Goal: Information Seeking & Learning: Compare options

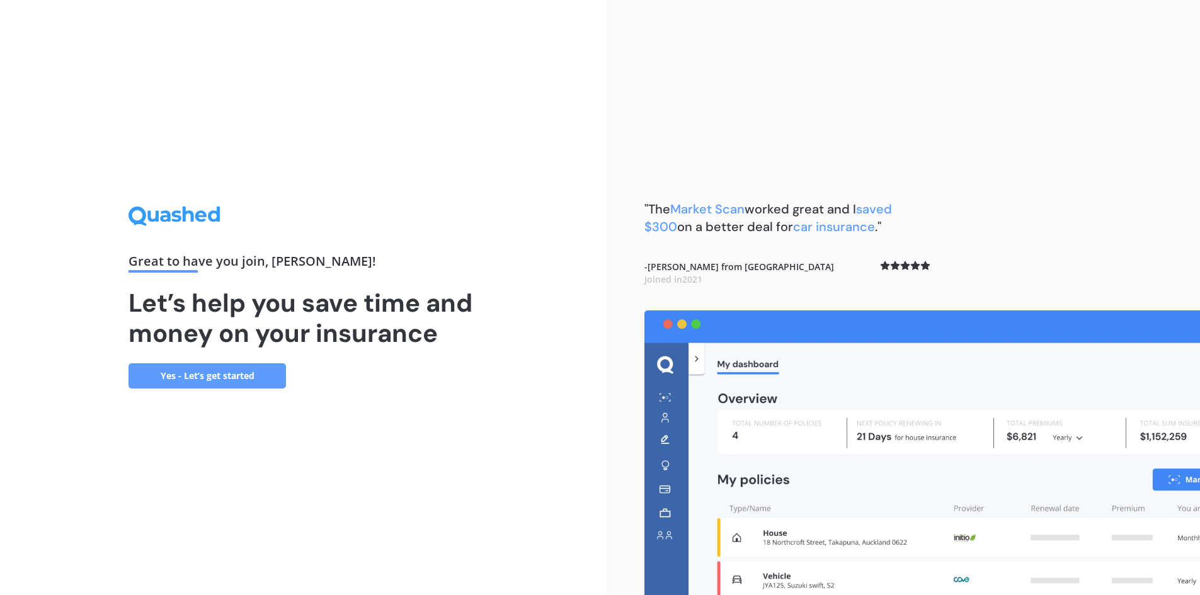
click at [210, 375] on link "Yes - Let’s get started" at bounding box center [206, 375] width 157 height 25
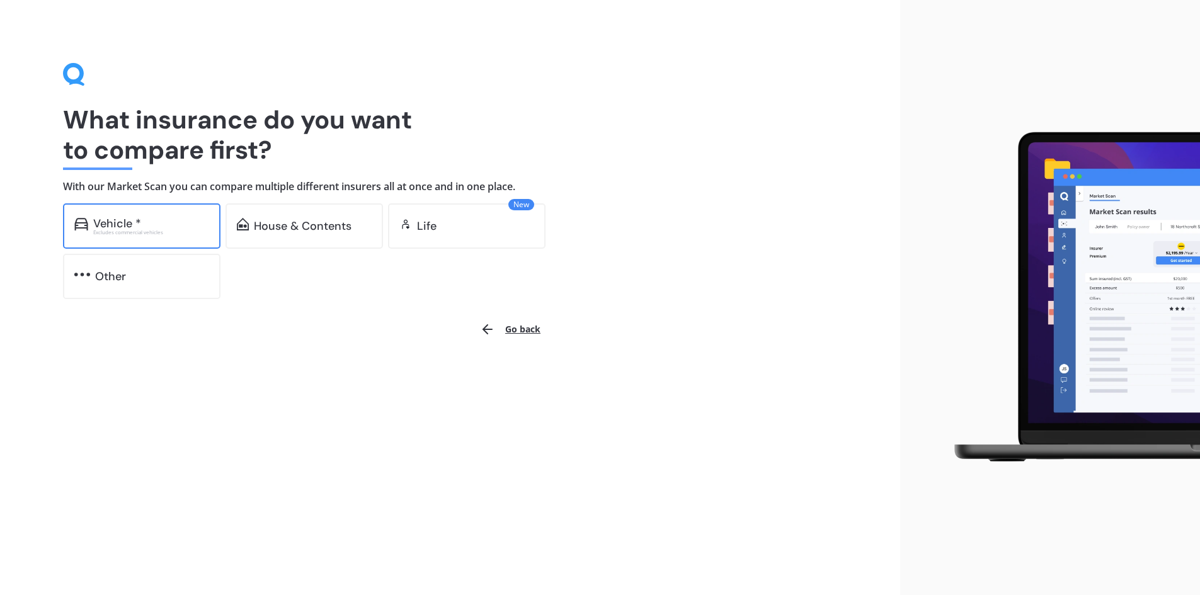
click at [144, 225] on div "Vehicle *" at bounding box center [151, 223] width 116 height 13
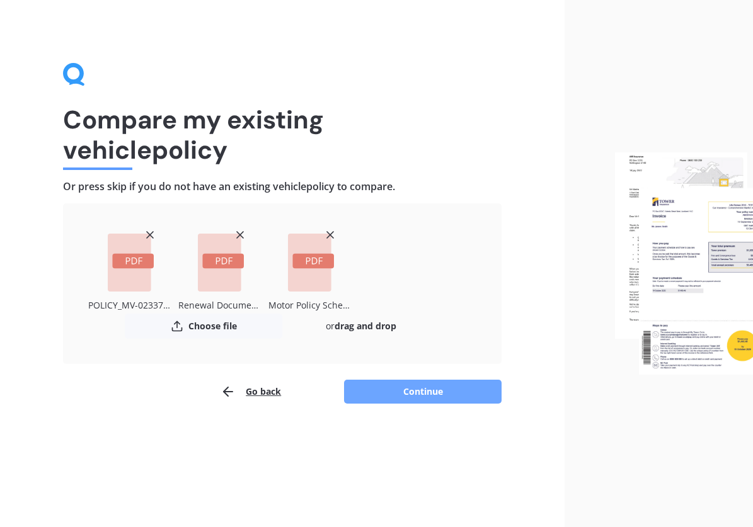
click at [413, 399] on button "Continue" at bounding box center [422, 392] width 157 height 24
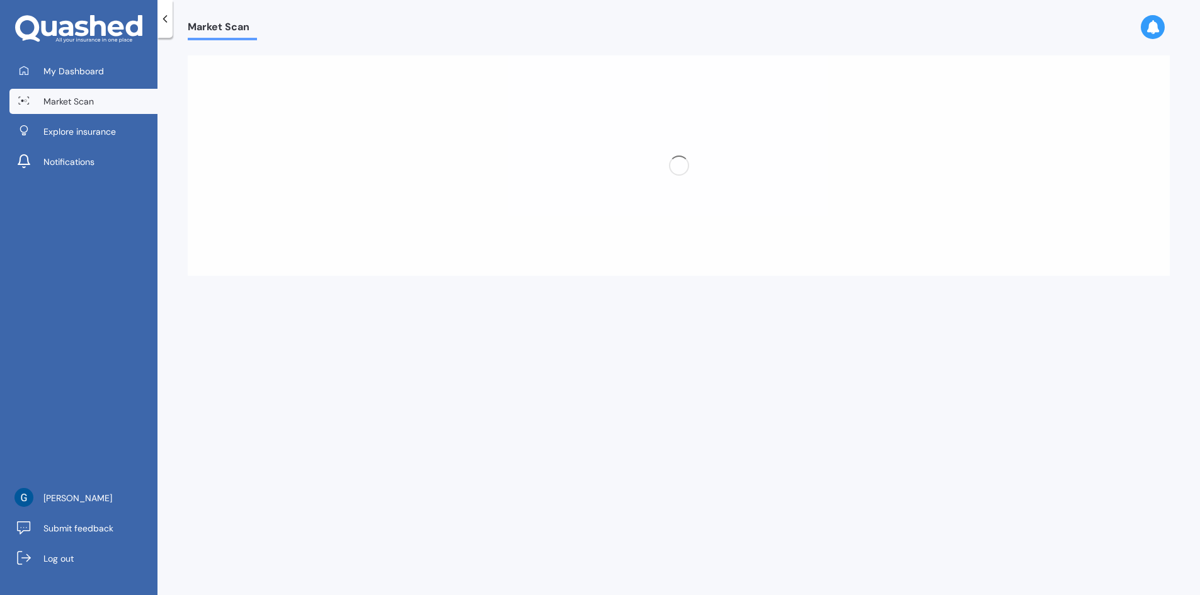
click at [162, 16] on icon at bounding box center [165, 19] width 13 height 13
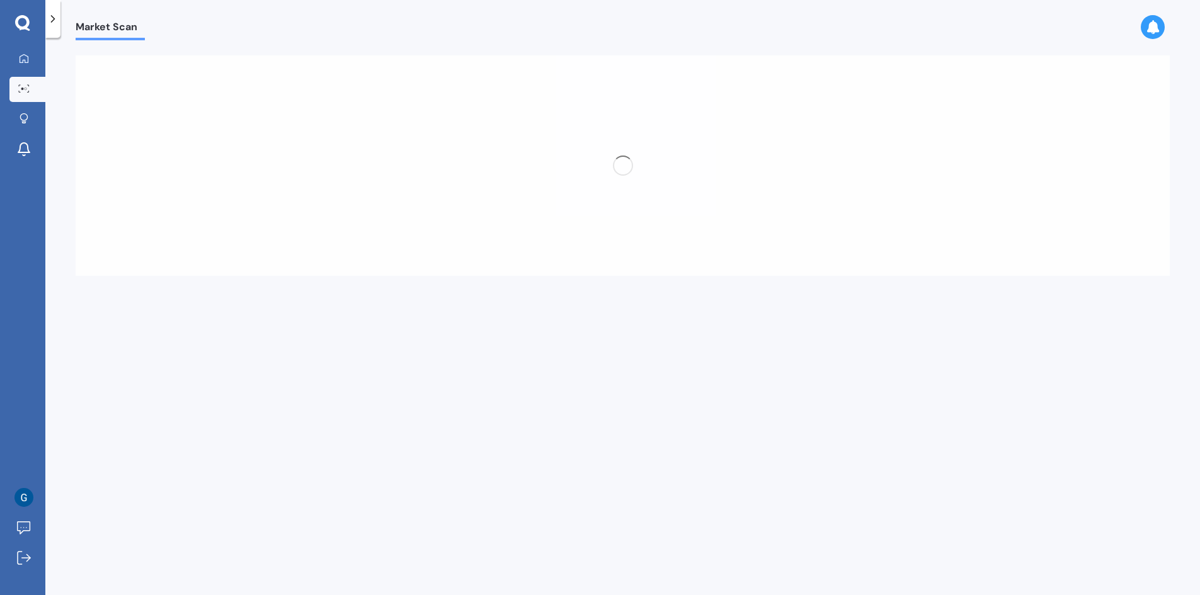
click at [58, 21] on icon at bounding box center [53, 19] width 13 height 13
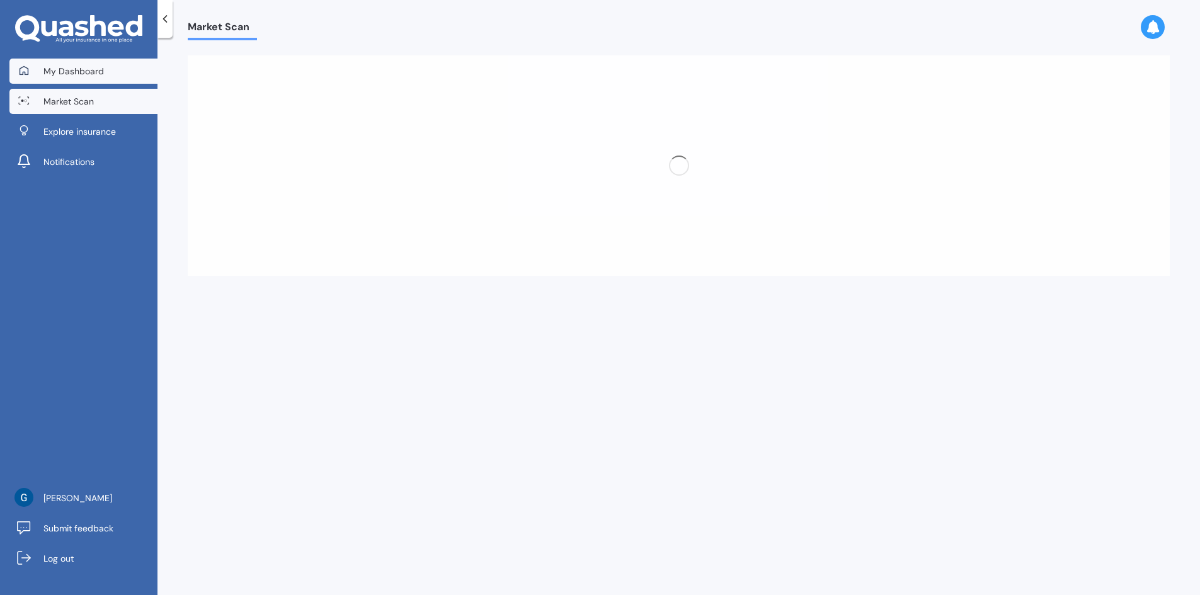
click at [76, 72] on span "My Dashboard" at bounding box center [73, 71] width 60 height 13
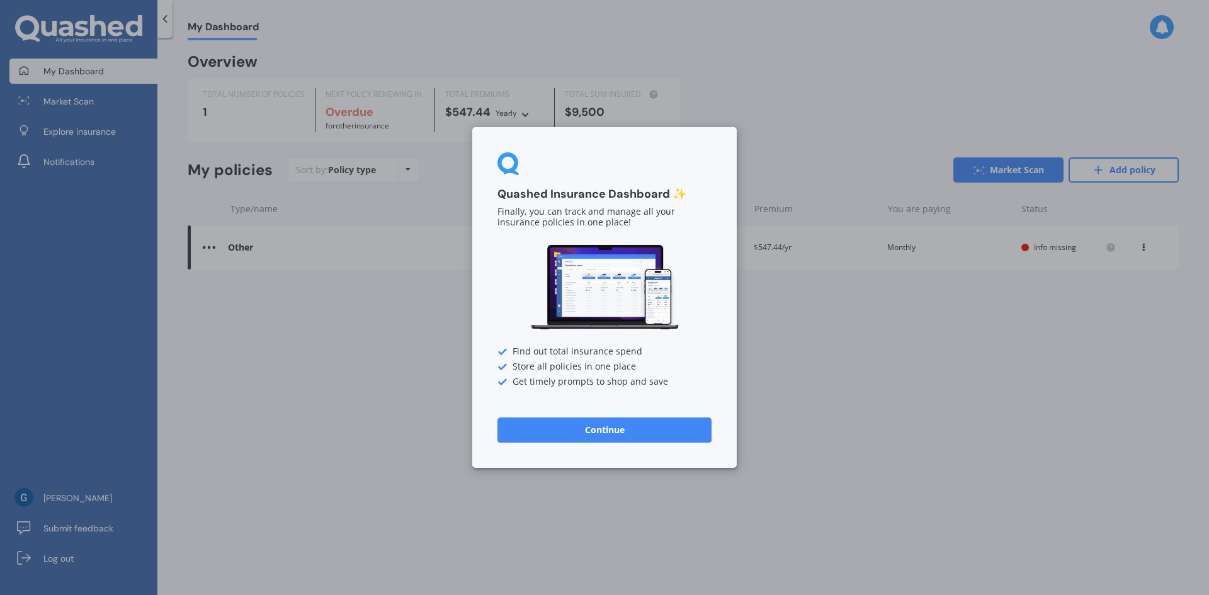
click at [601, 428] on button "Continue" at bounding box center [605, 430] width 214 height 25
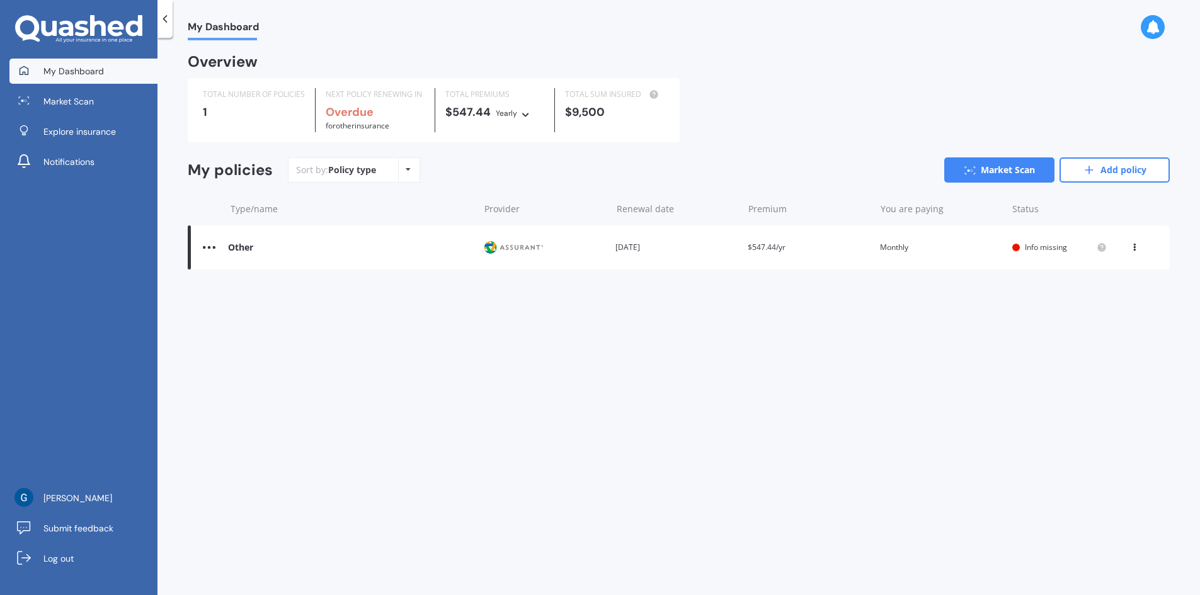
click at [212, 247] on img at bounding box center [209, 247] width 13 height 13
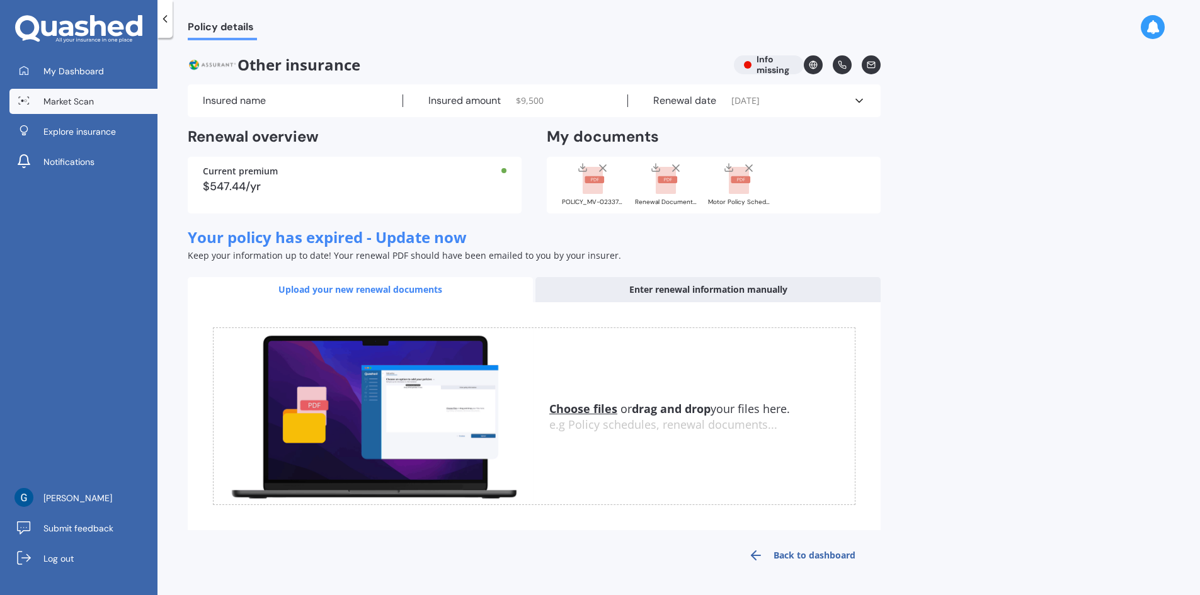
click at [87, 108] on link "Market Scan" at bounding box center [83, 101] width 148 height 25
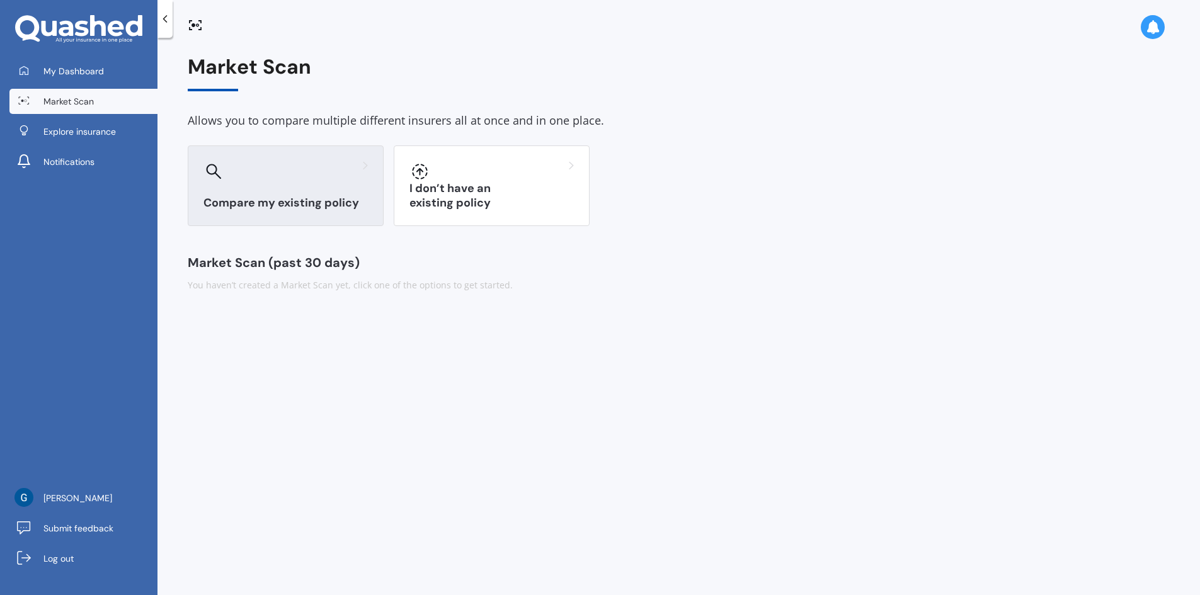
click at [277, 188] on div "Compare my existing policy" at bounding box center [286, 185] width 196 height 81
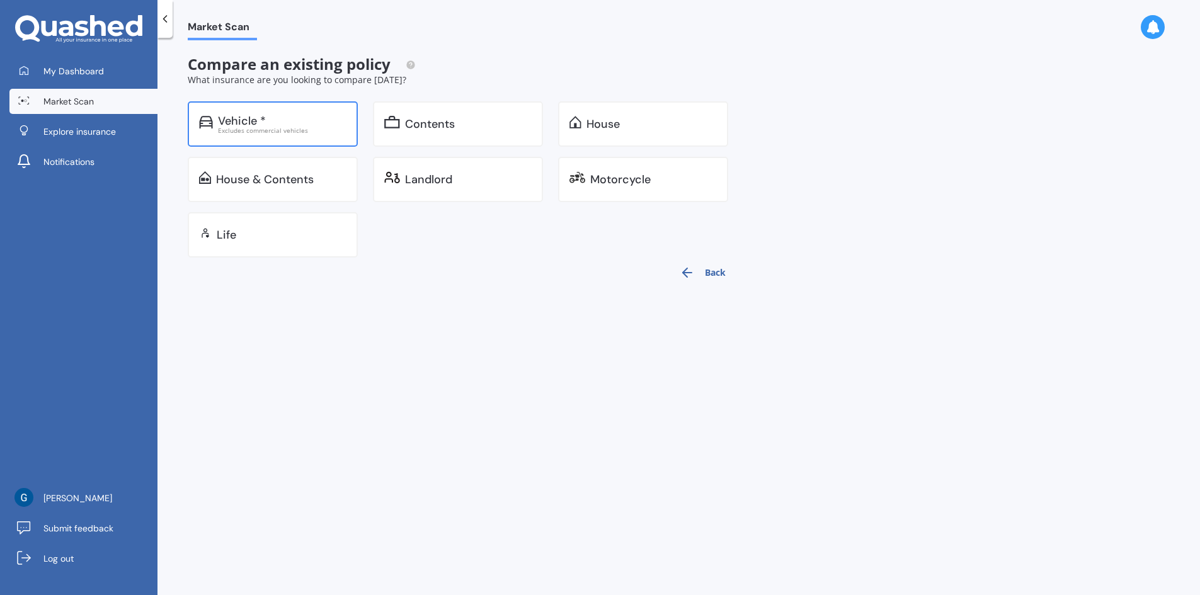
click at [263, 128] on div "Excludes commercial vehicles" at bounding box center [282, 130] width 128 height 6
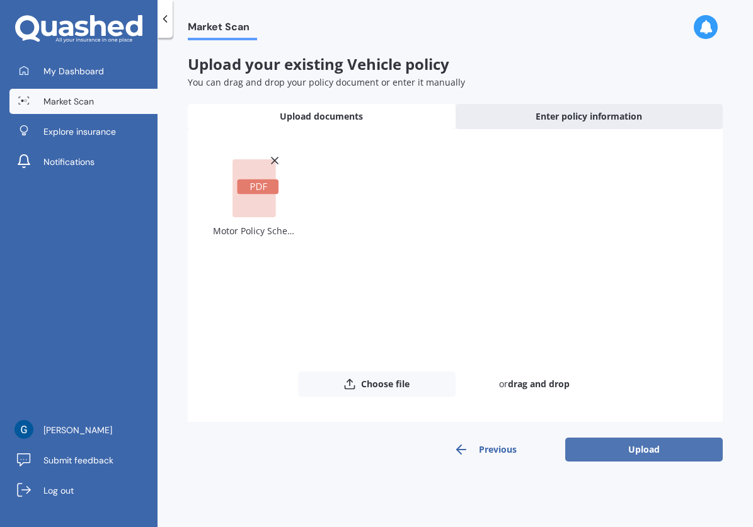
click at [627, 449] on button "Upload" at bounding box center [643, 450] width 157 height 24
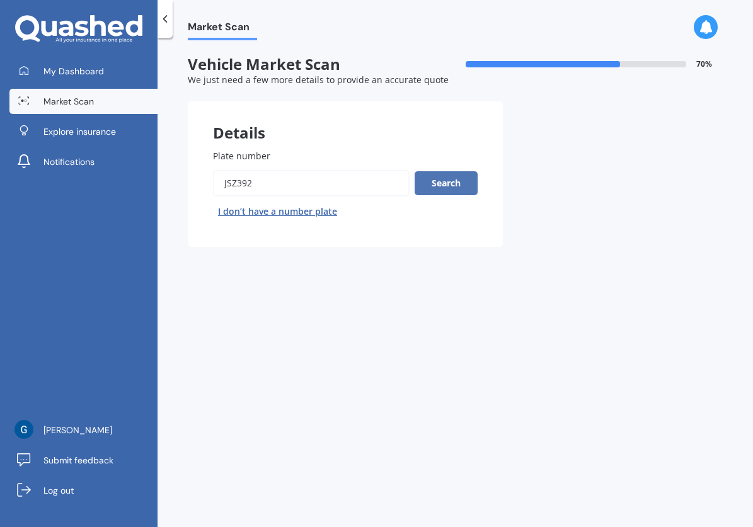
click at [414, 179] on button "Search" at bounding box center [445, 183] width 63 height 24
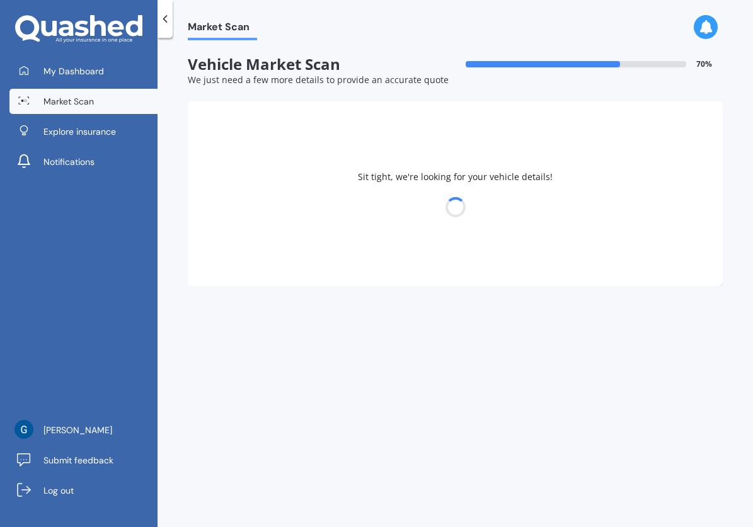
select select "MAZDA"
select select "BONGO"
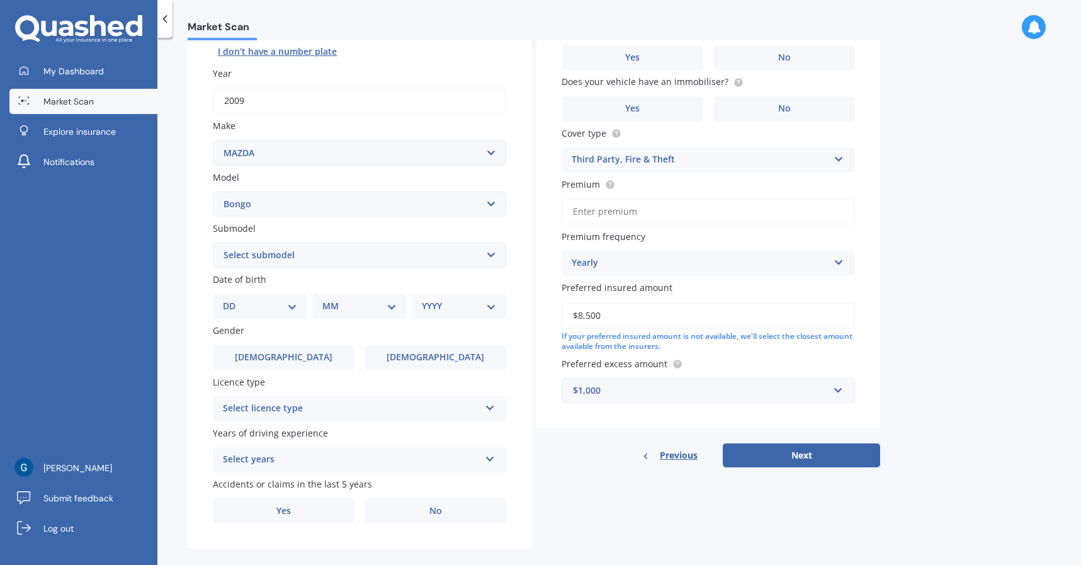
scroll to position [176, 0]
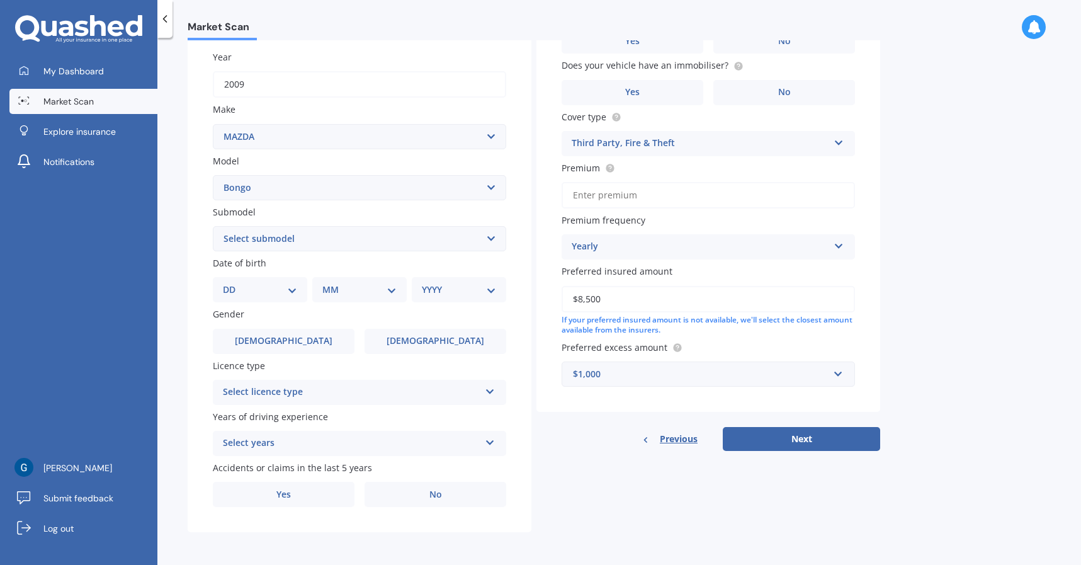
click at [294, 240] on select "Select submodel (All other) Diesel Petrol" at bounding box center [359, 238] width 293 height 25
select select "PETROL"
click at [213, 226] on select "Select submodel (All other) Diesel Petrol" at bounding box center [359, 238] width 293 height 25
click at [288, 292] on select "DD 01 02 03 04 05 06 07 08 09 10 11 12 13 14 15 16 17 18 19 20 21 22 23 24 25 2…" at bounding box center [260, 290] width 74 height 14
select select "24"
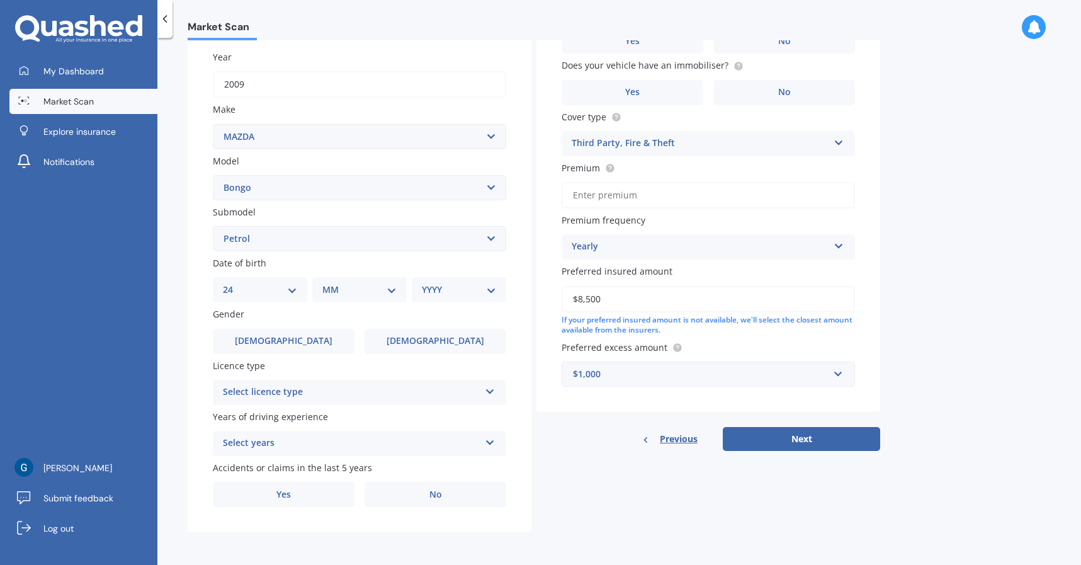
click at [233, 283] on select "DD 01 02 03 04 05 06 07 08 09 10 11 12 13 14 15 16 17 18 19 20 21 22 23 24 25 2…" at bounding box center [260, 290] width 74 height 14
click at [373, 290] on select "MM 01 02 03 04 05 06 07 08 09 10 11 12" at bounding box center [361, 290] width 69 height 14
select select "11"
click at [327, 283] on select "MM 01 02 03 04 05 06 07 08 09 10 11 12" at bounding box center [361, 290] width 69 height 14
click at [458, 292] on select "YYYY 2025 2024 2023 2022 2021 2020 2019 2018 2017 2016 2015 2014 2013 2012 2011…" at bounding box center [456, 290] width 69 height 14
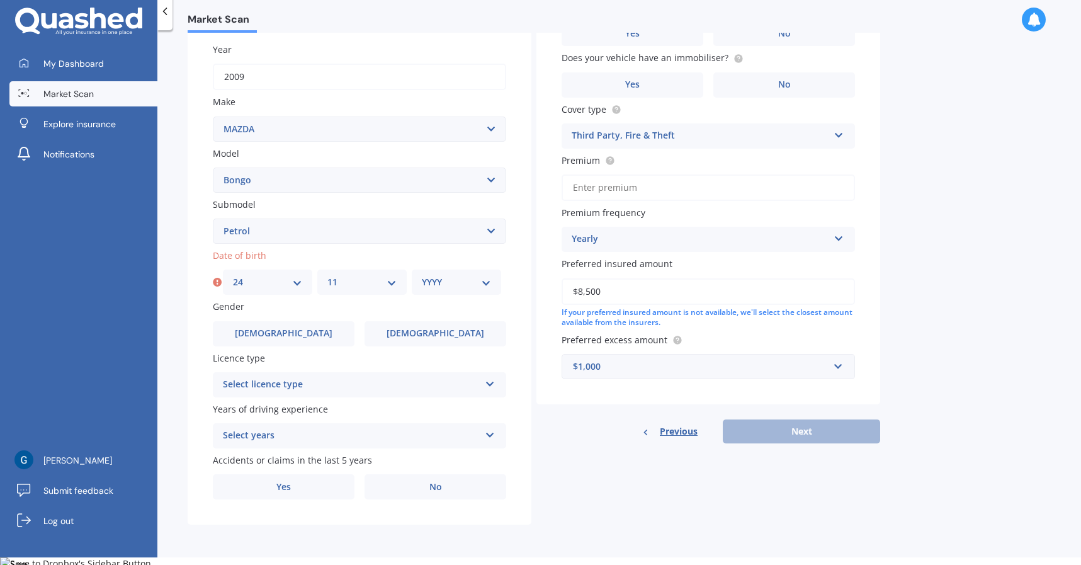
scroll to position [10, 0]
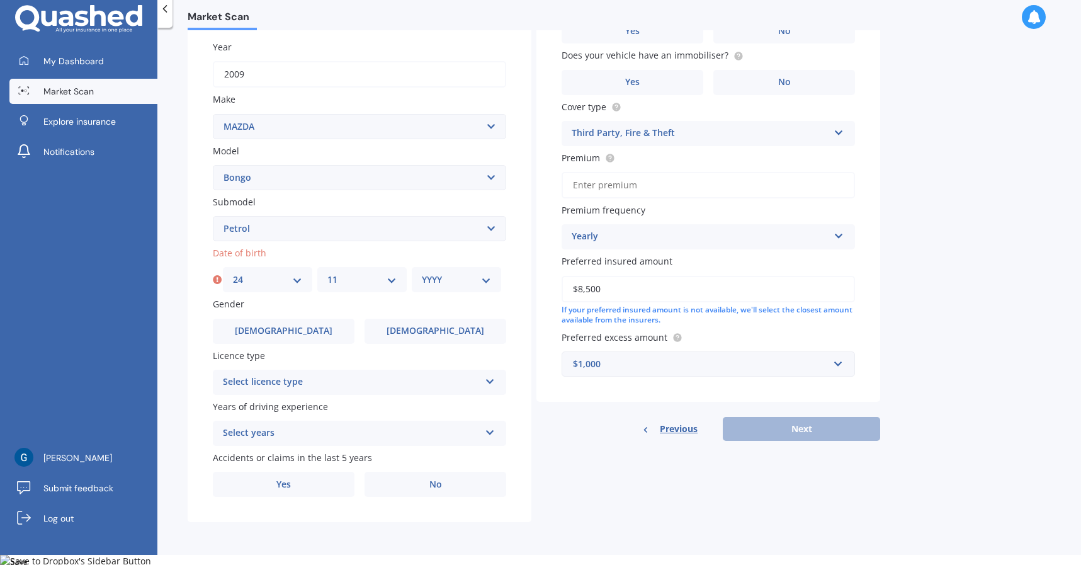
click at [489, 282] on select "YYYY 2025 2024 2023 2022 2021 2020 2019 2018 2017 2016 2015 2014 2013 2012 2011…" at bounding box center [456, 280] width 69 height 14
select select "1972"
click at [422, 273] on select "YYYY 2025 2024 2023 2022 2021 2020 2019 2018 2017 2016 2015 2014 2013 2012 2011…" at bounding box center [456, 280] width 69 height 14
click at [338, 386] on div "Select licence type" at bounding box center [351, 382] width 257 height 15
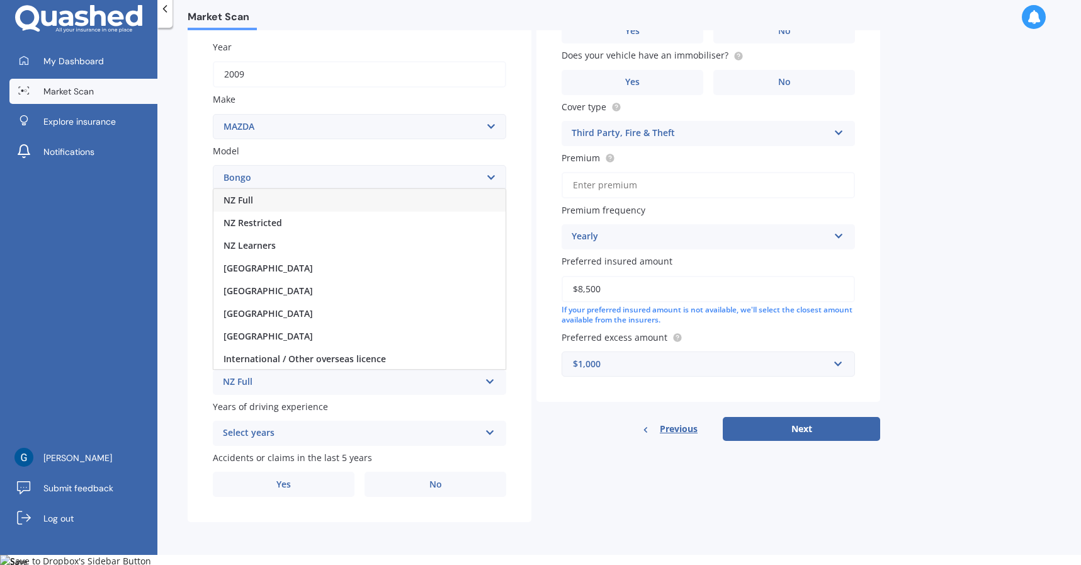
click at [267, 202] on div "NZ Full" at bounding box center [359, 200] width 292 height 23
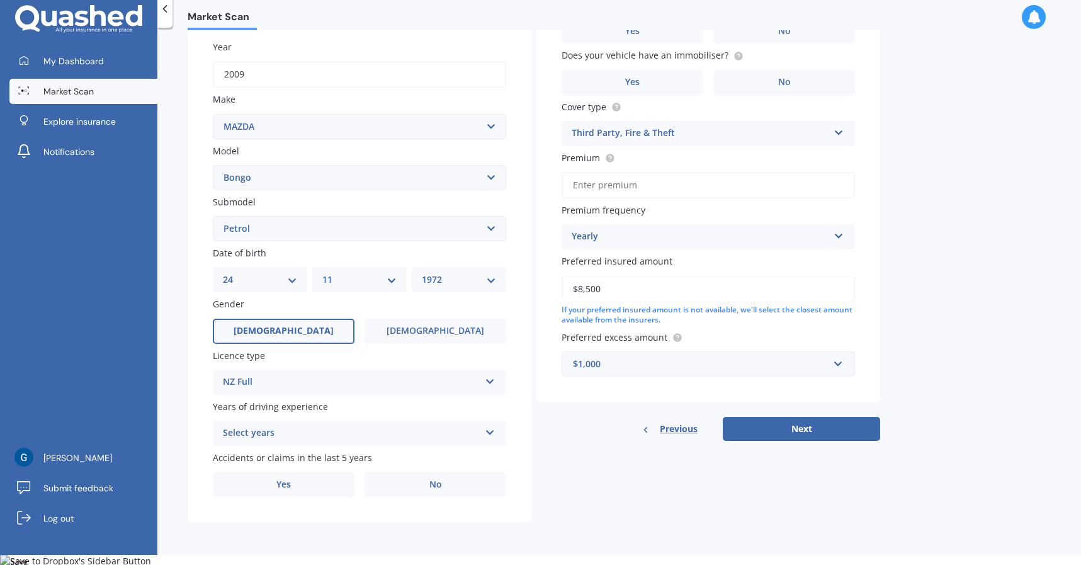
click at [288, 339] on label "[DEMOGRAPHIC_DATA]" at bounding box center [284, 331] width 142 height 25
click at [0, 0] on input "[DEMOGRAPHIC_DATA]" at bounding box center [0, 0] width 0 height 0
click at [293, 435] on div "Select years" at bounding box center [351, 433] width 257 height 15
click at [266, 455] on span "5 or more years" at bounding box center [258, 458] width 68 height 12
click at [399, 486] on label "No" at bounding box center [436, 484] width 142 height 25
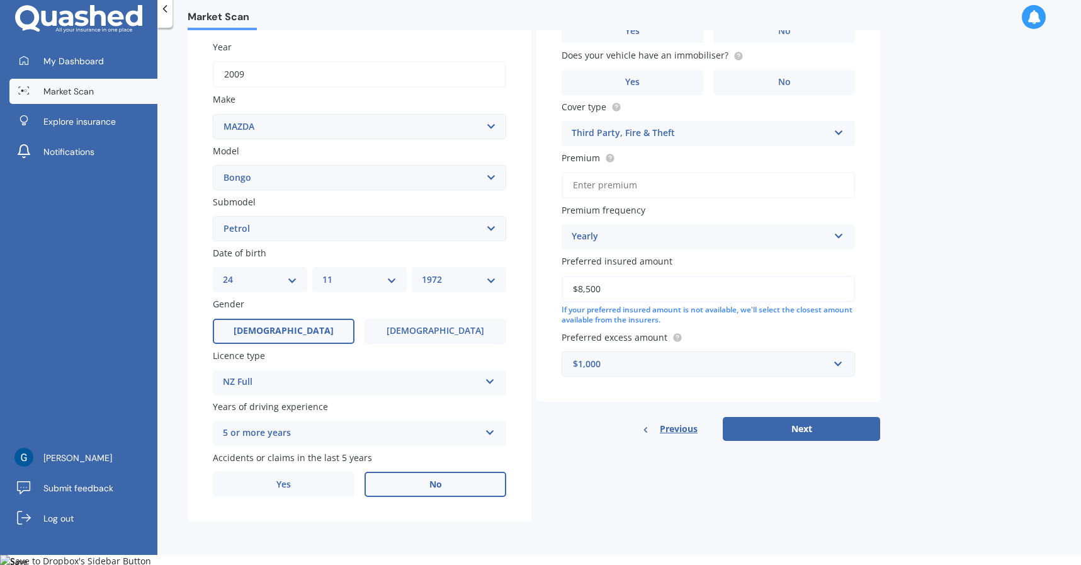
click at [0, 0] on input "No" at bounding box center [0, 0] width 0 height 0
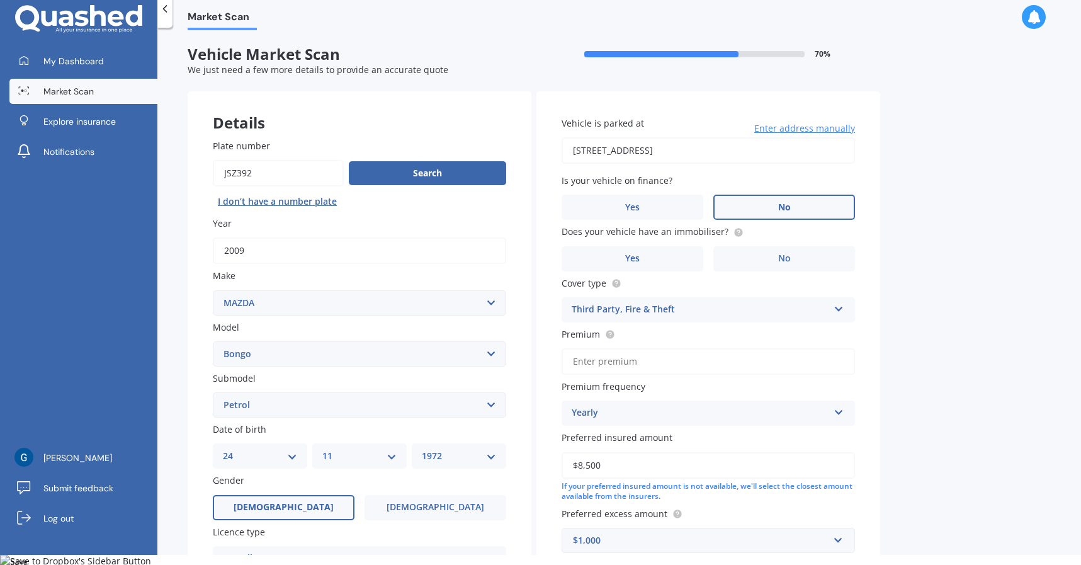
click at [782, 217] on label "No" at bounding box center [785, 207] width 142 height 25
click at [0, 0] on input "No" at bounding box center [0, 0] width 0 height 0
click at [751, 266] on label "No" at bounding box center [785, 258] width 142 height 25
click at [0, 0] on input "No" at bounding box center [0, 0] width 0 height 0
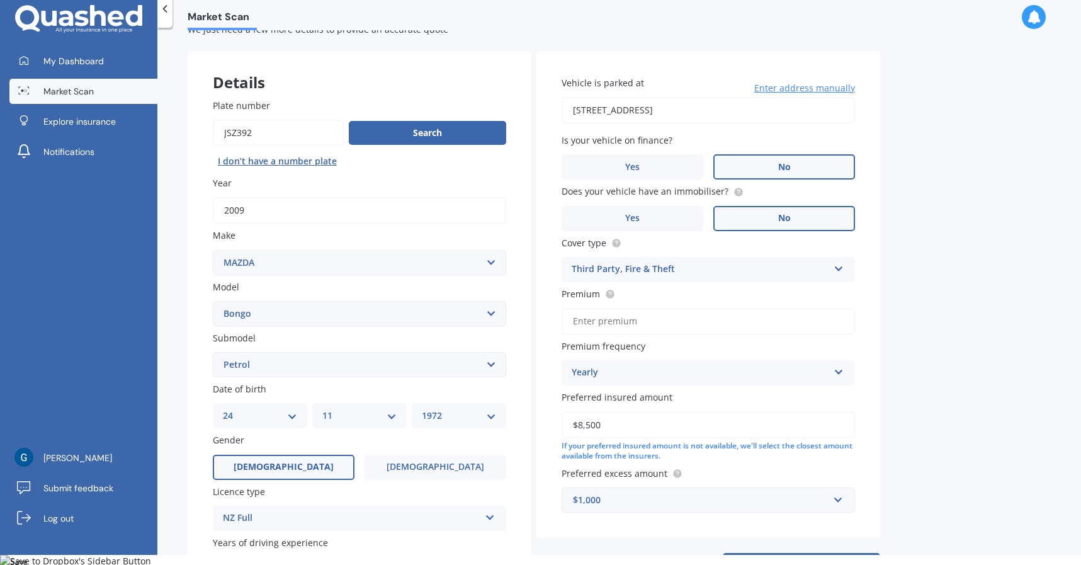
scroll to position [63, 0]
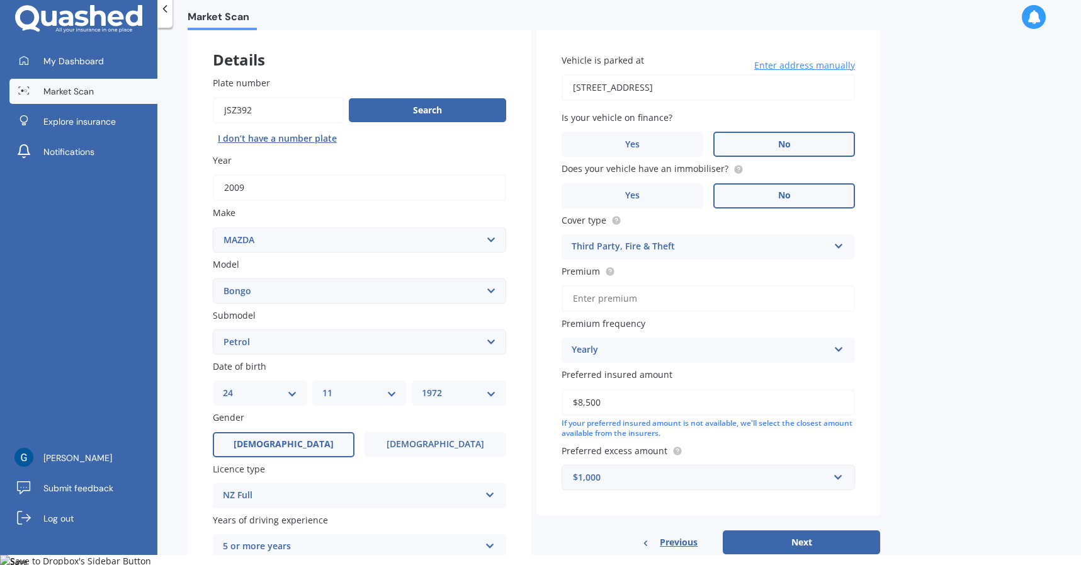
click at [673, 295] on input "Premium" at bounding box center [708, 298] width 293 height 26
type input "$750.00"
click at [620, 518] on div "Vehicle is parked at 28 Rewa Road Hataitai, Wellington 6021 Enter address manua…" at bounding box center [709, 291] width 344 height 527
drag, startPoint x: 621, startPoint y: 299, endPoint x: 537, endPoint y: 286, distance: 84.8
click at [524, 286] on div "Details Plate number Search I don’t have a number plate Year 2009 Make Select m…" at bounding box center [534, 332] width 693 height 608
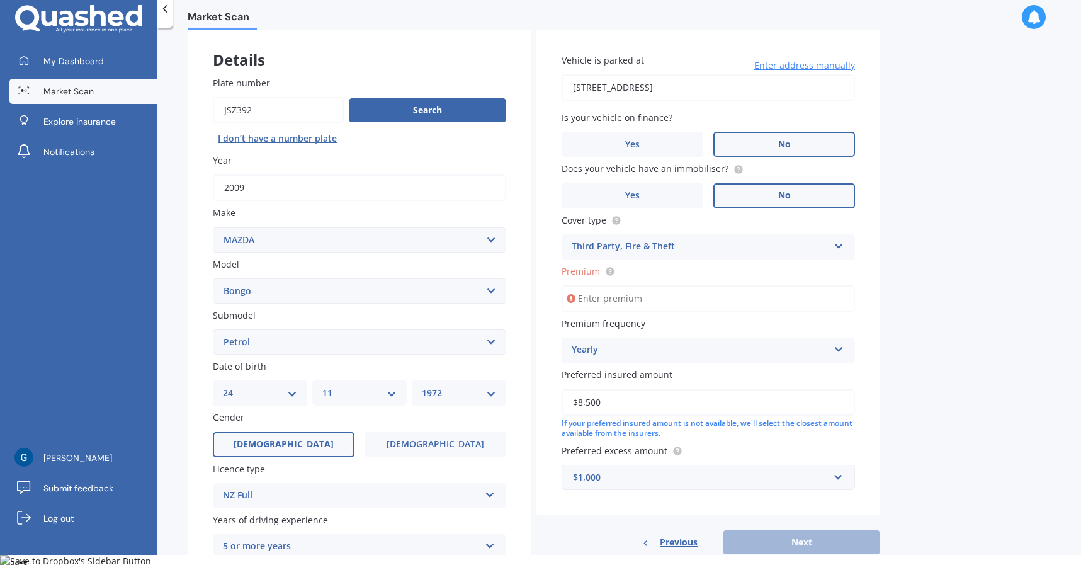
click at [926, 407] on div "Market Scan Vehicle Market Scan 70 % We just need a few more details to provide…" at bounding box center [619, 293] width 924 height 527
click at [903, 513] on div "Market Scan Vehicle Market Scan 70 % We just need a few more details to provide…" at bounding box center [619, 293] width 924 height 527
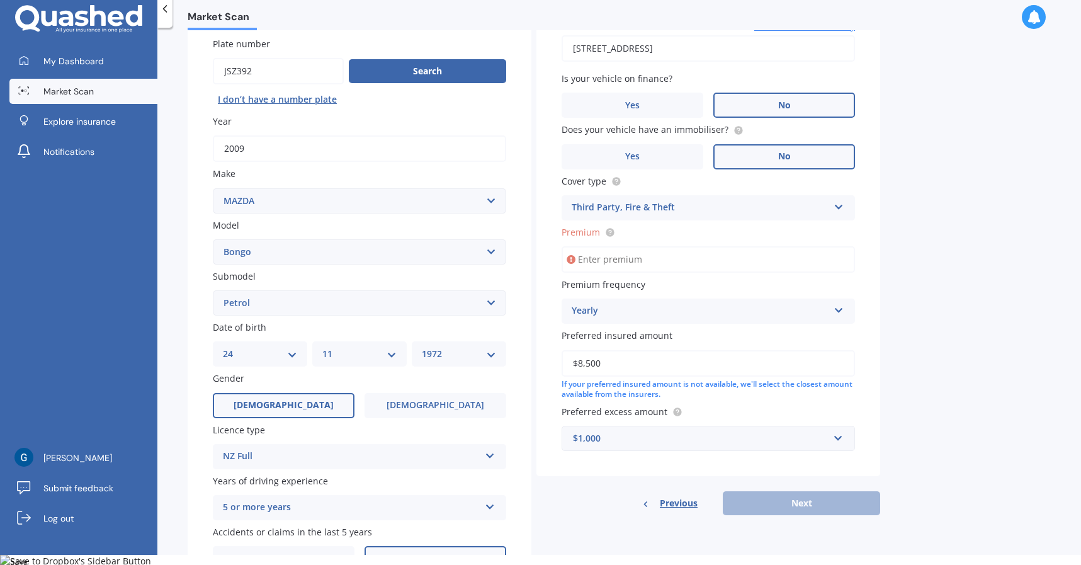
scroll to position [0, 0]
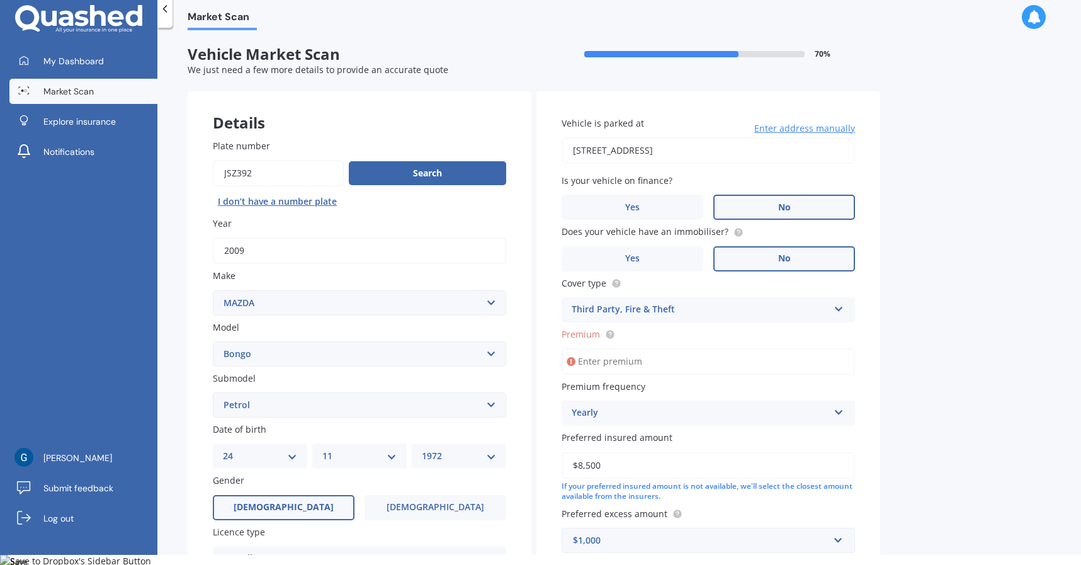
click at [630, 361] on input "Premium" at bounding box center [708, 361] width 293 height 26
type input "$550.00"
click at [972, 474] on div "Market Scan Vehicle Market Scan 70 % We just need a few more details to provide…" at bounding box center [619, 293] width 924 height 527
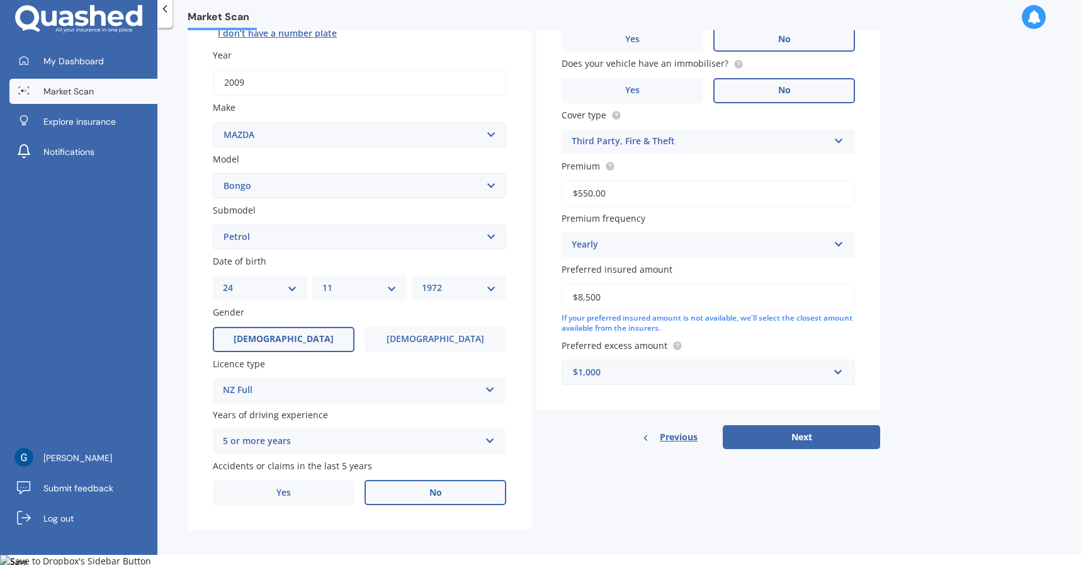
scroll to position [176, 0]
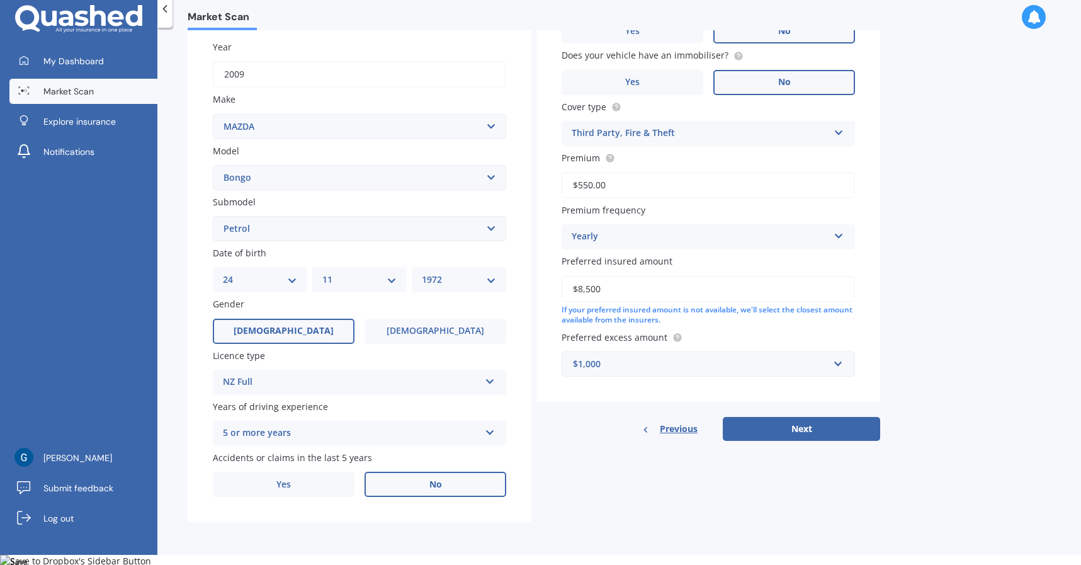
click at [767, 363] on div "$1,000" at bounding box center [701, 364] width 256 height 14
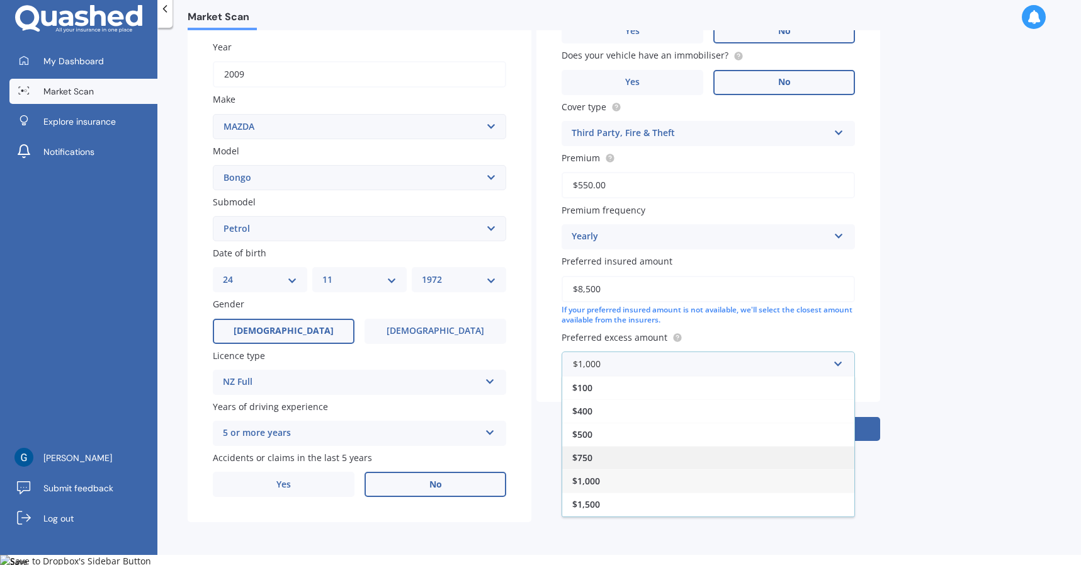
click at [596, 458] on div "$750" at bounding box center [708, 457] width 292 height 23
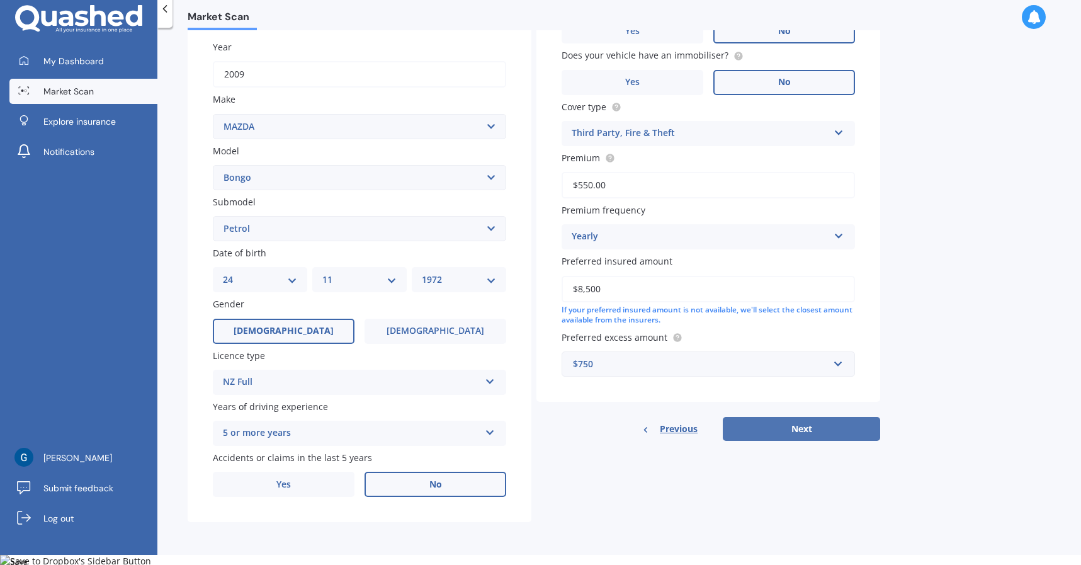
click at [790, 429] on button "Next" at bounding box center [801, 429] width 157 height 24
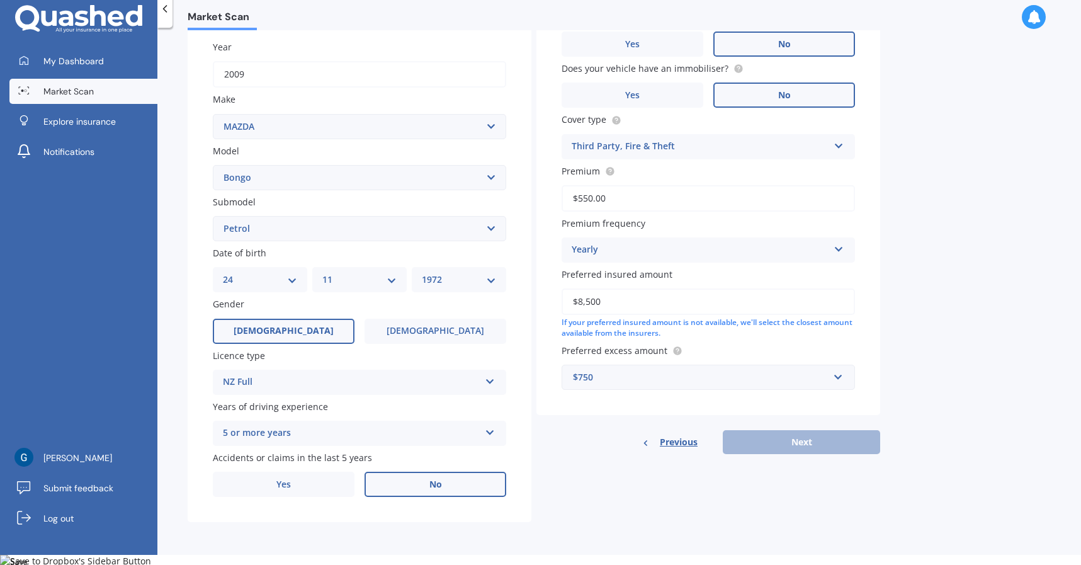
scroll to position [86, 0]
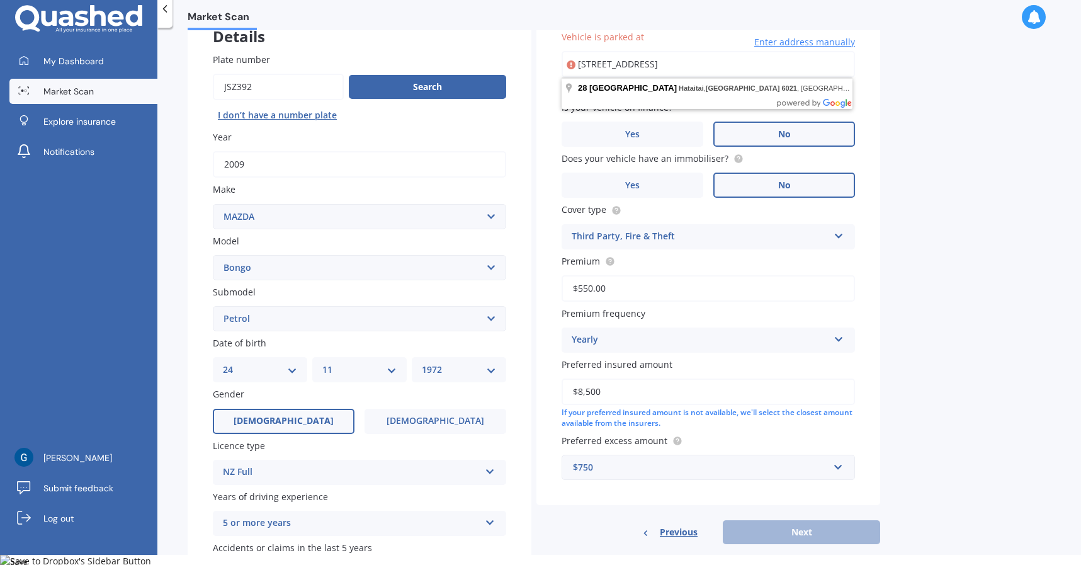
drag, startPoint x: 747, startPoint y: 64, endPoint x: 617, endPoint y: 63, distance: 129.7
click at [617, 63] on input "28 Rewa Road Hataitai, Wellington 6021" at bounding box center [708, 64] width 293 height 26
click at [777, 64] on input "28 Rewa Road Hataitai, Wellington 6021" at bounding box center [708, 64] width 293 height 26
drag, startPoint x: 777, startPoint y: 64, endPoint x: 539, endPoint y: 64, distance: 237.4
click at [540, 64] on div "Vehicle is parked at 28 Rewa Road Hataitai, Wellington 6021 Enter address manua…" at bounding box center [709, 255] width 344 height 500
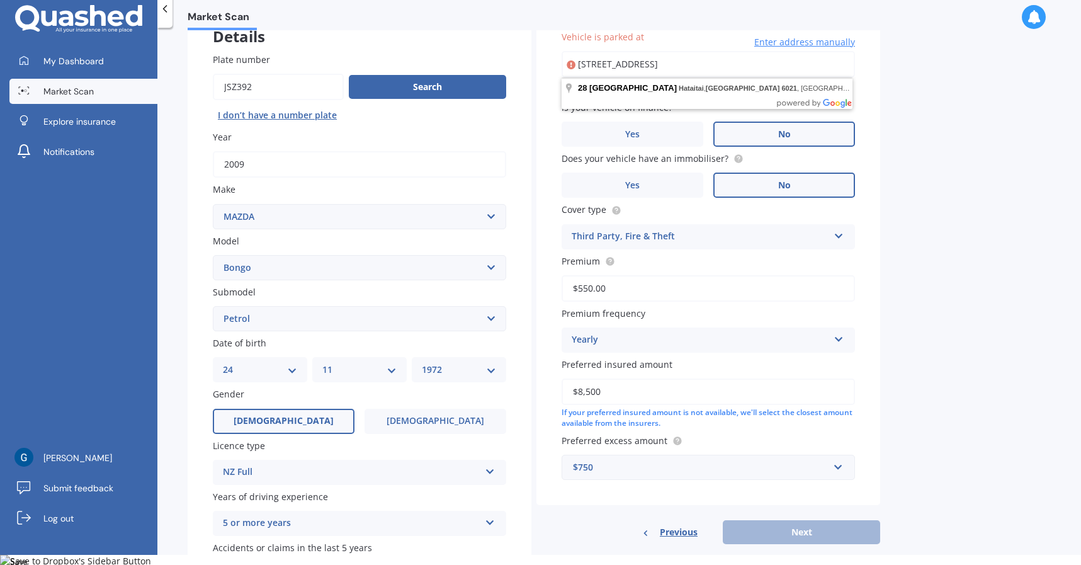
click at [640, 65] on input "28 Rewa Road Hataitai, Wellington 6021" at bounding box center [708, 64] width 293 height 26
drag, startPoint x: 635, startPoint y: 64, endPoint x: 899, endPoint y: 61, distance: 264.5
click at [889, 61] on div "Market Scan Vehicle Market Scan 70 % We just need a few more details to provide…" at bounding box center [619, 293] width 924 height 527
type input "[STREET_ADDRESS]"
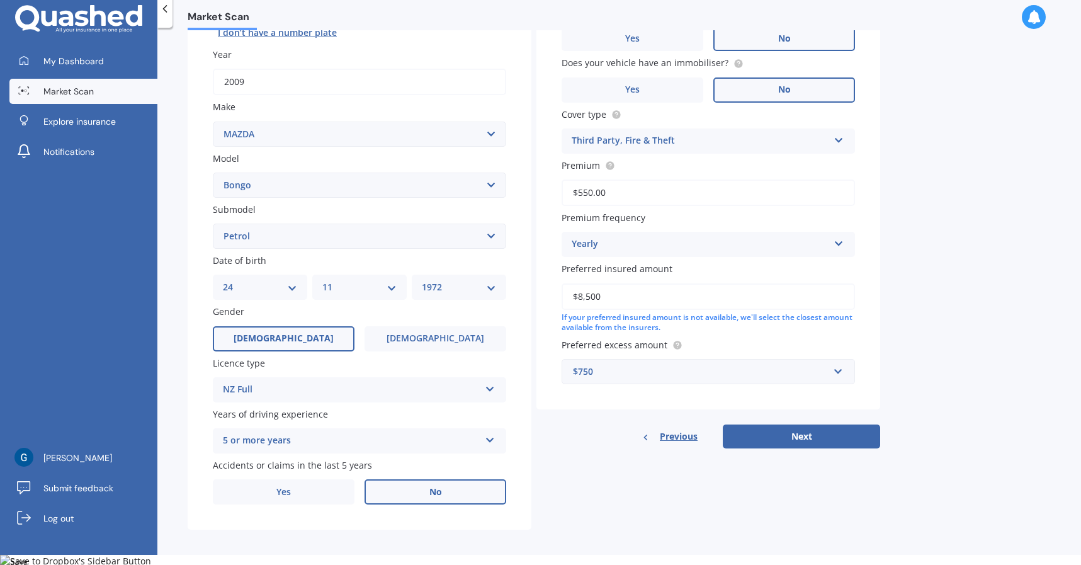
scroll to position [176, 0]
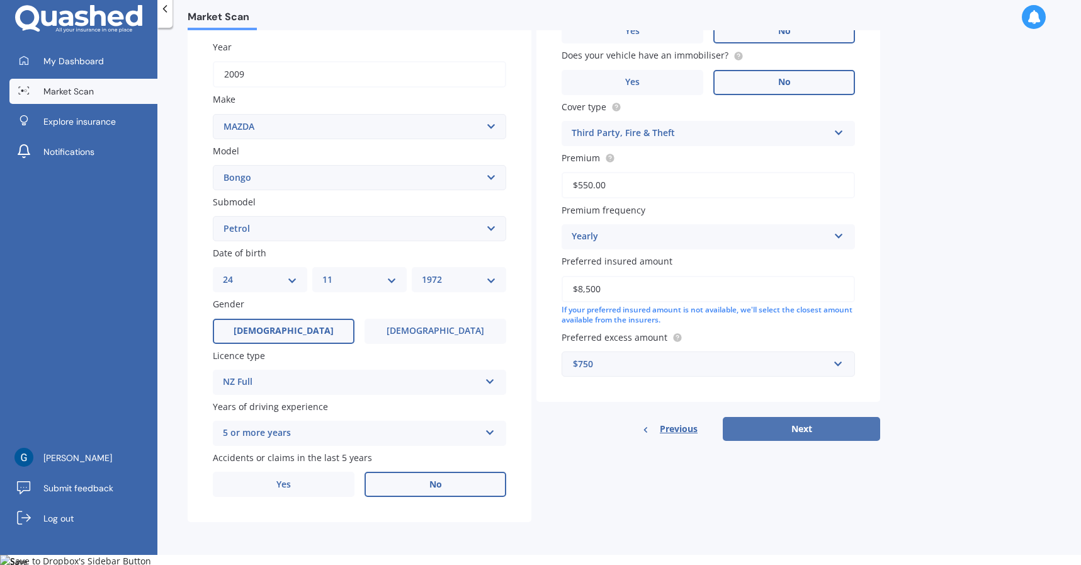
click at [816, 430] on button "Next" at bounding box center [801, 429] width 157 height 24
select select "24"
select select "11"
select select "1972"
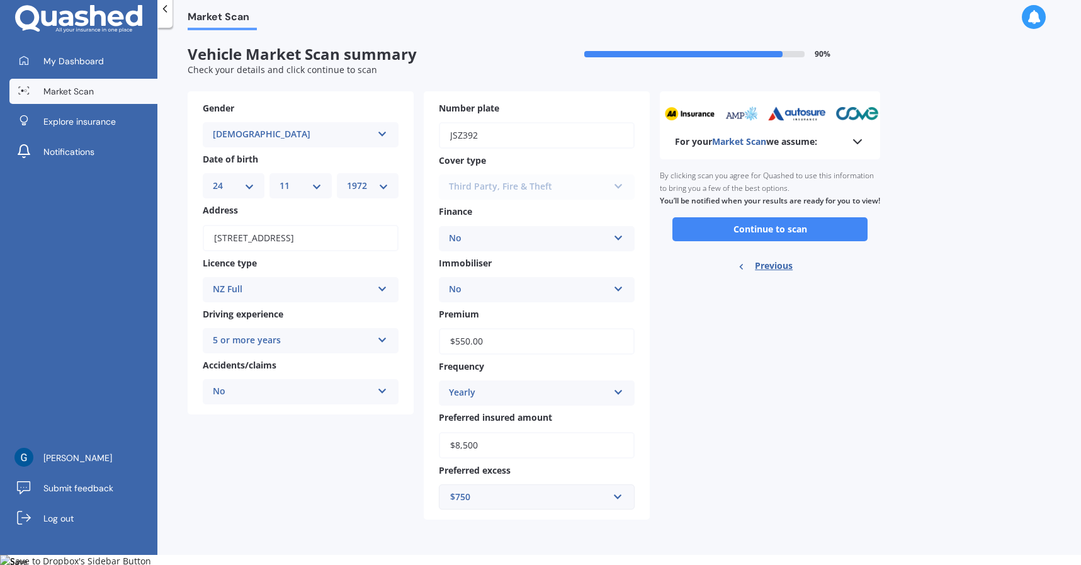
scroll to position [0, 0]
click at [799, 235] on button "Continue to scan" at bounding box center [770, 229] width 195 height 24
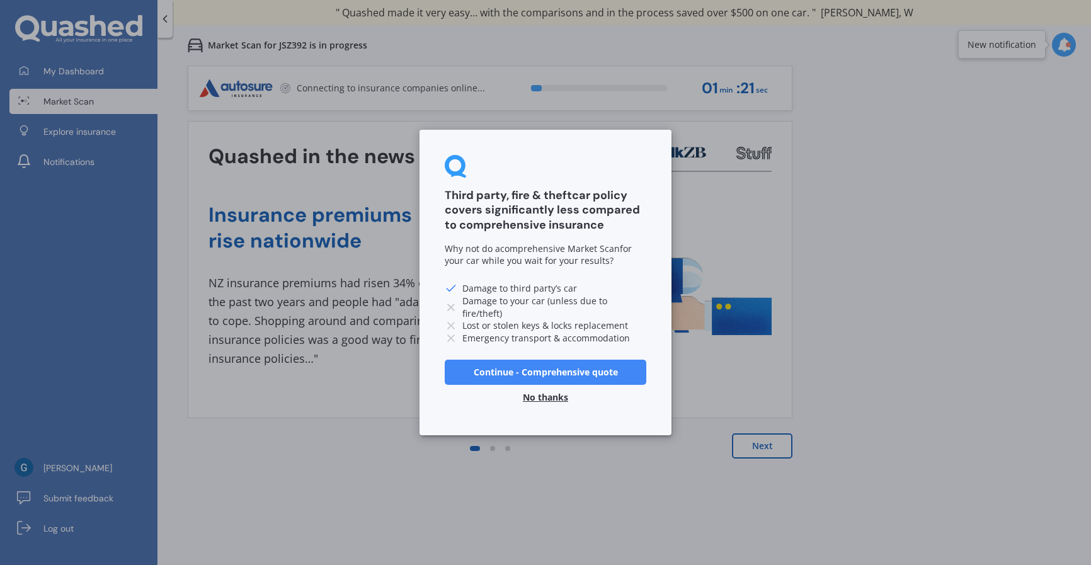
click at [540, 394] on button "No thanks" at bounding box center [545, 397] width 60 height 25
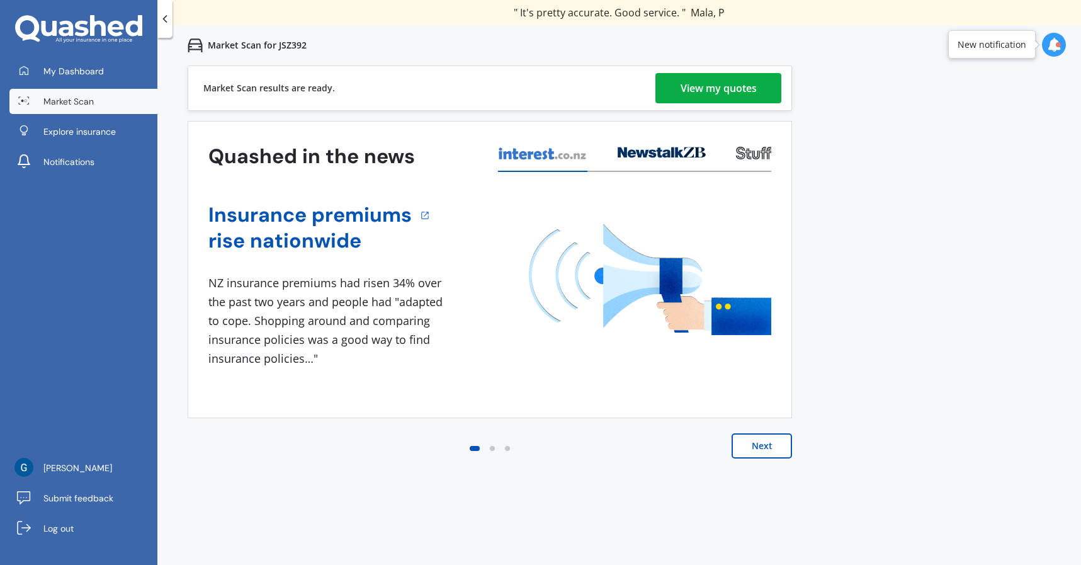
click at [731, 79] on div "View my quotes" at bounding box center [719, 88] width 76 height 30
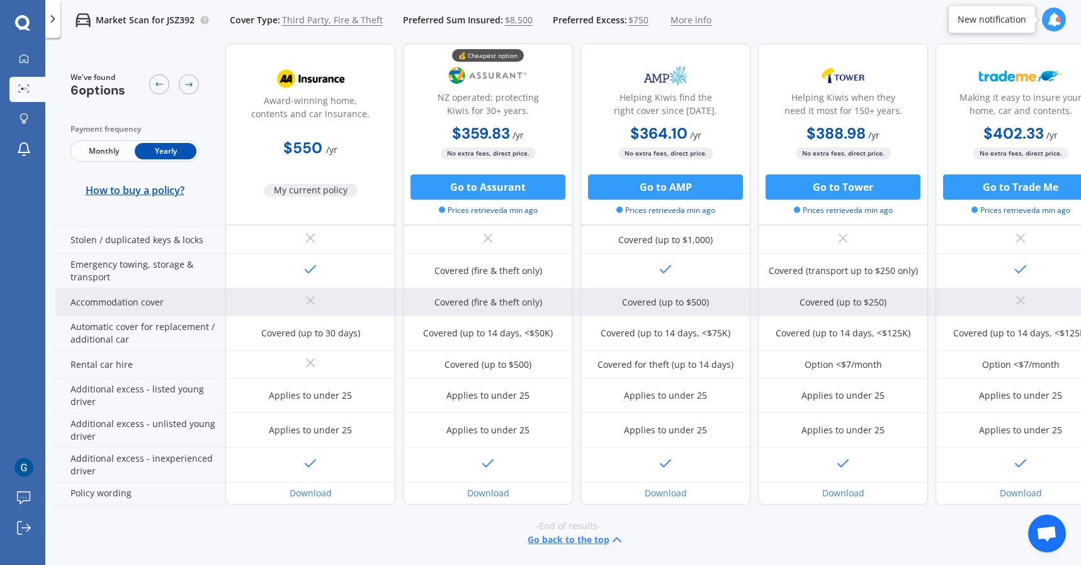
scroll to position [325, 0]
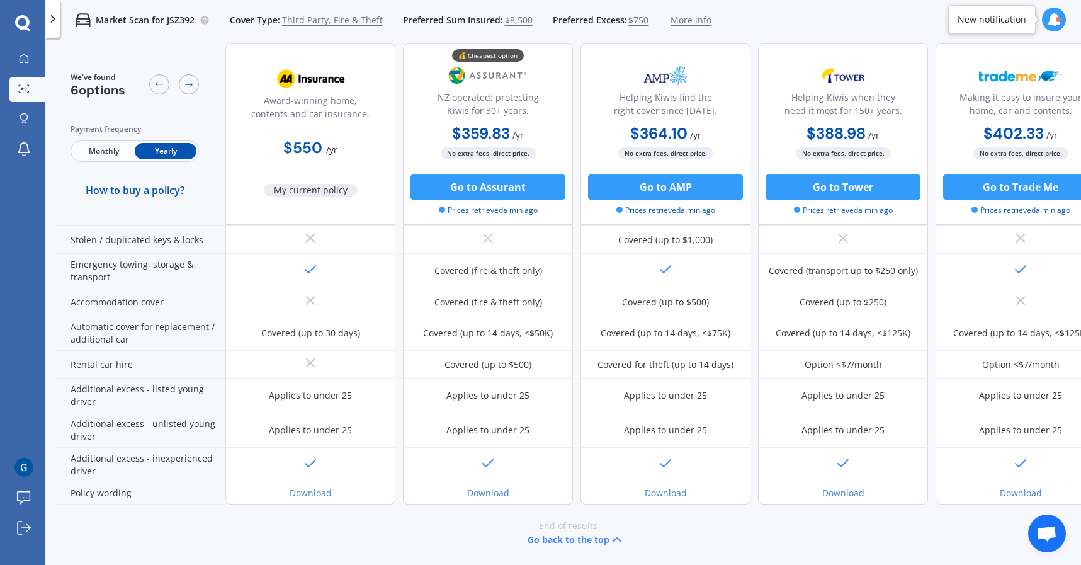
click at [568, 532] on button "Go back to the top" at bounding box center [576, 539] width 97 height 15
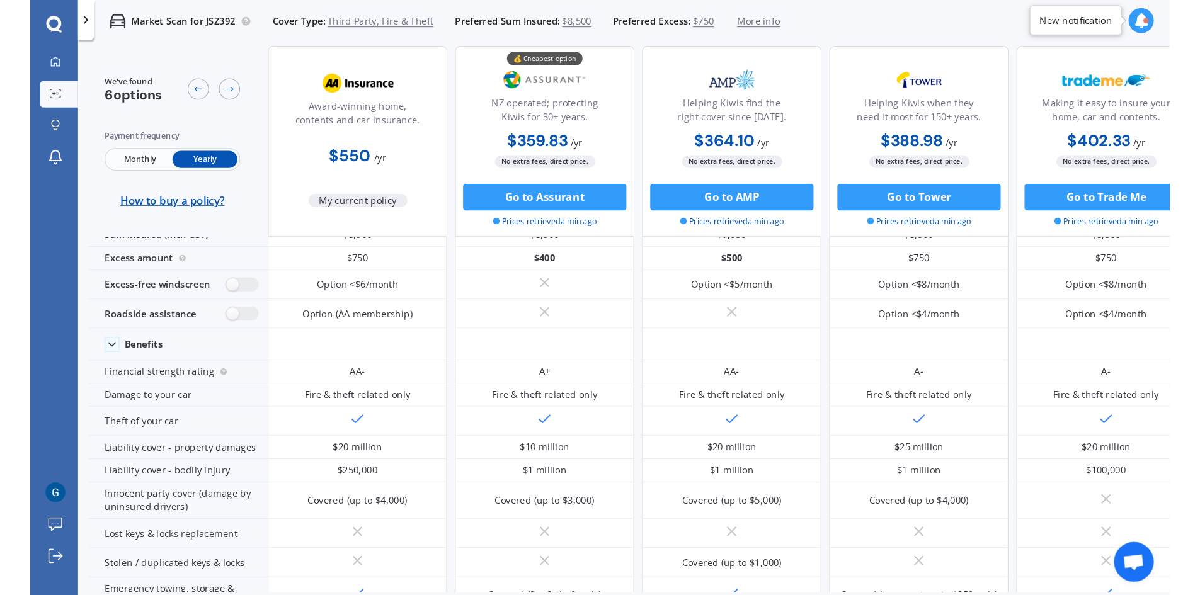
scroll to position [0, 0]
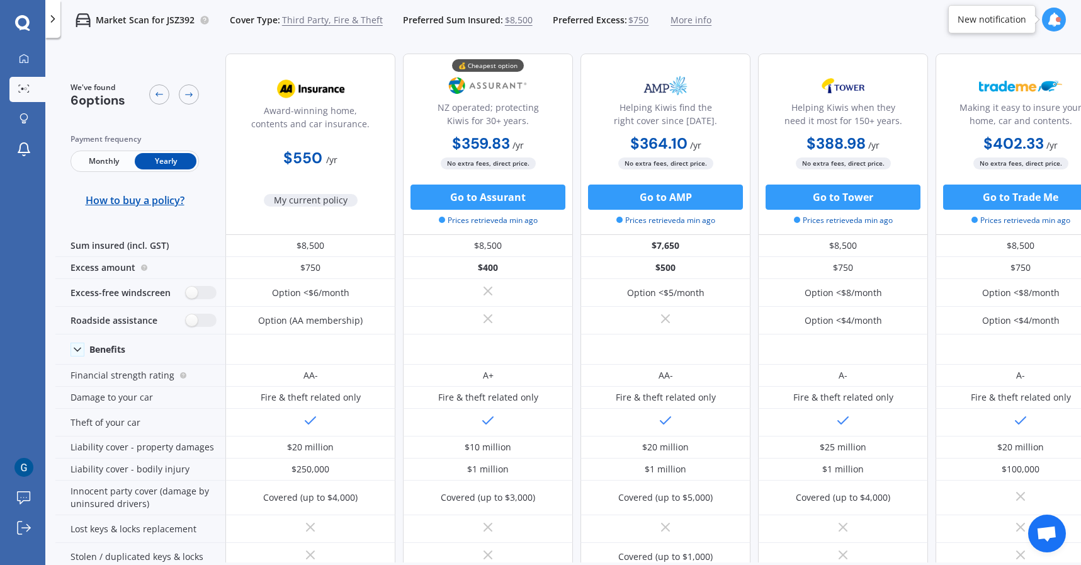
click at [54, 23] on icon at bounding box center [53, 19] width 13 height 13
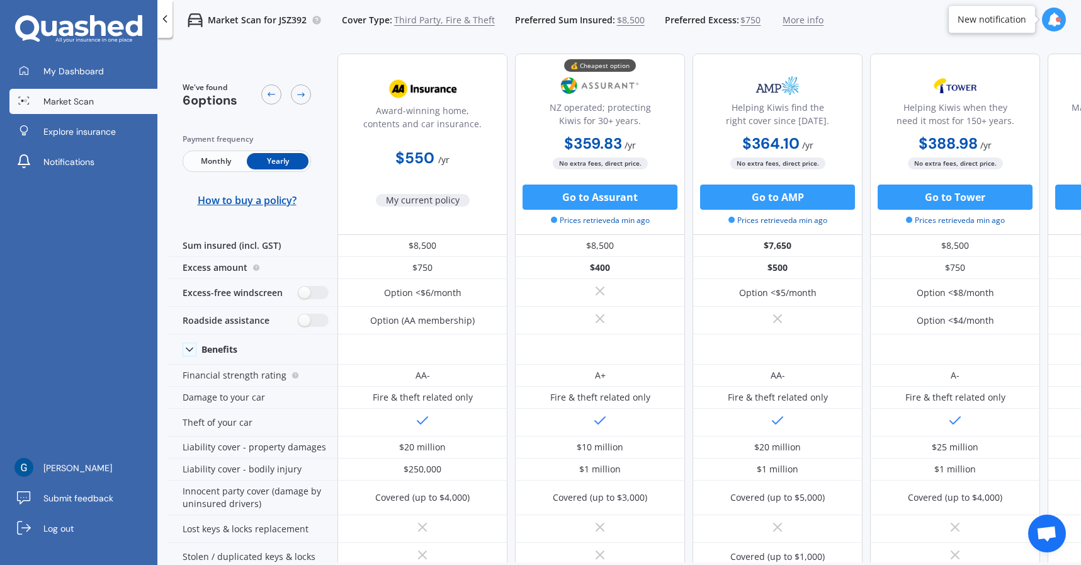
click at [71, 105] on span "Market Scan" at bounding box center [68, 101] width 50 height 13
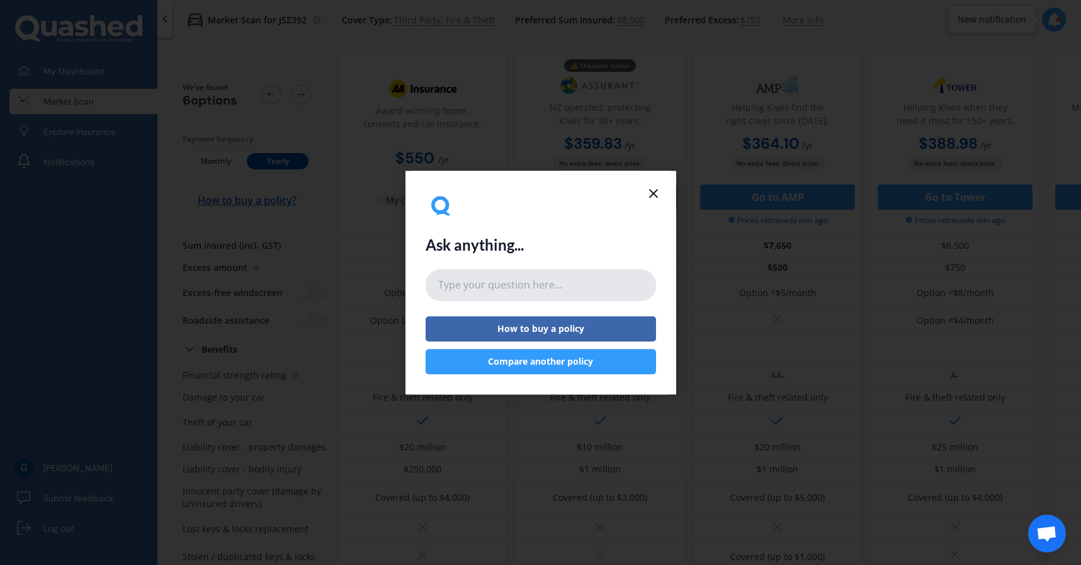
click at [525, 288] on input "text" at bounding box center [541, 285] width 231 height 31
click at [656, 196] on line at bounding box center [654, 194] width 8 height 8
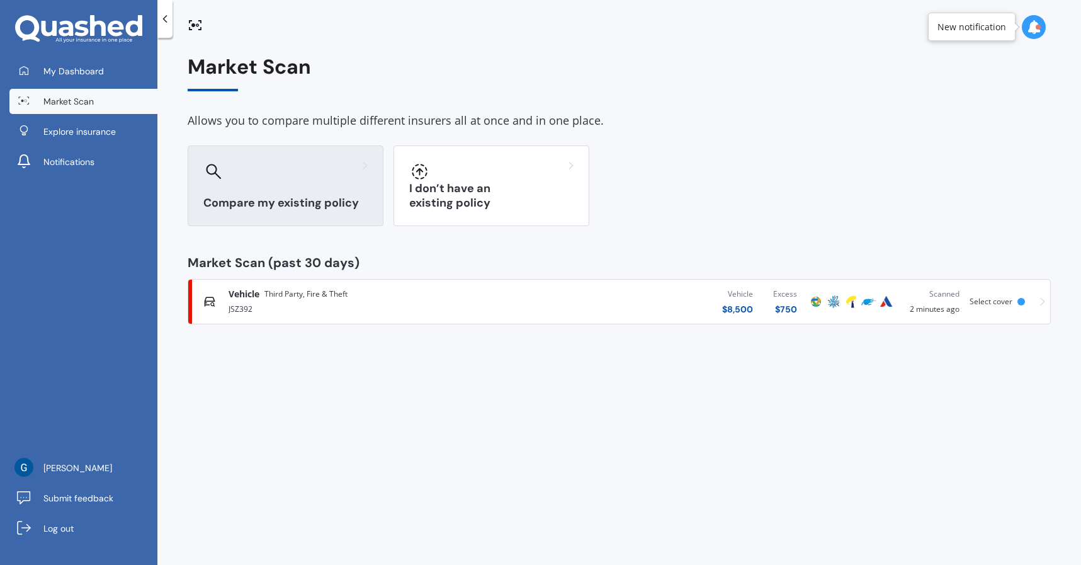
click at [293, 196] on h3 "Compare my existing policy" at bounding box center [285, 203] width 164 height 14
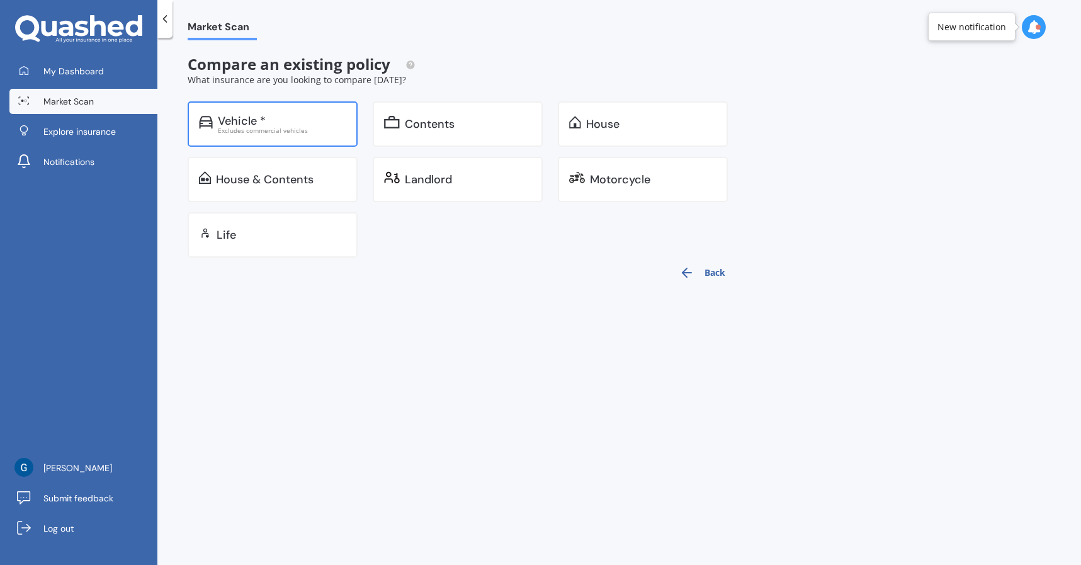
click at [239, 124] on div "Vehicle *" at bounding box center [242, 121] width 48 height 13
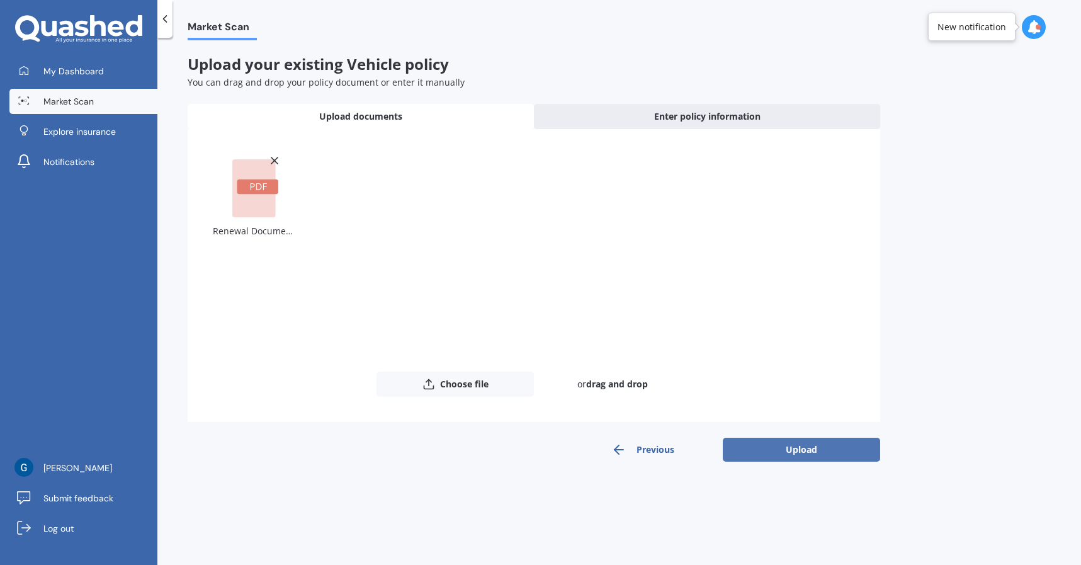
click at [796, 447] on button "Upload" at bounding box center [801, 450] width 157 height 24
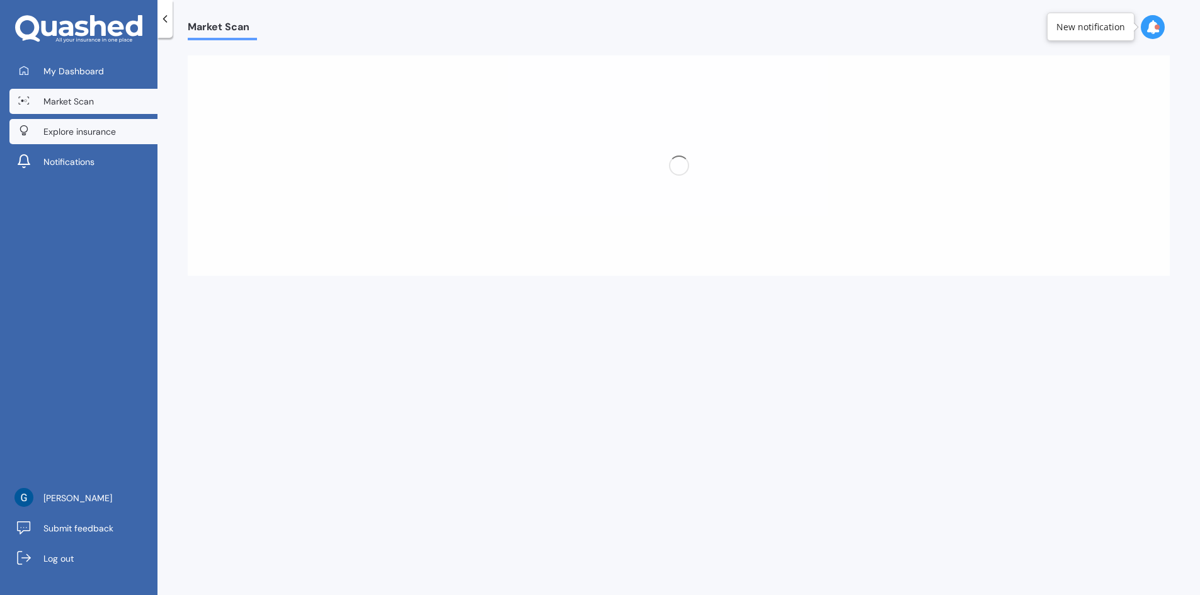
click at [64, 133] on span "Explore insurance" at bounding box center [79, 131] width 72 height 13
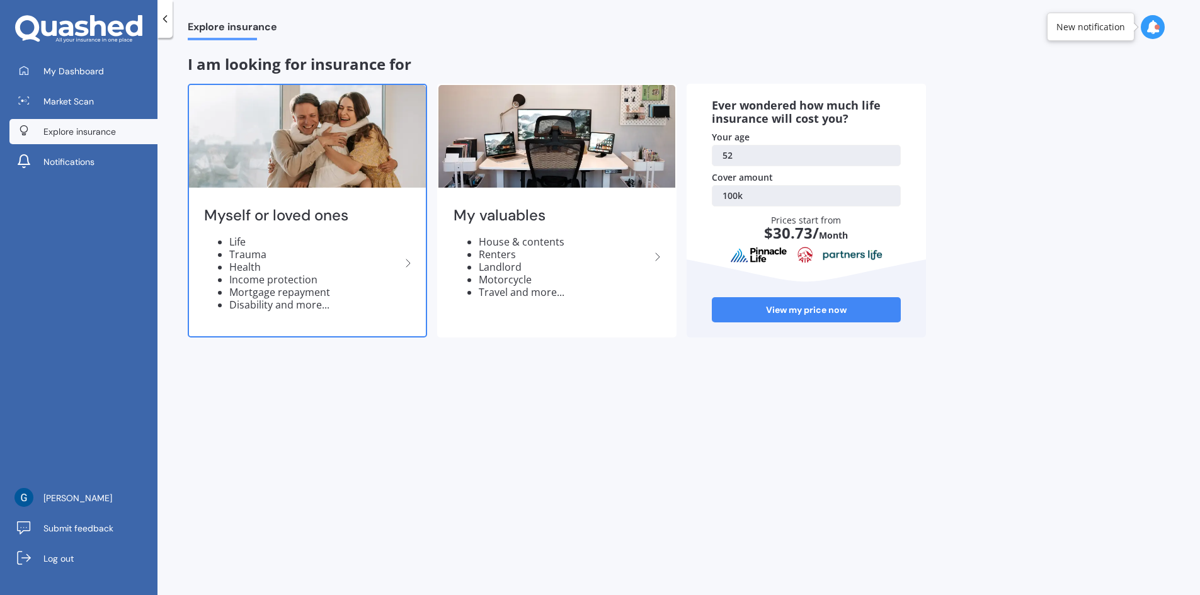
click at [315, 258] on li "Trauma" at bounding box center [314, 254] width 171 height 13
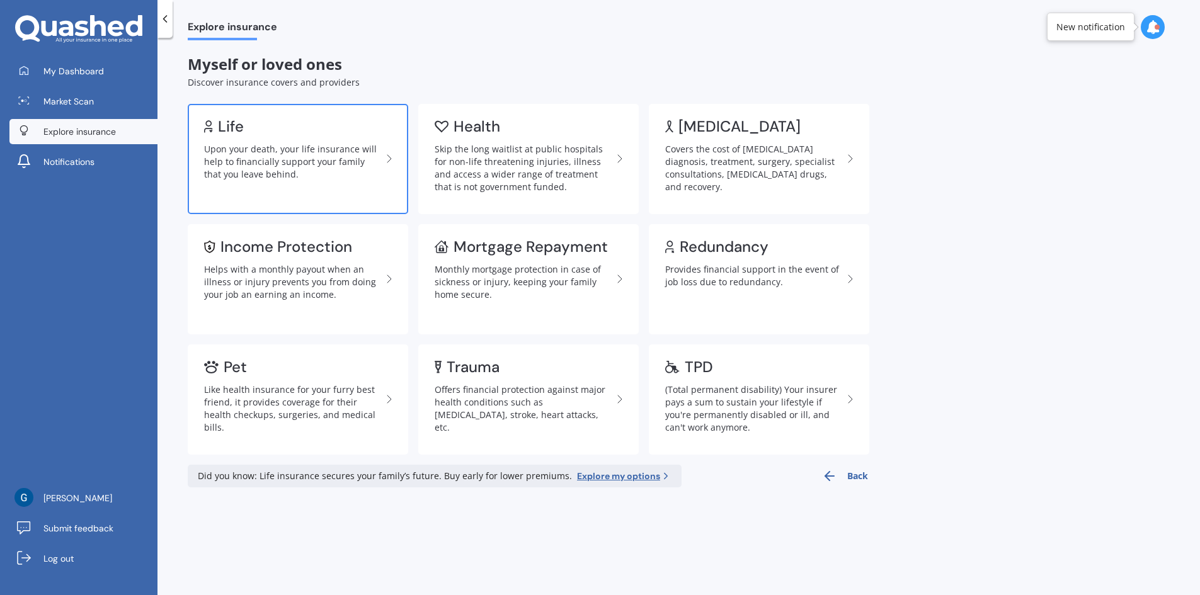
click at [265, 166] on div "Upon your death, your life insurance will help to financially support your fami…" at bounding box center [293, 162] width 178 height 38
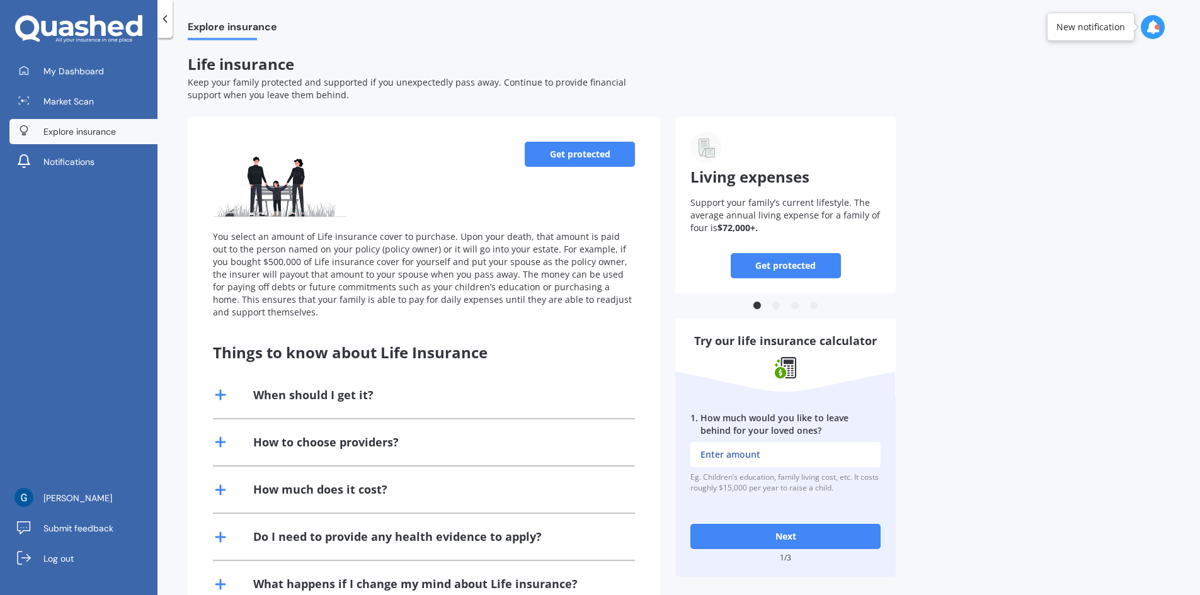
click at [166, 18] on icon at bounding box center [165, 19] width 13 height 13
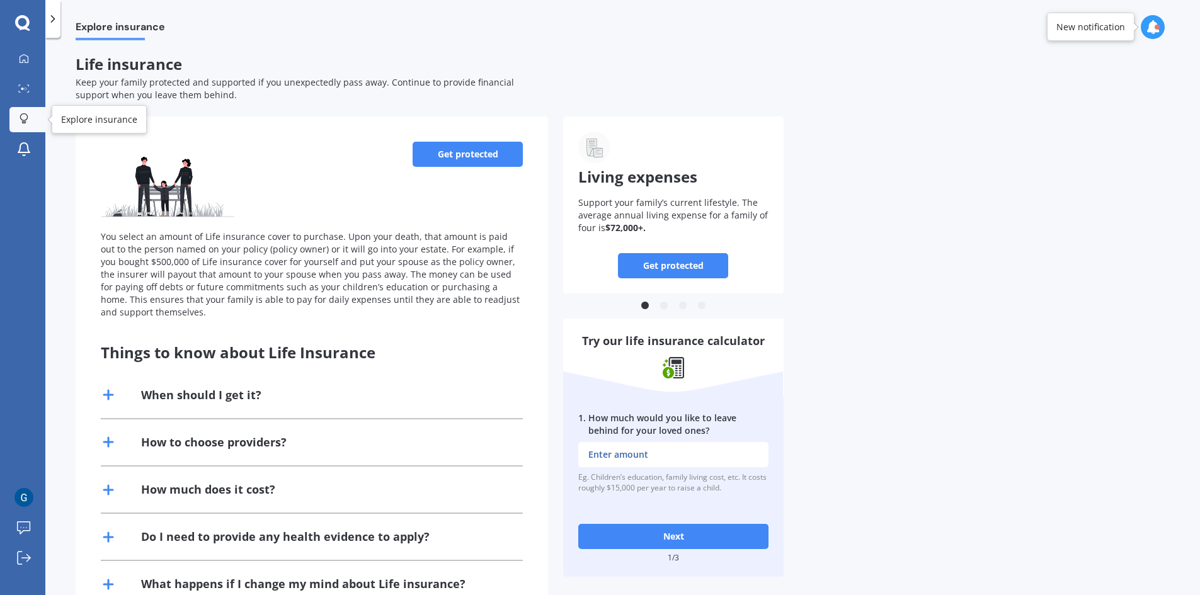
click at [23, 115] on icon at bounding box center [24, 118] width 9 height 11
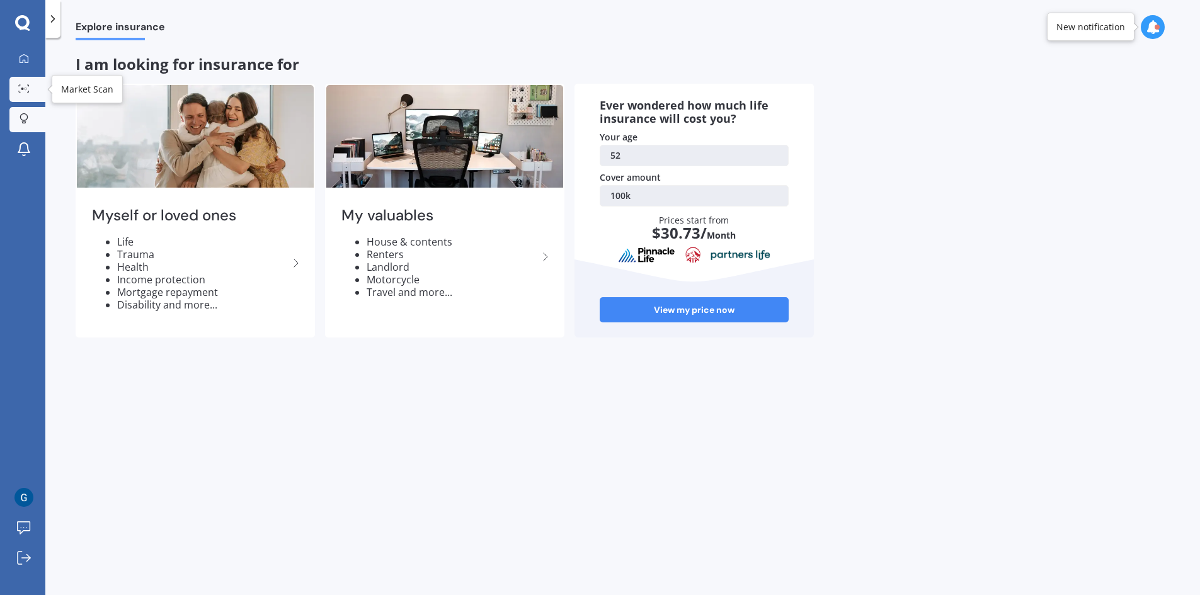
click at [21, 93] on div at bounding box center [23, 88] width 19 height 9
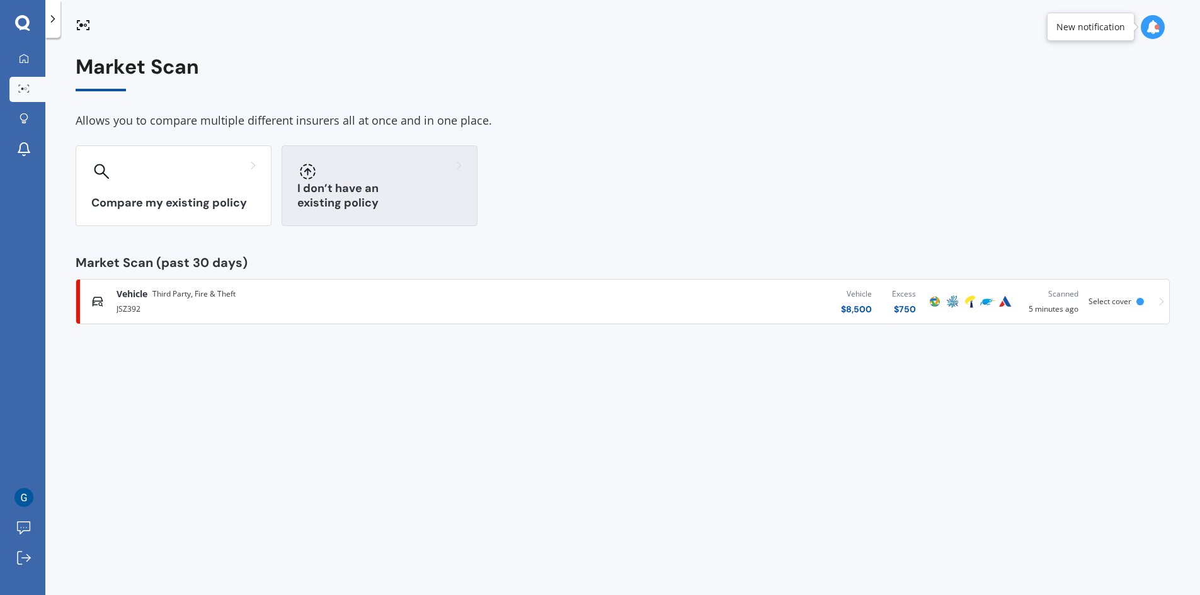
click at [333, 194] on div "I don’t have an existing policy" at bounding box center [380, 185] width 196 height 81
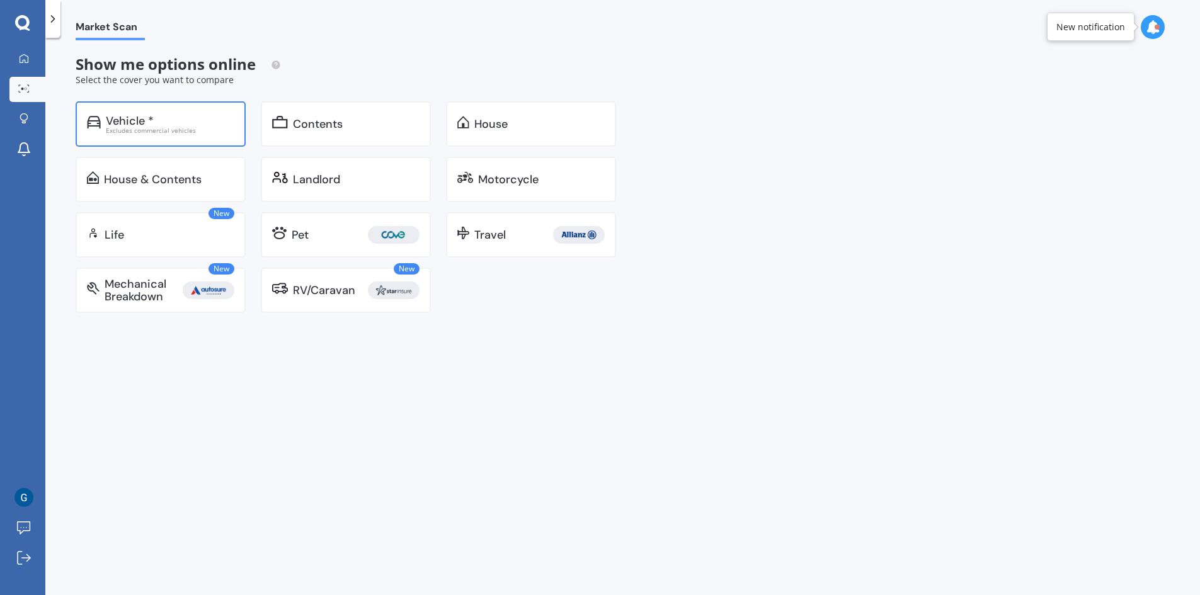
click at [149, 132] on div "Excludes commercial vehicles" at bounding box center [170, 130] width 128 height 6
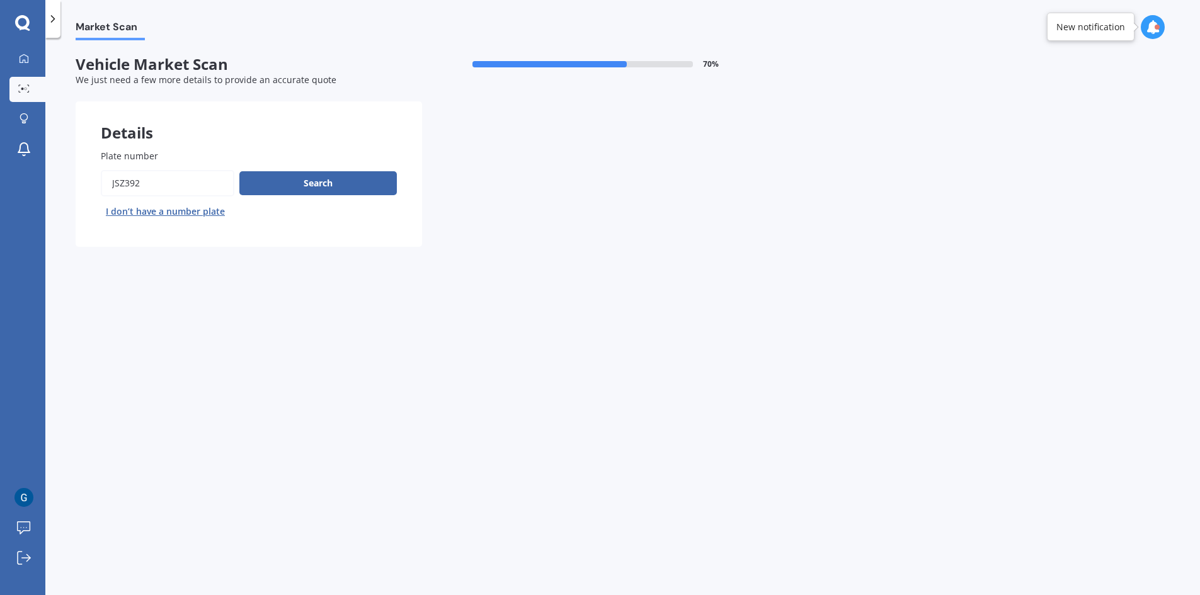
drag, startPoint x: 159, startPoint y: 181, endPoint x: 0, endPoint y: 167, distance: 159.9
click at [0, 169] on div "My Dashboard Market Scan Explore insurance Notifications [PERSON_NAME] Submit f…" at bounding box center [600, 297] width 1200 height 595
type input "D5DAU"
click at [338, 188] on button "Search" at bounding box center [317, 183] width 157 height 24
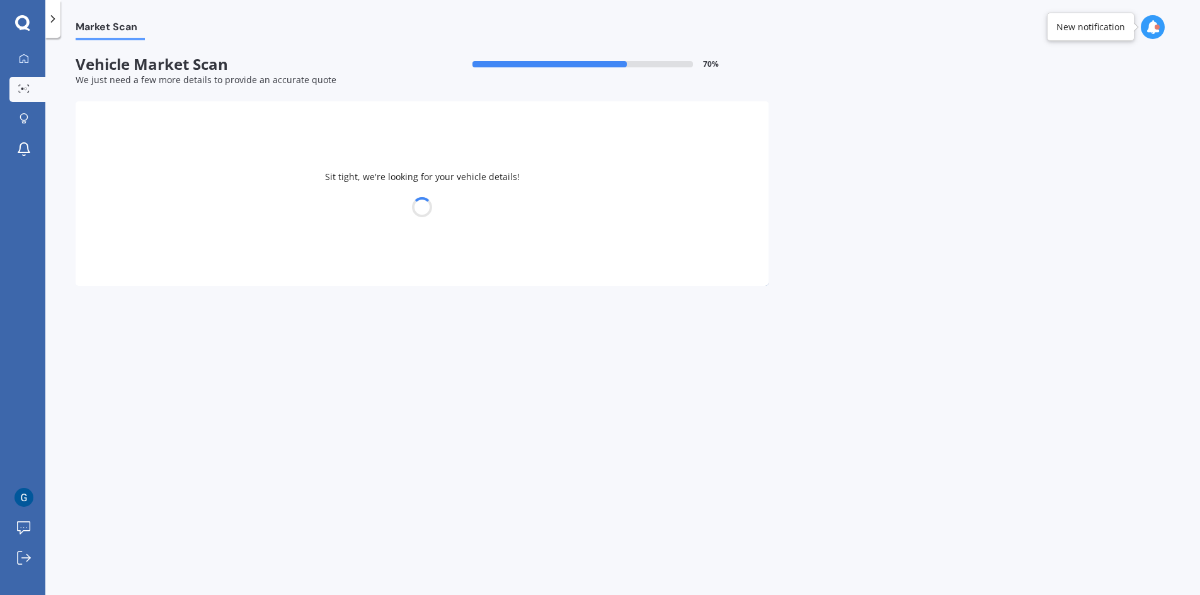
select select "24"
select select "11"
select select "1972"
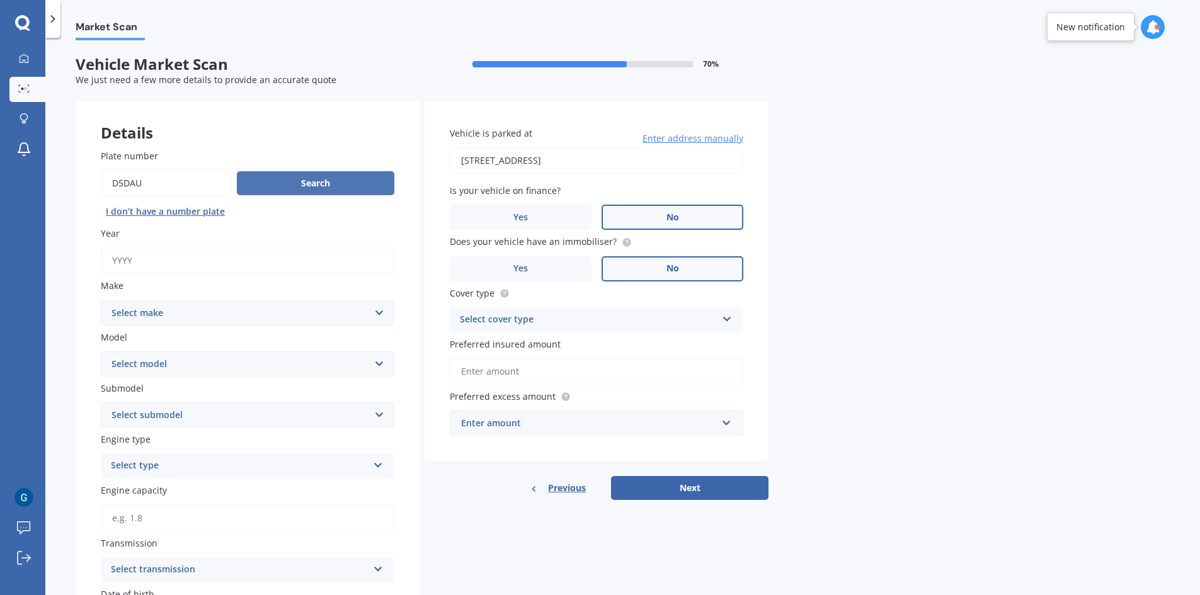
click at [302, 188] on button "Search" at bounding box center [315, 183] width 157 height 24
click at [149, 182] on input "Plate number" at bounding box center [166, 183] width 131 height 26
drag, startPoint x: 179, startPoint y: 187, endPoint x: 57, endPoint y: 169, distance: 122.8
click at [57, 169] on div "Market Scan Vehicle Market Scan 70 % We just need a few more details to provide…" at bounding box center [622, 318] width 1154 height 557
click at [183, 189] on input "Plate number" at bounding box center [166, 183] width 131 height 26
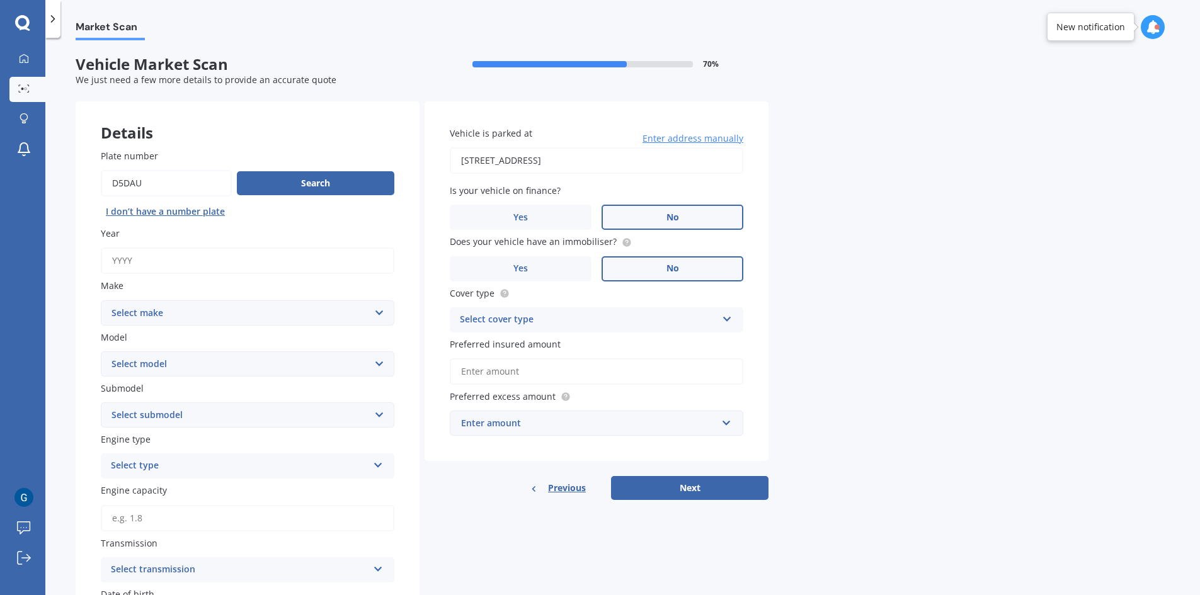
drag, startPoint x: 179, startPoint y: 186, endPoint x: 0, endPoint y: 183, distance: 178.9
click at [0, 183] on div "My Dashboard Market Scan Explore insurance Notifications Gareth George Submit f…" at bounding box center [600, 297] width 1200 height 595
type input "d5dau"
click at [291, 188] on button "Search" at bounding box center [315, 183] width 157 height 24
click at [270, 192] on button "Search" at bounding box center [315, 183] width 157 height 24
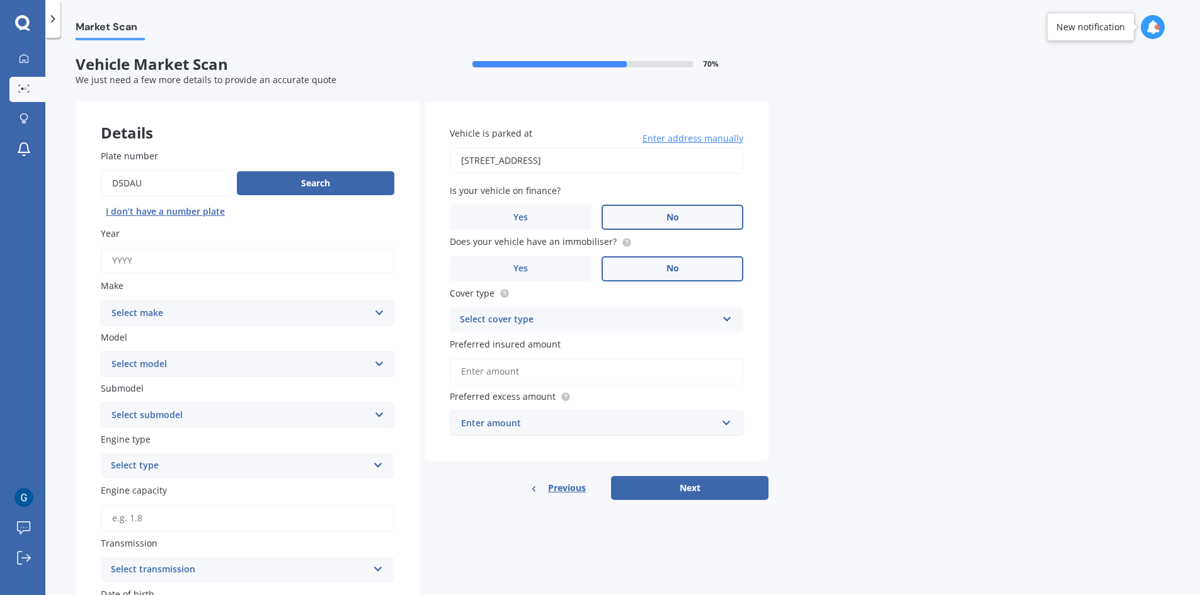
click at [170, 185] on input "Plate number" at bounding box center [166, 183] width 131 height 26
click at [21, 91] on icon at bounding box center [23, 88] width 11 height 8
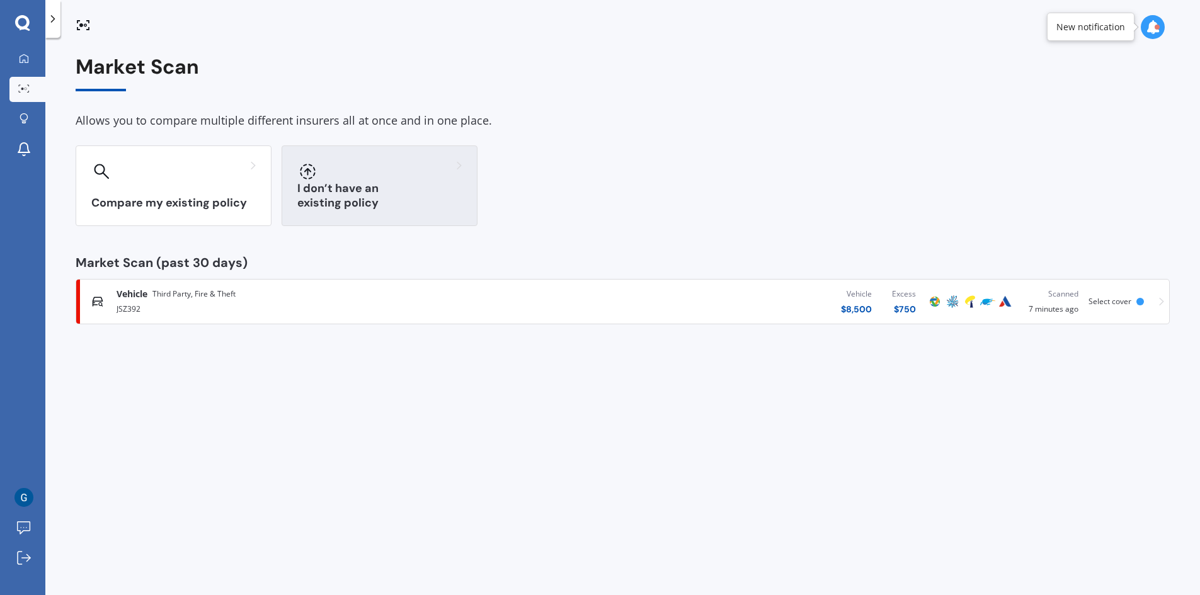
click at [311, 193] on div "I don’t have an existing policy" at bounding box center [380, 185] width 196 height 81
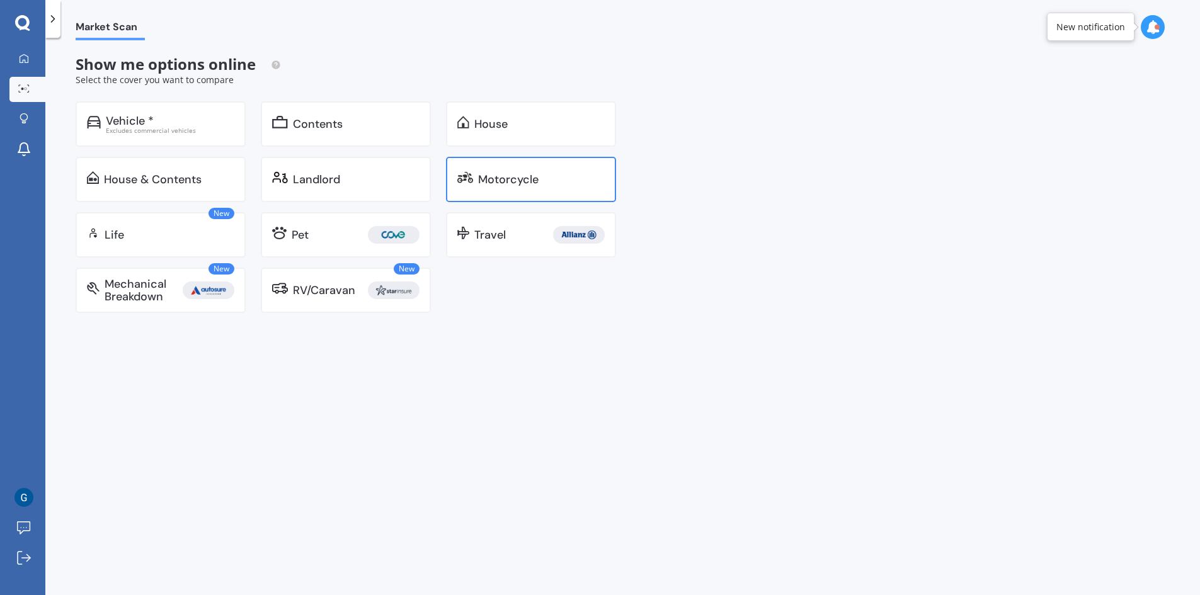
click at [476, 181] on div "Motorcycle" at bounding box center [531, 179] width 170 height 45
select select "24"
select select "11"
select select "1972"
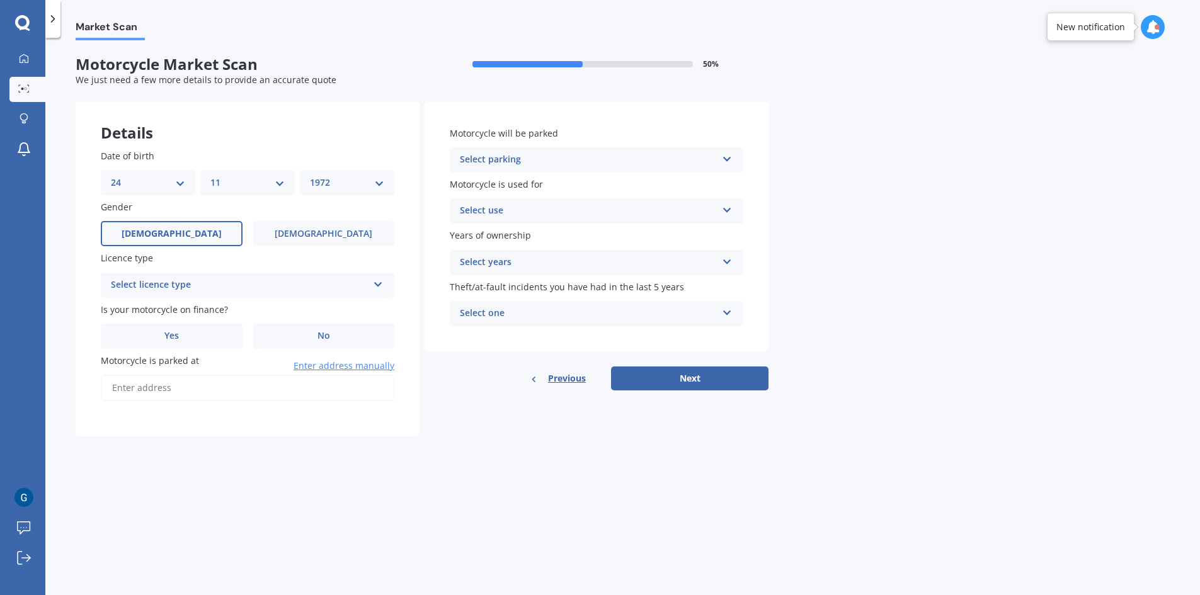
click at [200, 284] on div "Select licence type" at bounding box center [239, 285] width 257 height 15
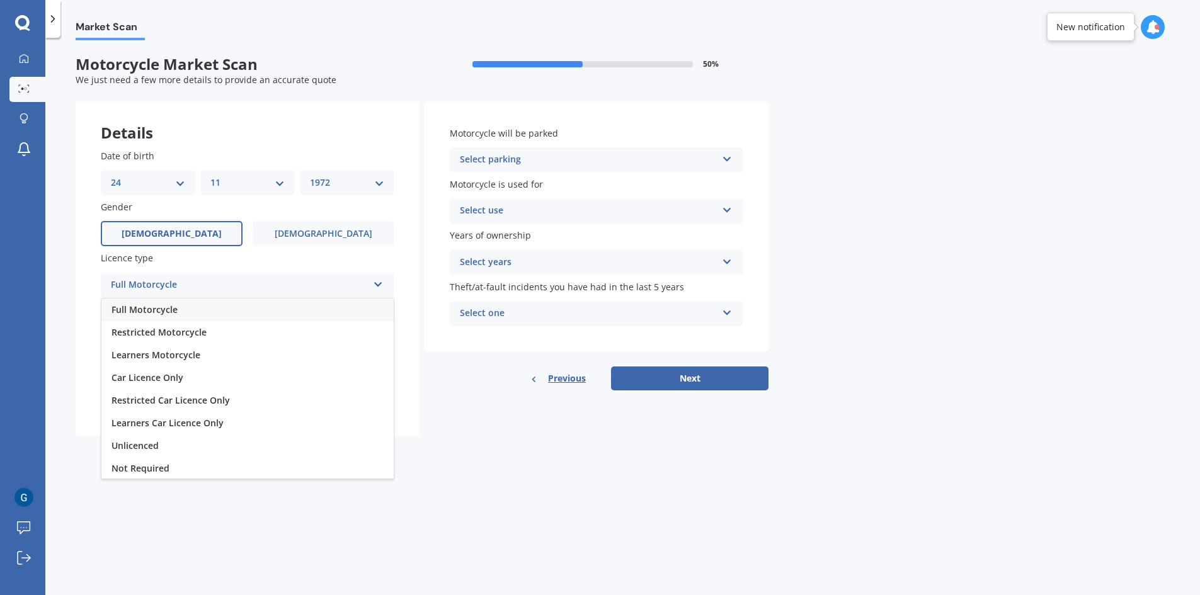
click at [170, 316] on div "Full Motorcycle" at bounding box center [247, 310] width 292 height 23
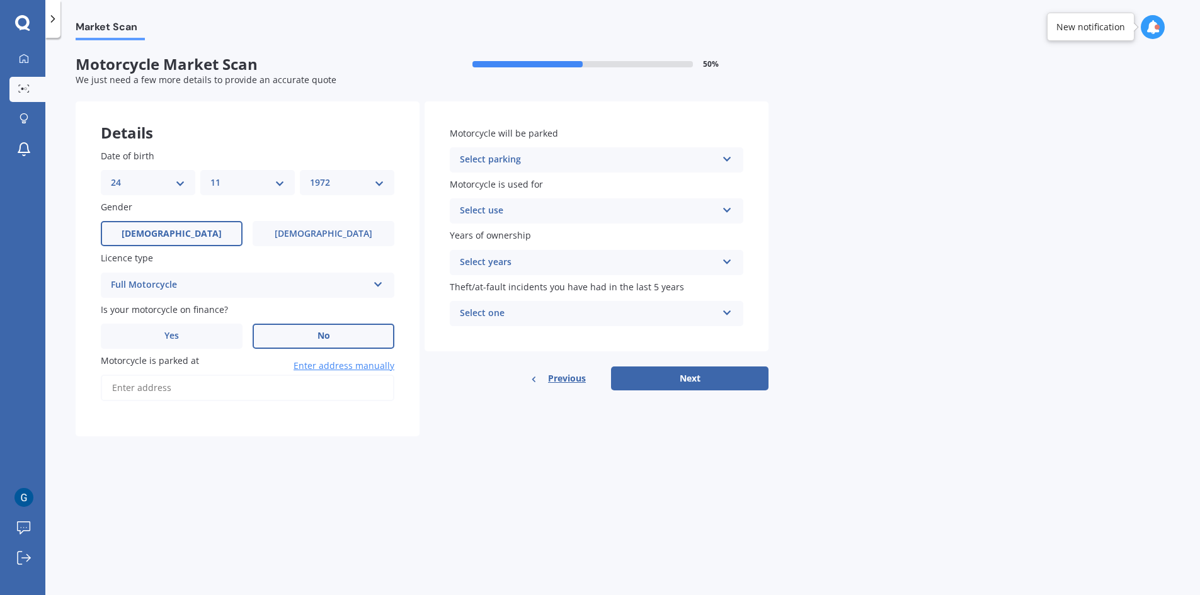
click at [314, 336] on label "No" at bounding box center [324, 336] width 142 height 25
click at [0, 0] on input "No" at bounding box center [0, 0] width 0 height 0
click at [314, 340] on label "No" at bounding box center [324, 336] width 142 height 25
click at [0, 0] on input "No" at bounding box center [0, 0] width 0 height 0
click at [264, 389] on input "Motorcycle is parked at" at bounding box center [247, 388] width 293 height 26
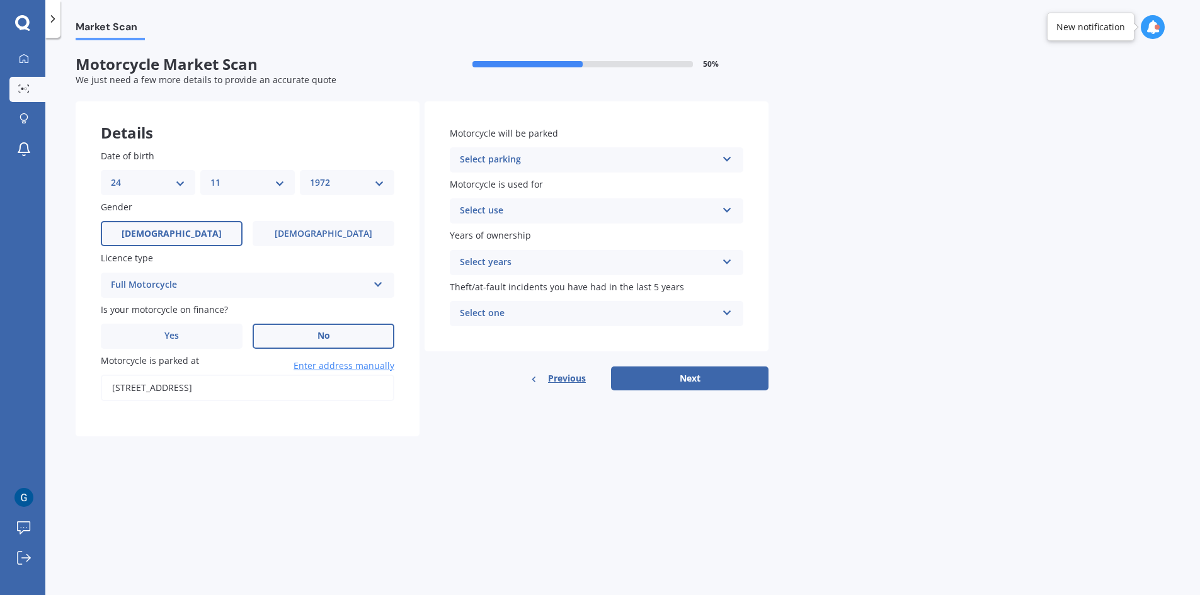
type input "30 Rewa Road, Hataitai, Wellington 6021"
click at [547, 160] on div "Select parking" at bounding box center [588, 159] width 257 height 15
click at [522, 187] on div "In a garage" at bounding box center [596, 184] width 292 height 23
click at [520, 212] on div "Select use" at bounding box center [588, 210] width 257 height 15
click at [525, 237] on span "Recreational riding" at bounding box center [501, 235] width 82 height 12
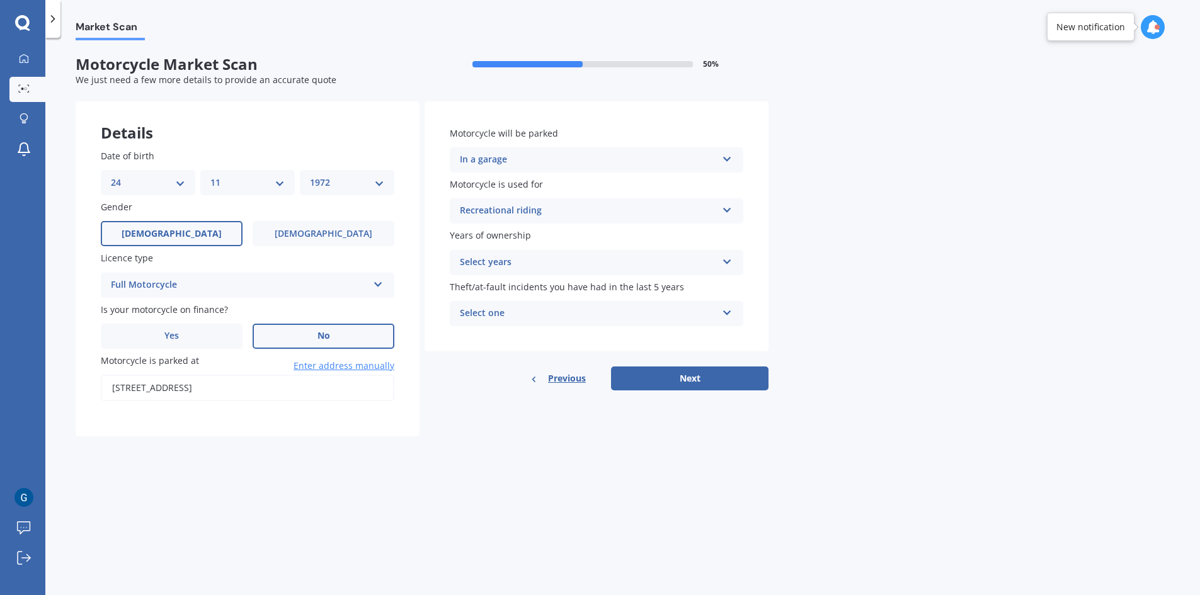
click at [515, 265] on div "Select years" at bounding box center [588, 262] width 257 height 15
click at [493, 328] on span "2 or more" at bounding box center [481, 332] width 42 height 12
click at [514, 312] on div "Select one" at bounding box center [588, 313] width 257 height 15
click at [486, 336] on div "0" at bounding box center [596, 338] width 292 height 23
click at [686, 380] on button "Next" at bounding box center [689, 379] width 157 height 24
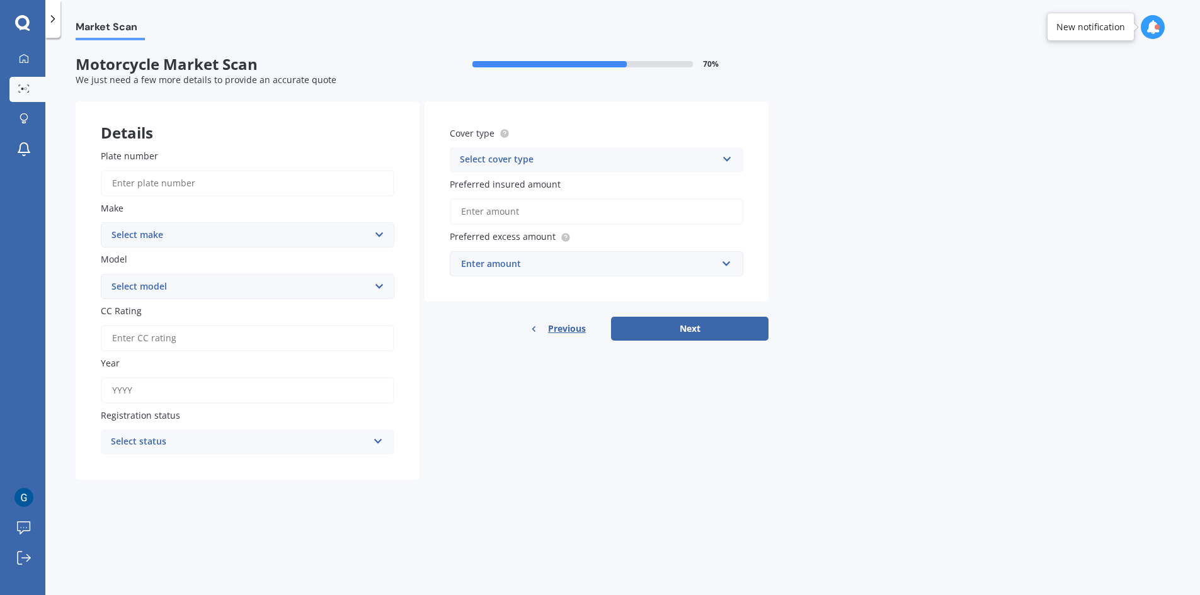
click at [199, 186] on input "Plate number" at bounding box center [247, 183] width 293 height 26
type input "d5dau"
click at [176, 235] on select "Select make Ace Adly Aeon AJP American Iron Horse Aprilia Arrow Baotian Benda B…" at bounding box center [247, 234] width 293 height 25
select select "Honda"
click at [101, 222] on select "Select make Ace Adly Aeon AJP American Iron Horse Aprilia Arrow Baotian Benda B…" at bounding box center [247, 234] width 293 height 25
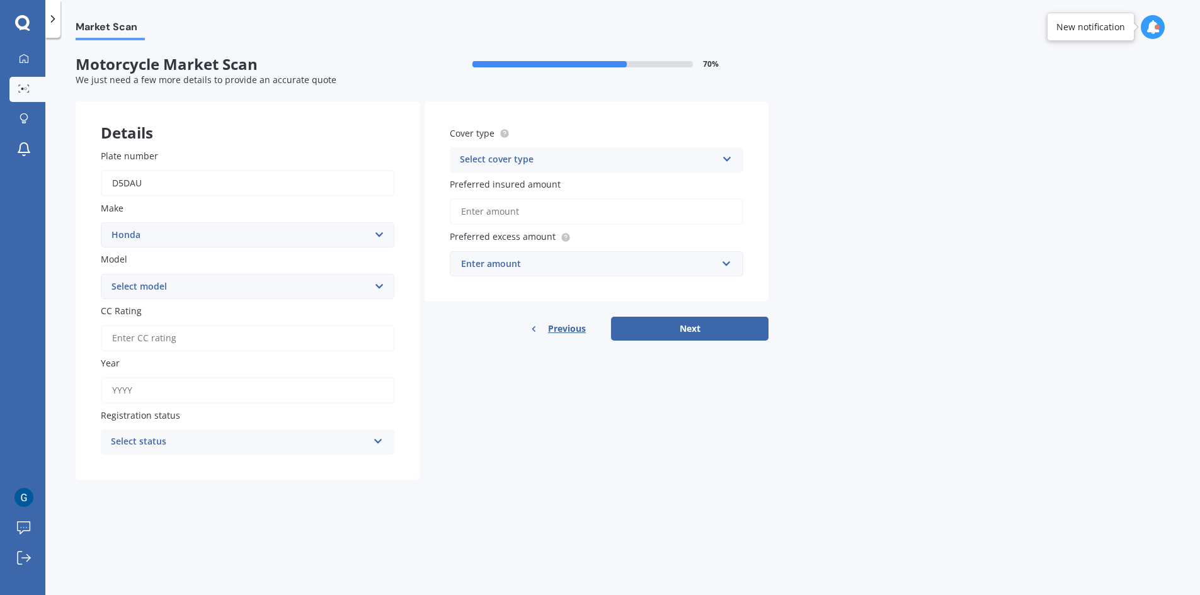
click at [167, 285] on select "Select model ADV Africa Twin Big Red Big Ruckus C ZZ CB CB Hornet CB Jade CB Pr…" at bounding box center [247, 286] width 293 height 25
select select "CRF-L Rally"
click at [101, 274] on select "Select model ADV Africa Twin Big Red Big Ruckus C ZZ CB CB Hornet CB Jade CB Pr…" at bounding box center [247, 286] width 293 height 25
click at [168, 340] on input "CC Rating" at bounding box center [247, 338] width 293 height 26
type input "286"
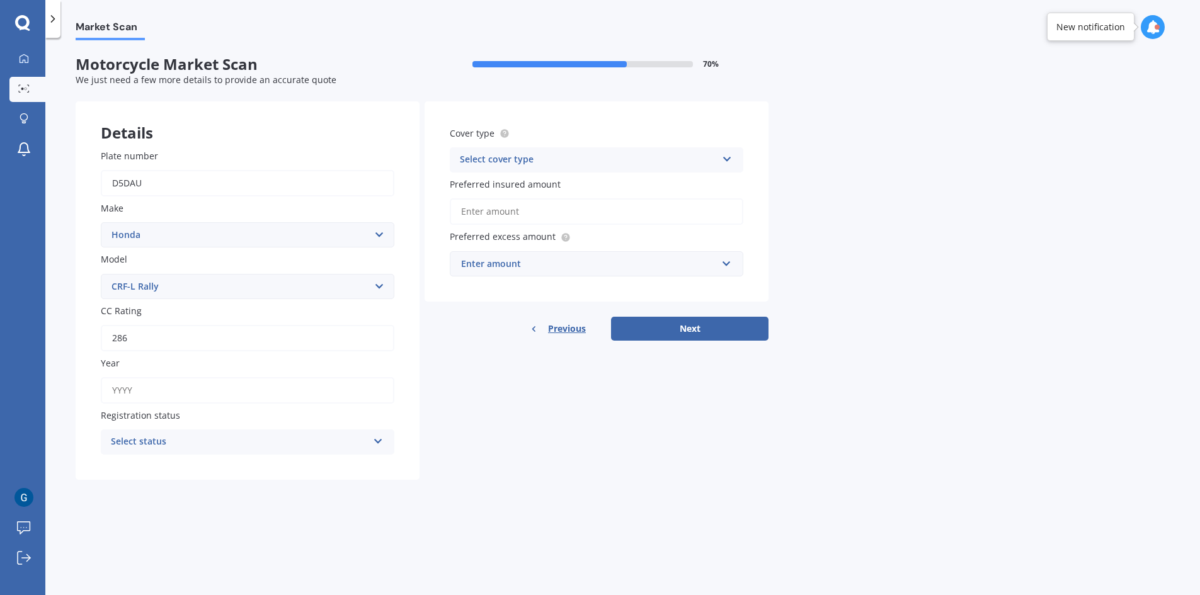
click at [140, 394] on input "Year" at bounding box center [247, 390] width 293 height 26
type input "2021"
click at [169, 436] on div "Select status" at bounding box center [239, 442] width 257 height 15
click at [169, 472] on div "Road registered" at bounding box center [247, 466] width 292 height 23
click at [563, 168] on div "Select cover type Comprehensive Third Party, Fire & Theft Third Party" at bounding box center [596, 159] width 293 height 25
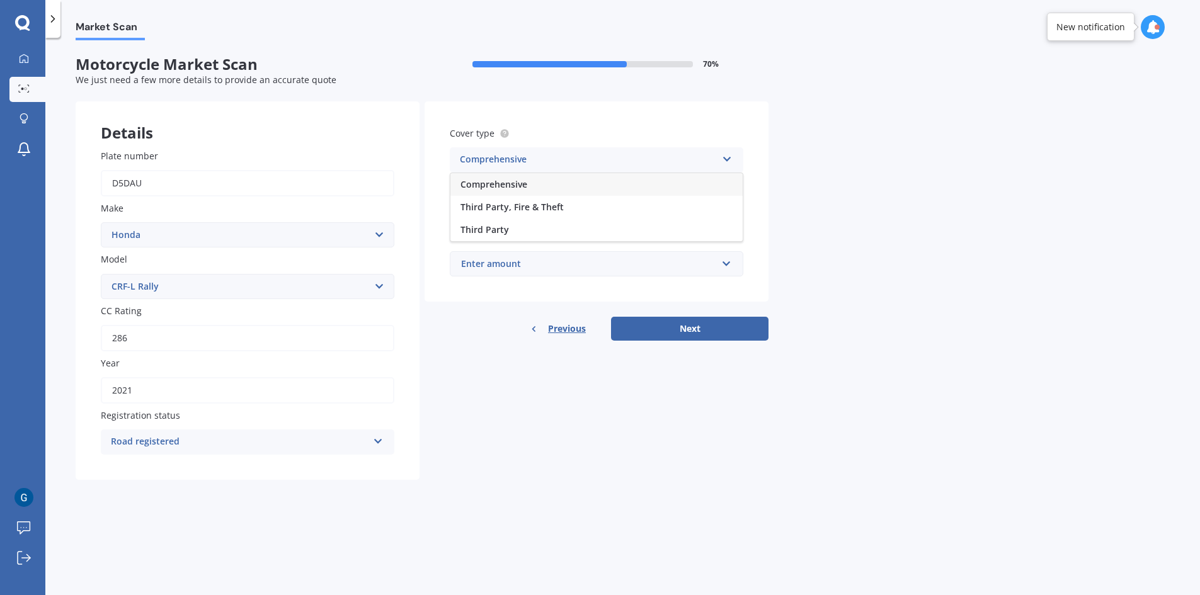
click at [538, 183] on div "Comprehensive" at bounding box center [596, 184] width 292 height 23
click at [517, 213] on input "Preferred insured amount" at bounding box center [596, 211] width 293 height 26
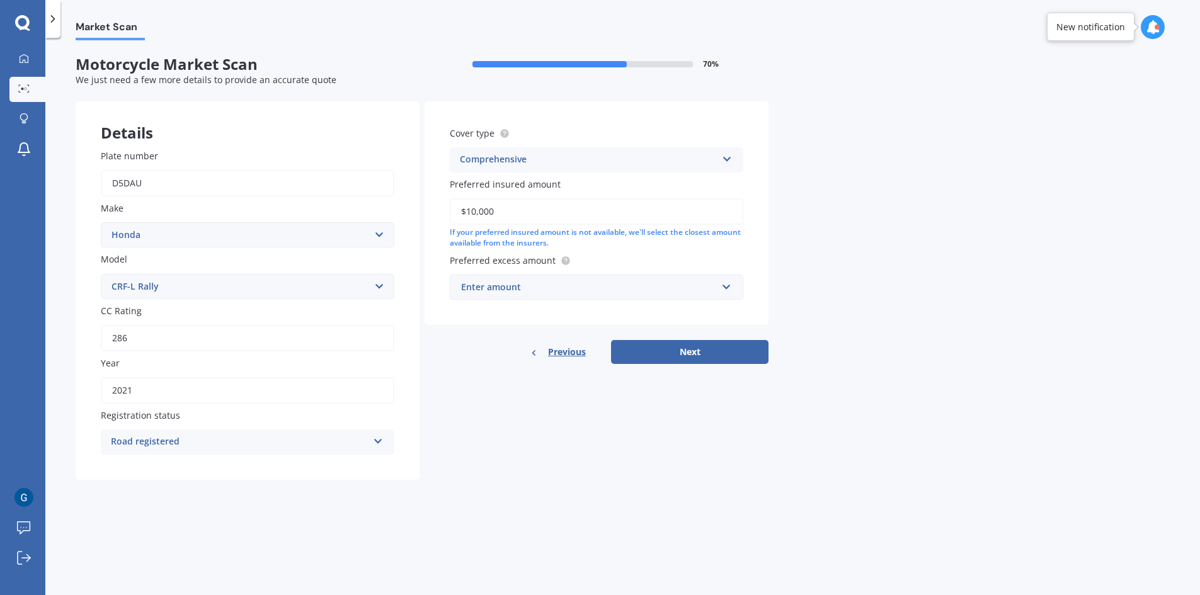
type input "$10,000"
click at [543, 286] on div "Enter amount" at bounding box center [589, 287] width 256 height 14
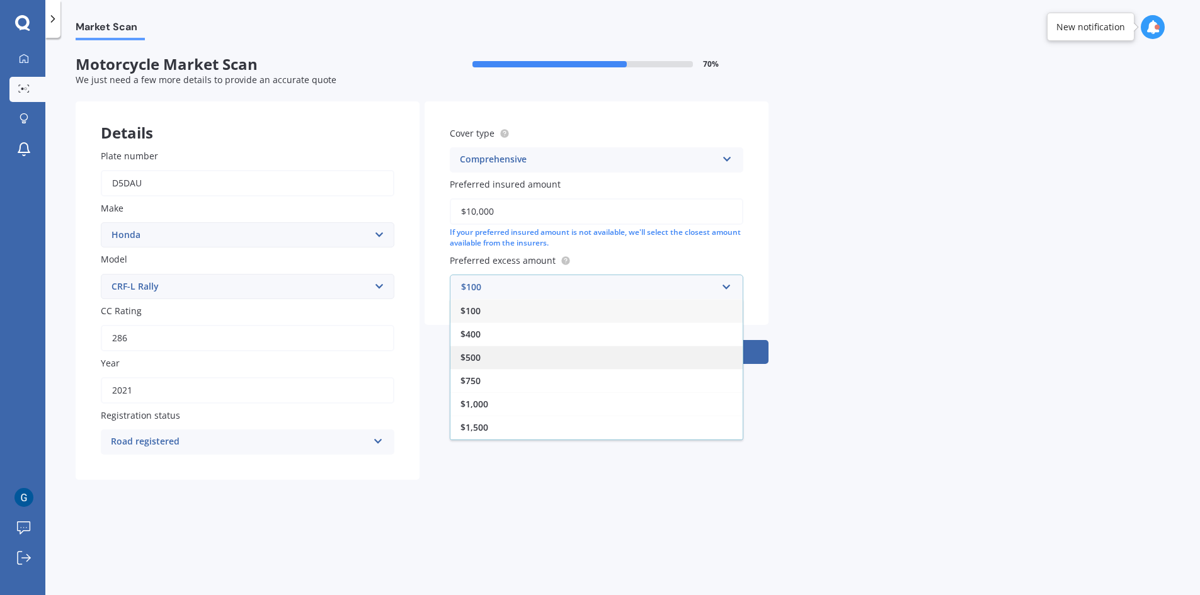
click at [498, 356] on div "$500" at bounding box center [596, 357] width 292 height 23
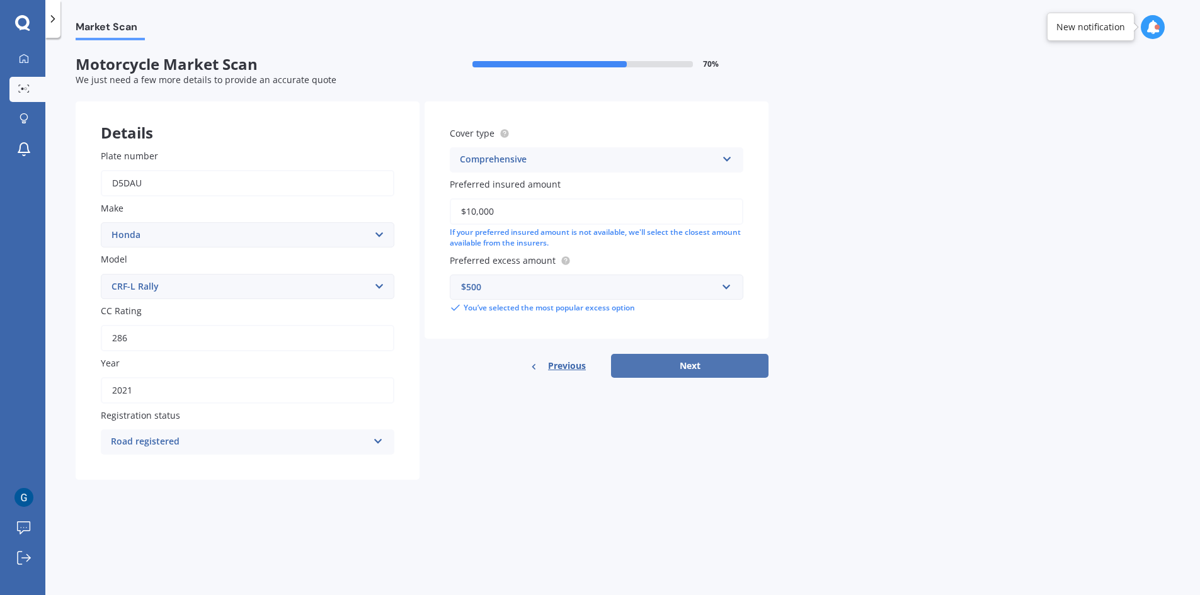
click at [678, 367] on button "Next" at bounding box center [689, 366] width 157 height 24
select select "24"
select select "11"
select select "1972"
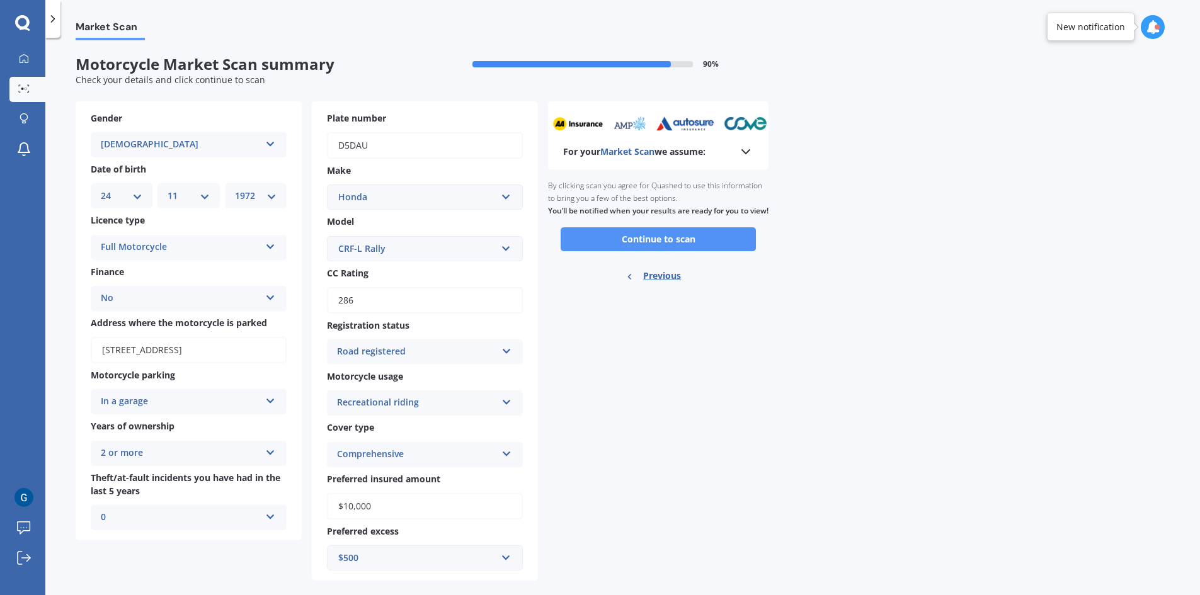
click at [678, 251] on button "Continue to scan" at bounding box center [658, 239] width 195 height 24
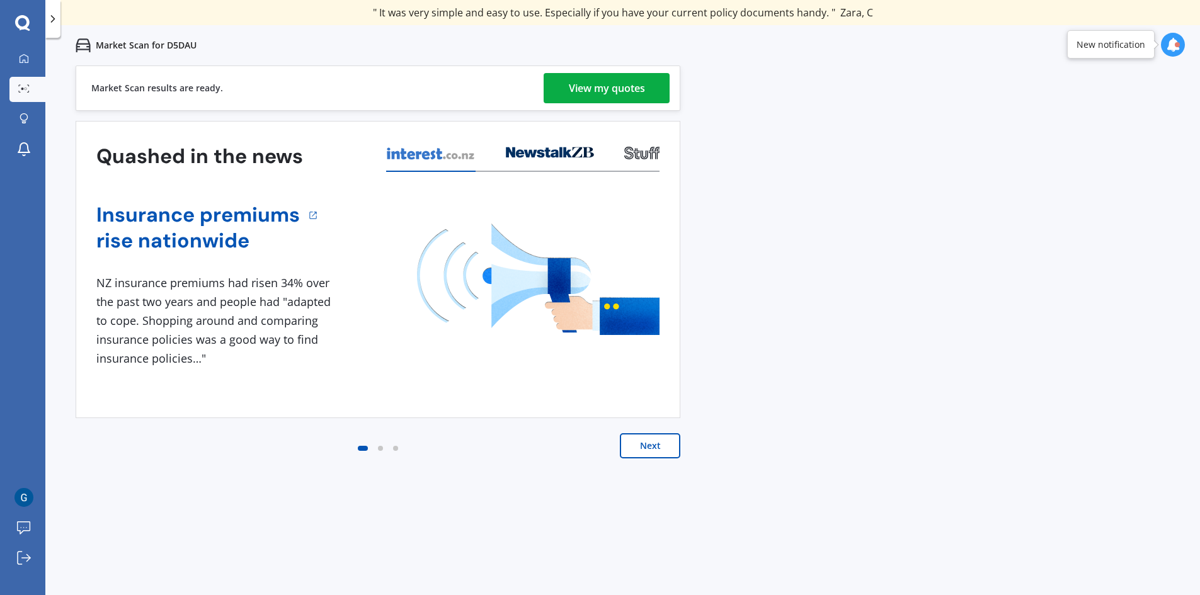
click at [619, 93] on div "View my quotes" at bounding box center [607, 88] width 76 height 30
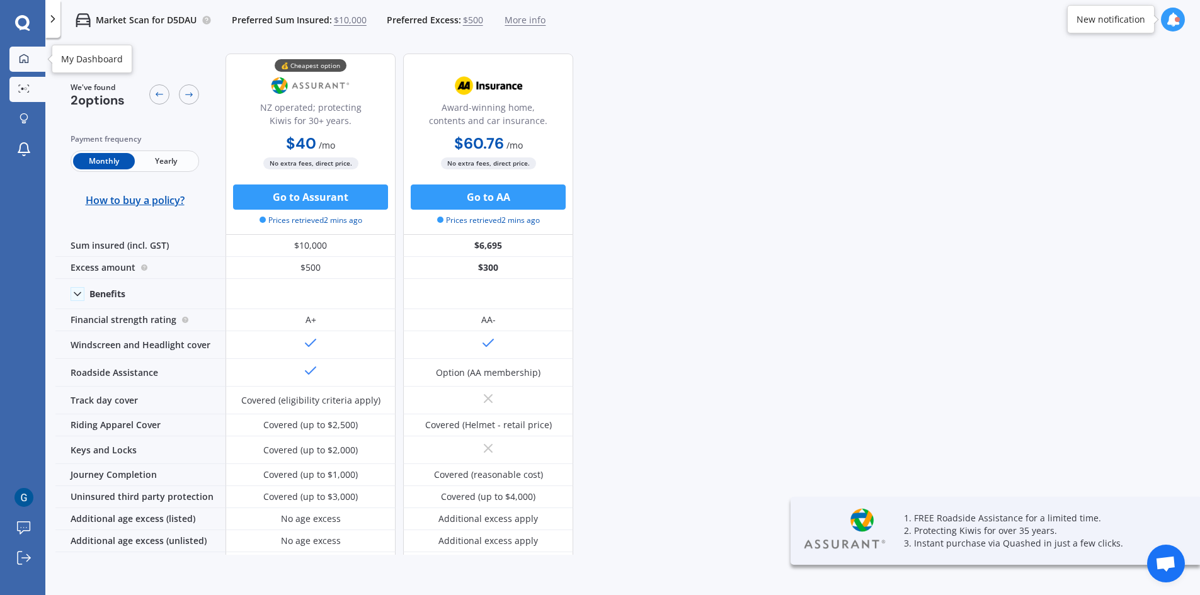
click at [22, 54] on icon at bounding box center [24, 59] width 10 height 10
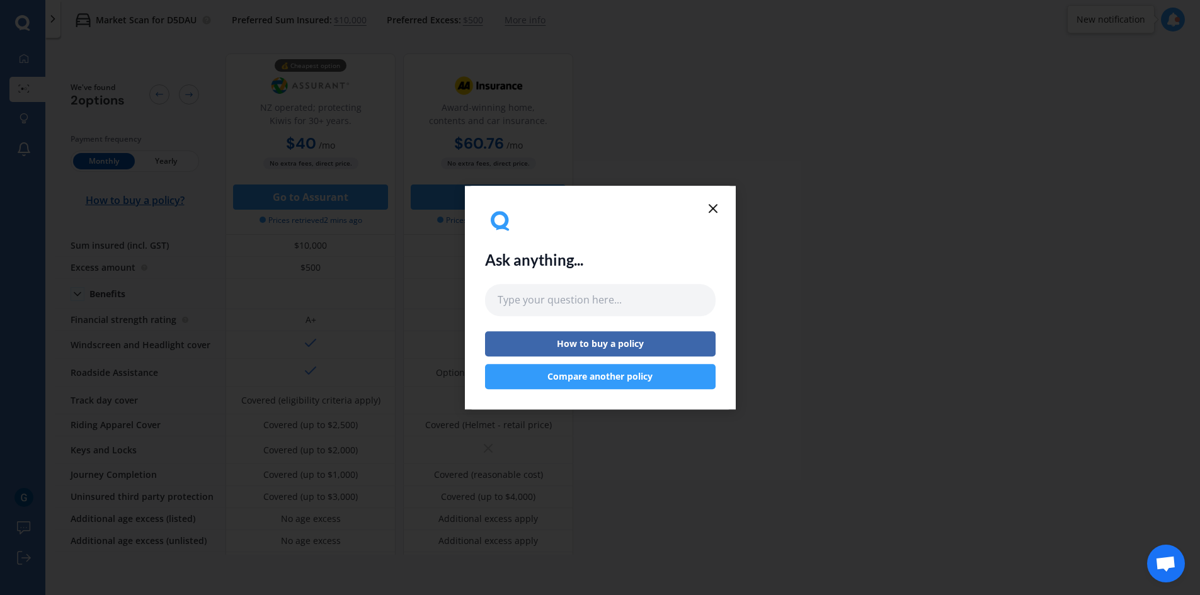
click at [712, 210] on line at bounding box center [713, 209] width 8 height 8
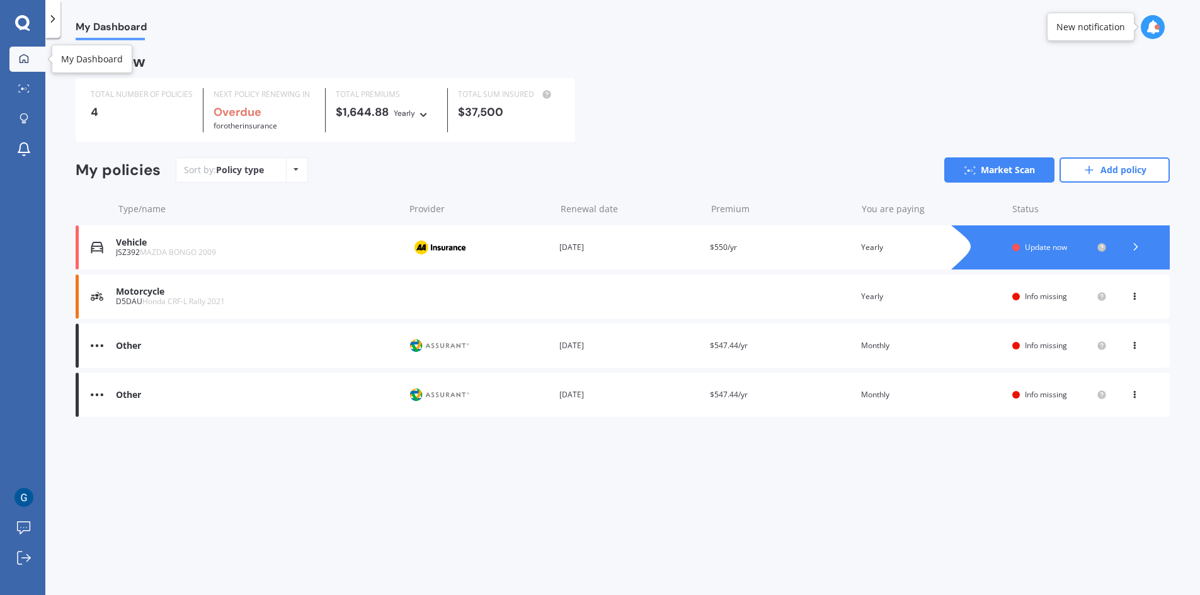
click at [24, 65] on link "My Dashboard" at bounding box center [27, 59] width 36 height 25
click at [21, 89] on icon at bounding box center [23, 88] width 11 height 8
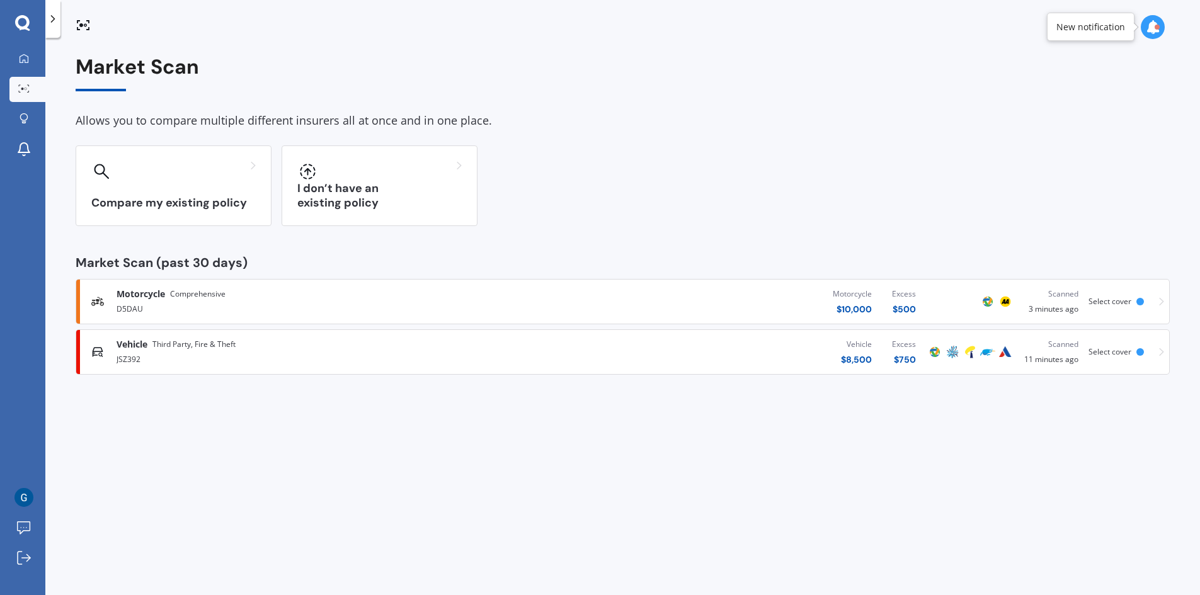
click at [57, 25] on icon at bounding box center [53, 19] width 13 height 13
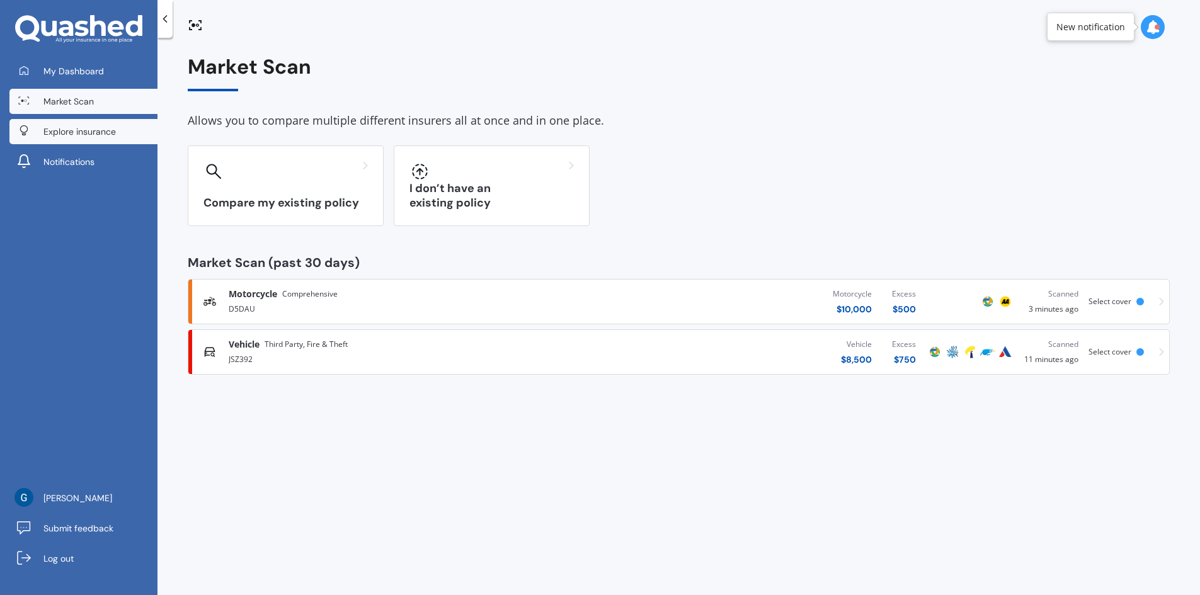
click at [99, 127] on span "Explore insurance" at bounding box center [79, 131] width 72 height 13
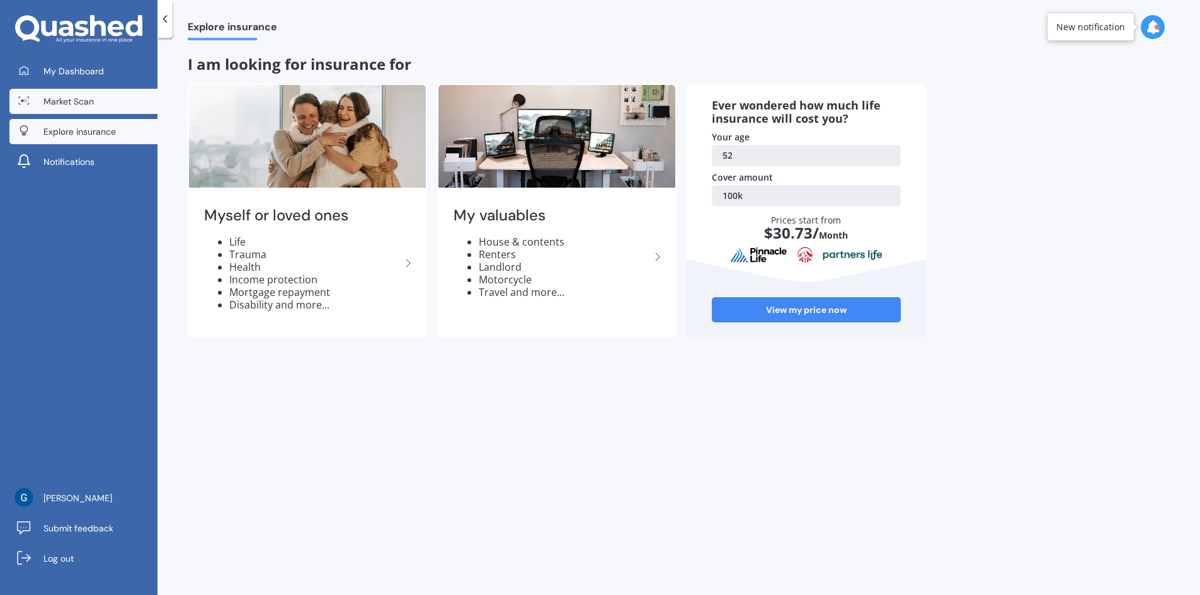
click at [101, 108] on link "Market Scan" at bounding box center [83, 101] width 148 height 25
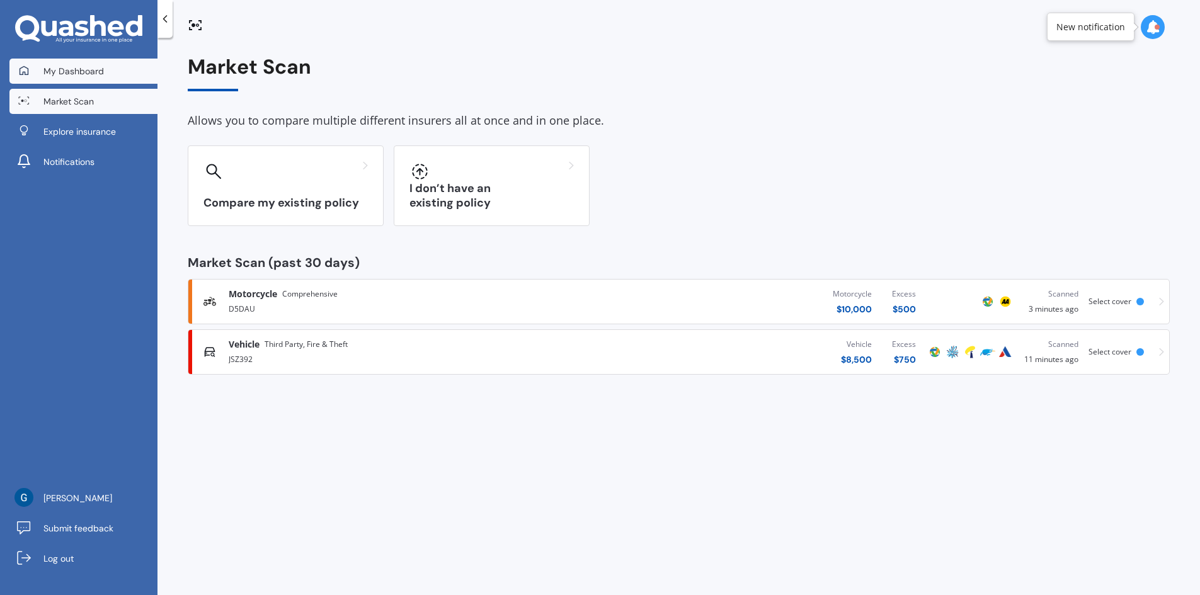
click at [108, 77] on link "My Dashboard" at bounding box center [83, 71] width 148 height 25
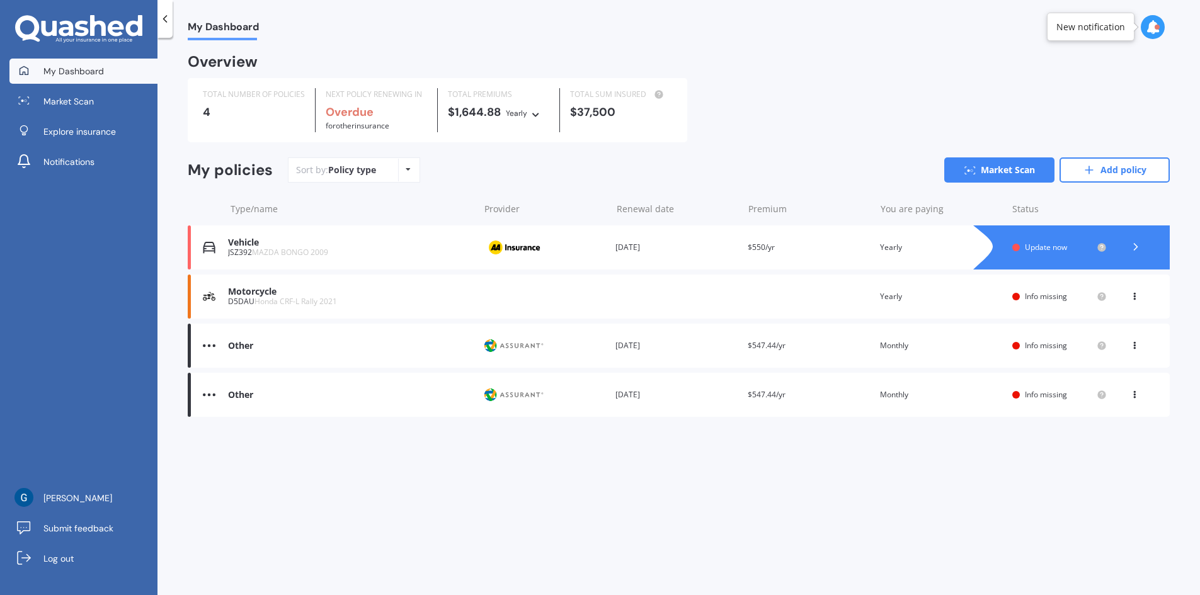
click at [1136, 248] on icon at bounding box center [1135, 247] width 13 height 13
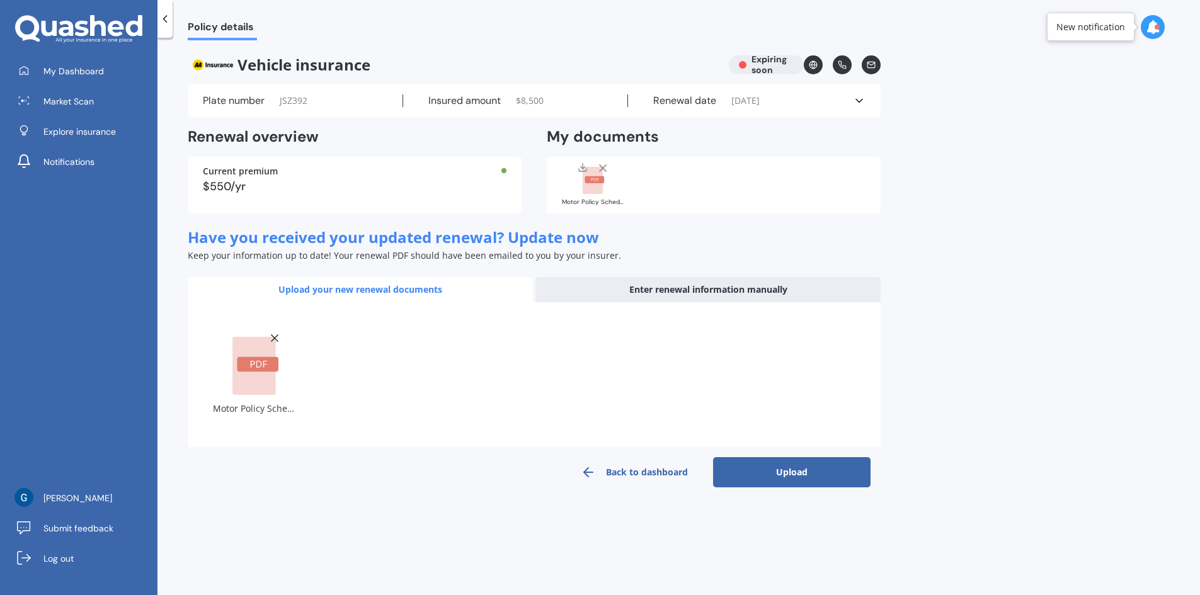
click at [765, 474] on button "Upload" at bounding box center [791, 472] width 157 height 30
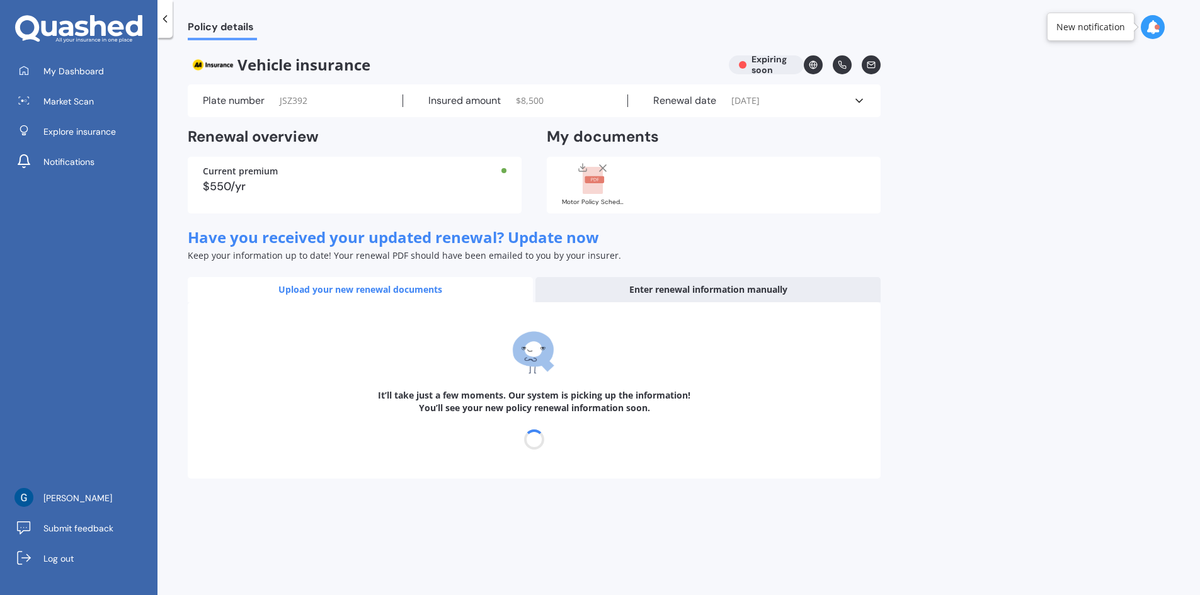
select select "29"
select select "10"
select select "2025"
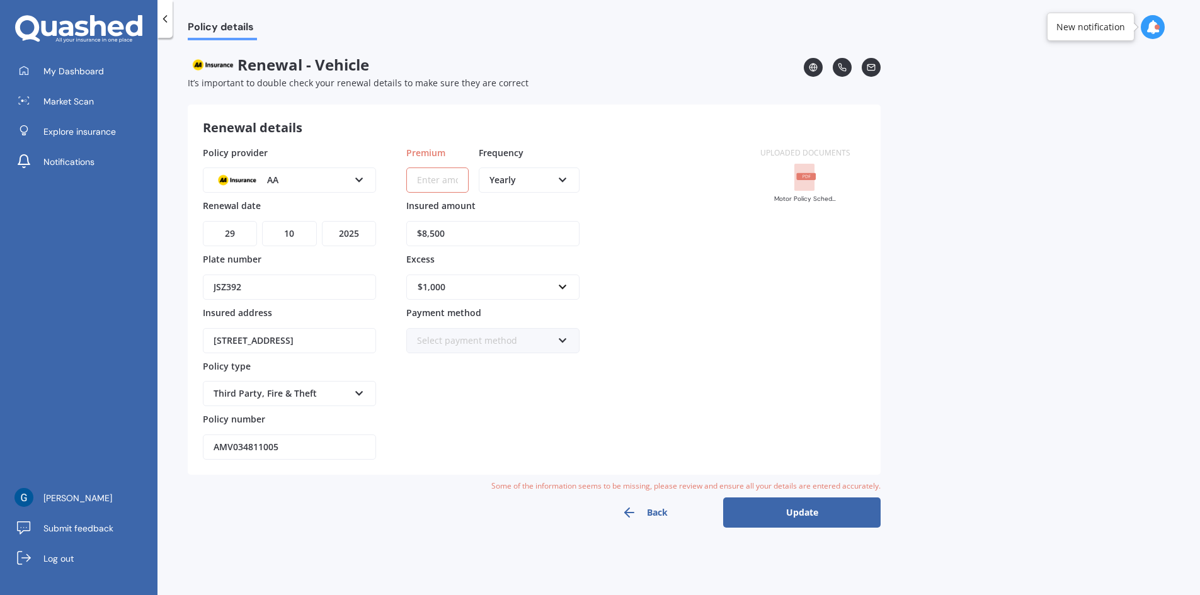
click at [443, 182] on input "Premium" at bounding box center [437, 180] width 62 height 25
paste input "$382.65"
type input "$382.65"
drag, startPoint x: 460, startPoint y: 236, endPoint x: 324, endPoint y: 224, distance: 136.6
click at [324, 224] on div "Policy provider AA AA AMI AMP ANZ ASB Aioi Nissay Dowa Ando Assurant Autosure B…" at bounding box center [474, 303] width 542 height 314
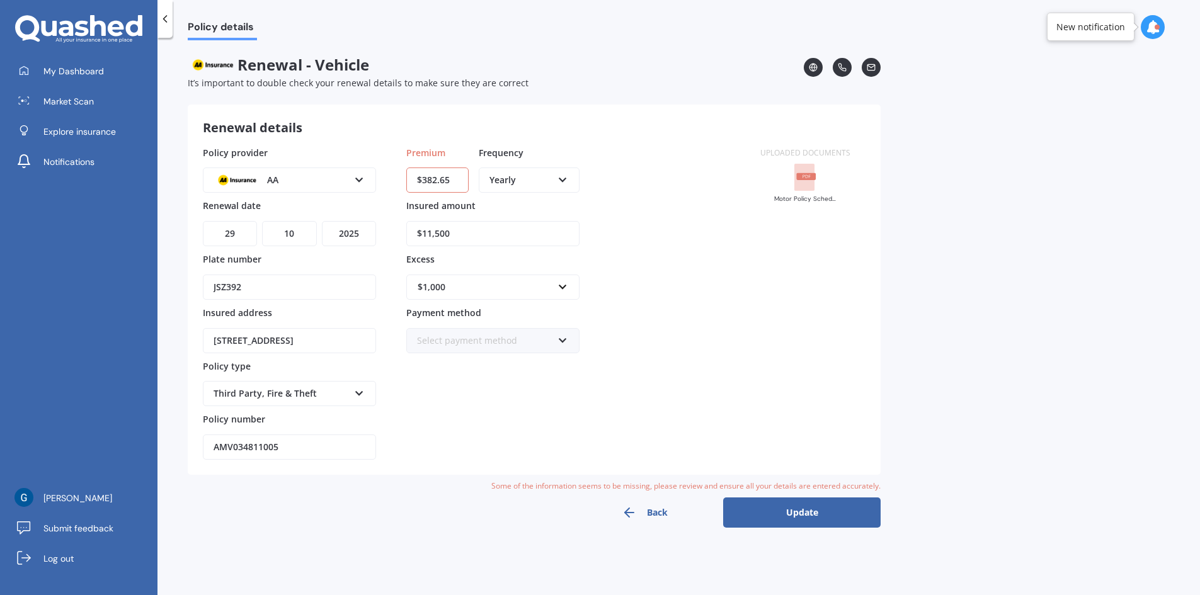
drag, startPoint x: 423, startPoint y: 233, endPoint x: 307, endPoint y: 218, distance: 117.5
click at [310, 219] on div "Policy provider AA AA AMI AMP ANZ ASB Aioi Nissay Dowa Ando Assurant Autosure B…" at bounding box center [474, 303] width 542 height 314
paste input "657"
type input "$11,657"
click at [785, 513] on button "Update" at bounding box center [801, 513] width 157 height 30
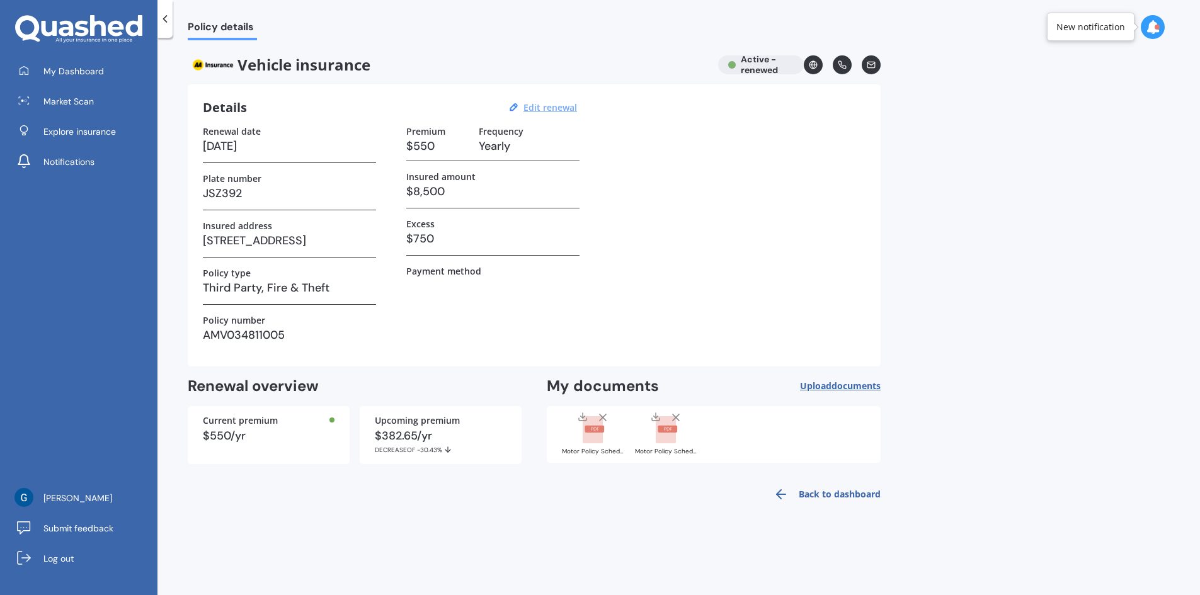
click at [549, 110] on u "Edit renewal" at bounding box center [550, 107] width 54 height 12
select select "29"
select select "10"
select select "2025"
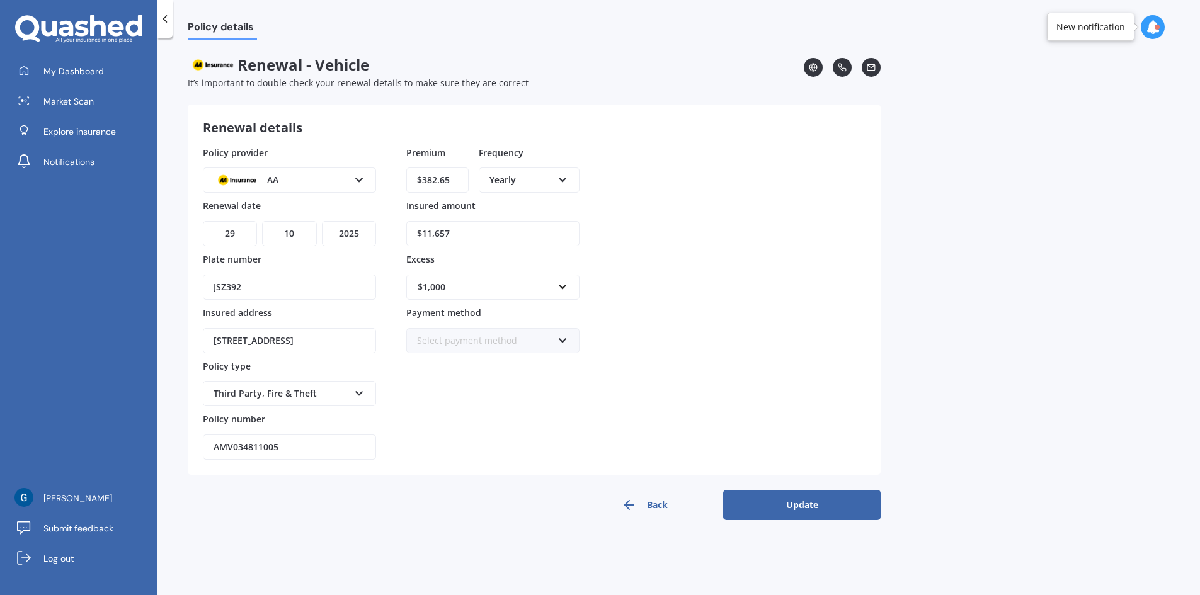
click at [452, 287] on div "$1,000" at bounding box center [485, 287] width 135 height 14
click at [445, 405] on span "$1,000" at bounding box center [431, 404] width 28 height 12
click at [767, 511] on button "Update" at bounding box center [801, 505] width 157 height 30
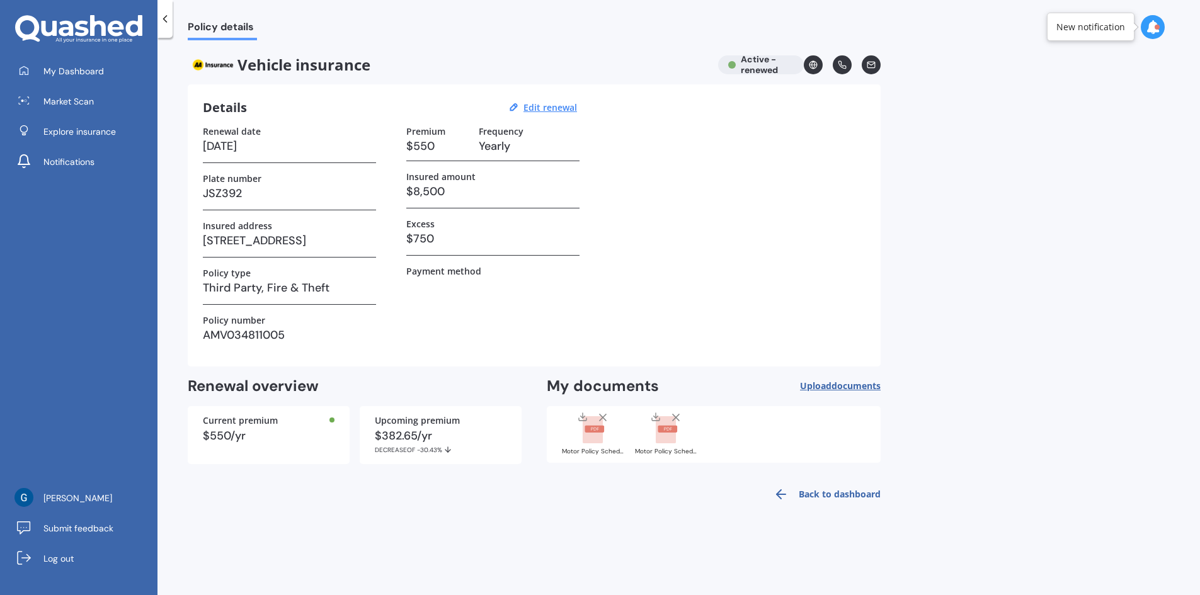
click at [326, 418] on div "Current premium" at bounding box center [269, 420] width 132 height 9
drag, startPoint x: 663, startPoint y: 433, endPoint x: 660, endPoint y: 448, distance: 15.4
click at [660, 448] on div "Motor Policy Schedule AMV034811005.pdf" at bounding box center [666, 433] width 63 height 44
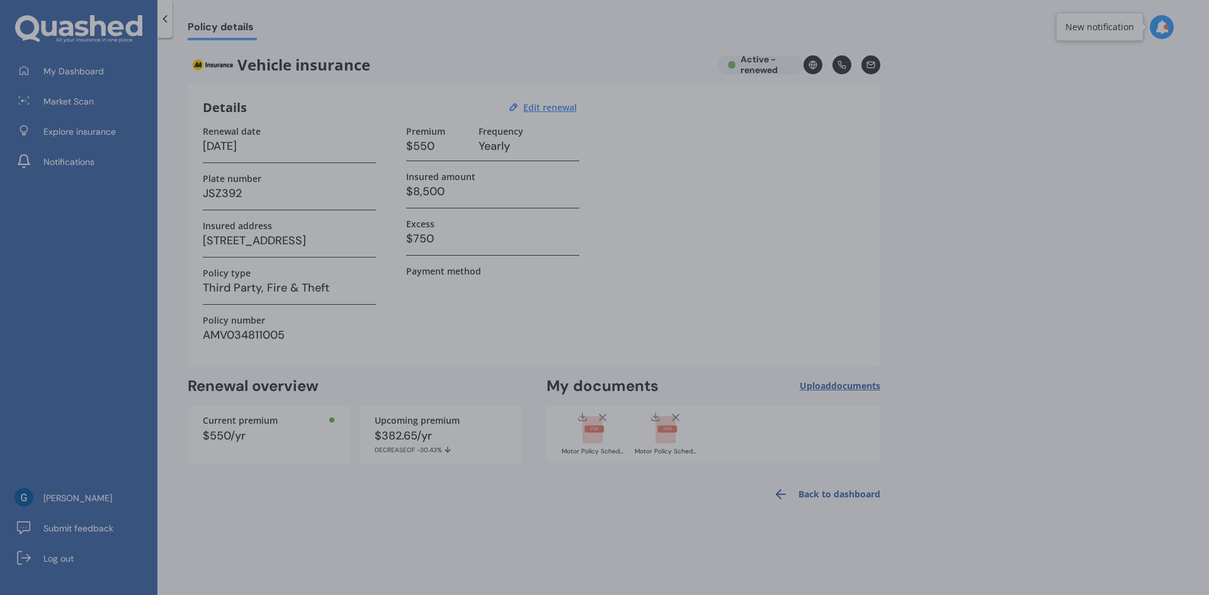
click at [673, 422] on div at bounding box center [604, 297] width 1209 height 595
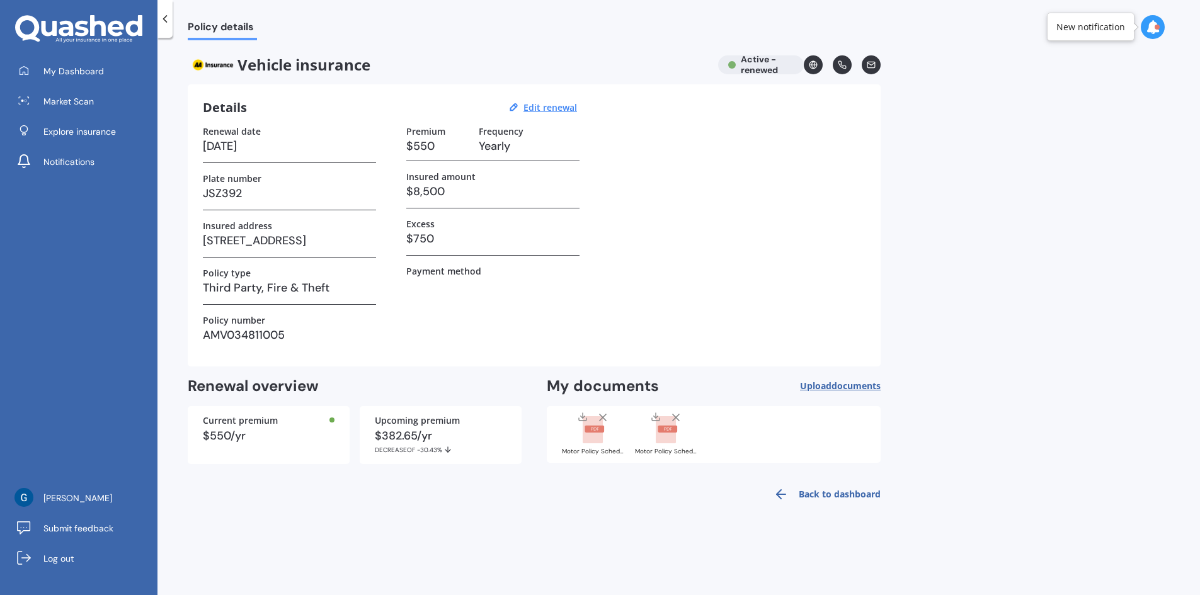
click at [674, 415] on line at bounding box center [676, 417] width 6 height 6
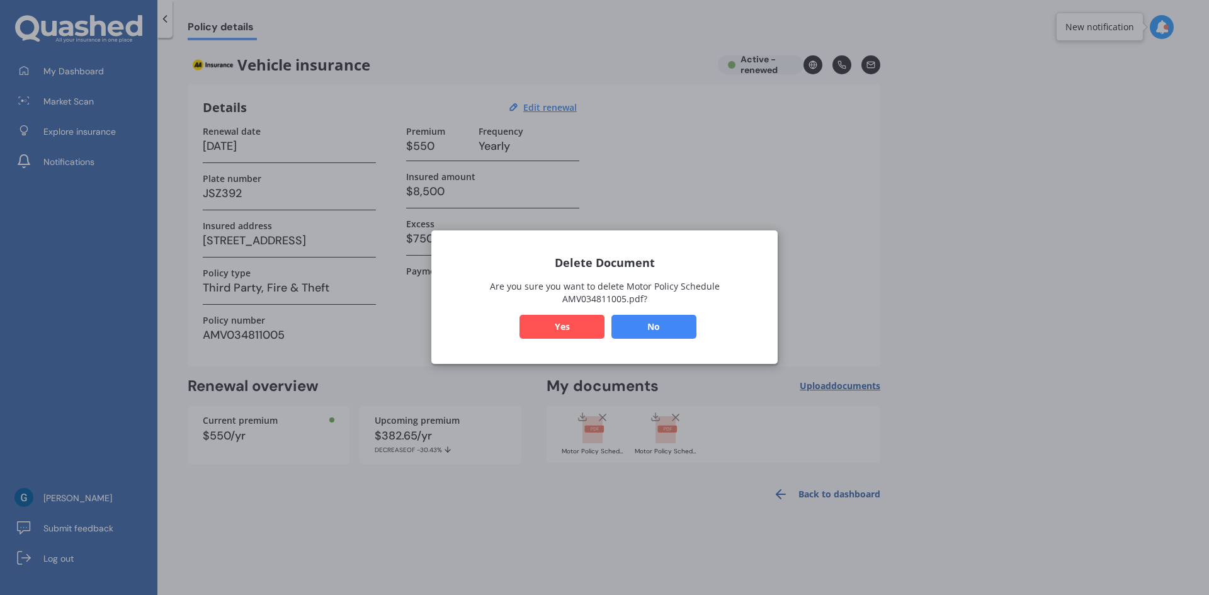
click at [566, 319] on button "Yes" at bounding box center [562, 328] width 85 height 24
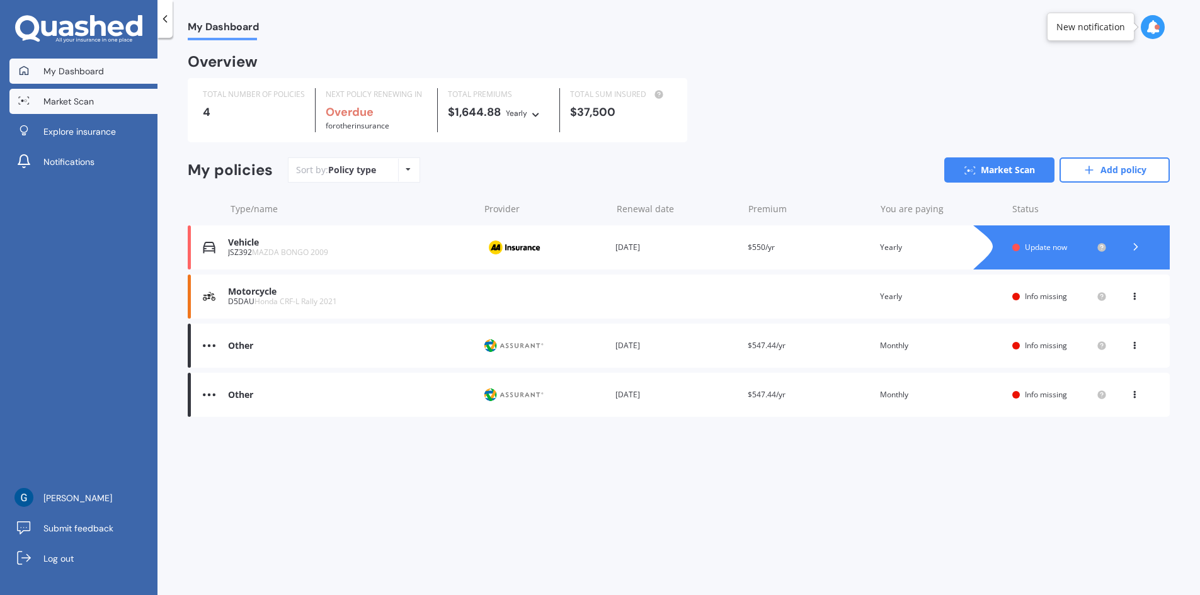
click at [88, 106] on span "Market Scan" at bounding box center [68, 101] width 50 height 13
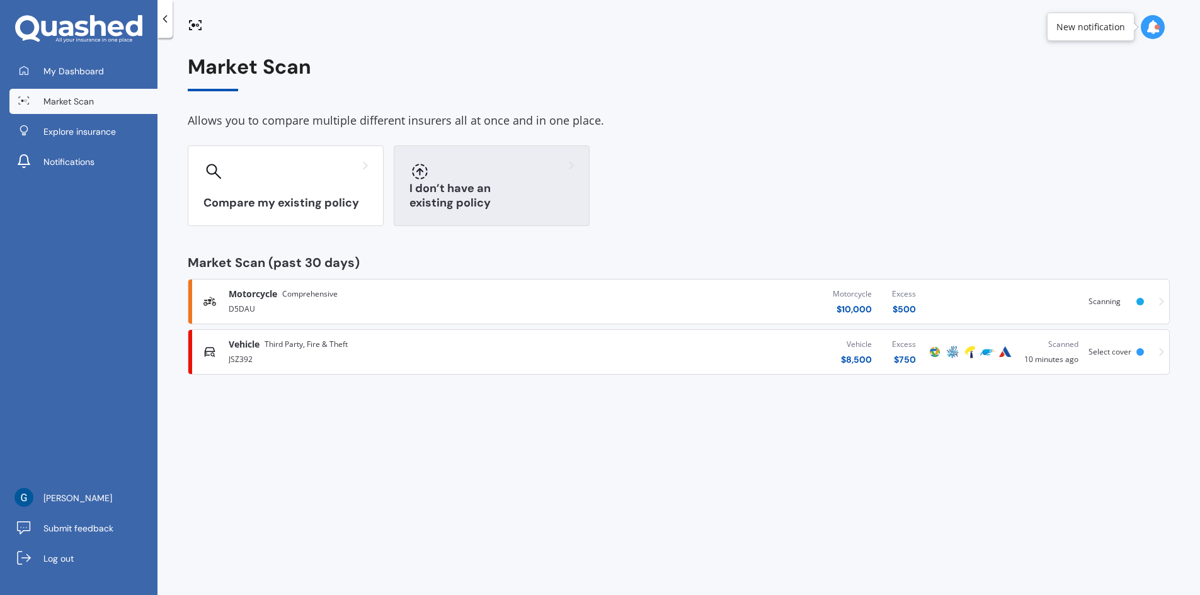
click at [453, 195] on div "I don’t have an existing policy" at bounding box center [492, 185] width 196 height 81
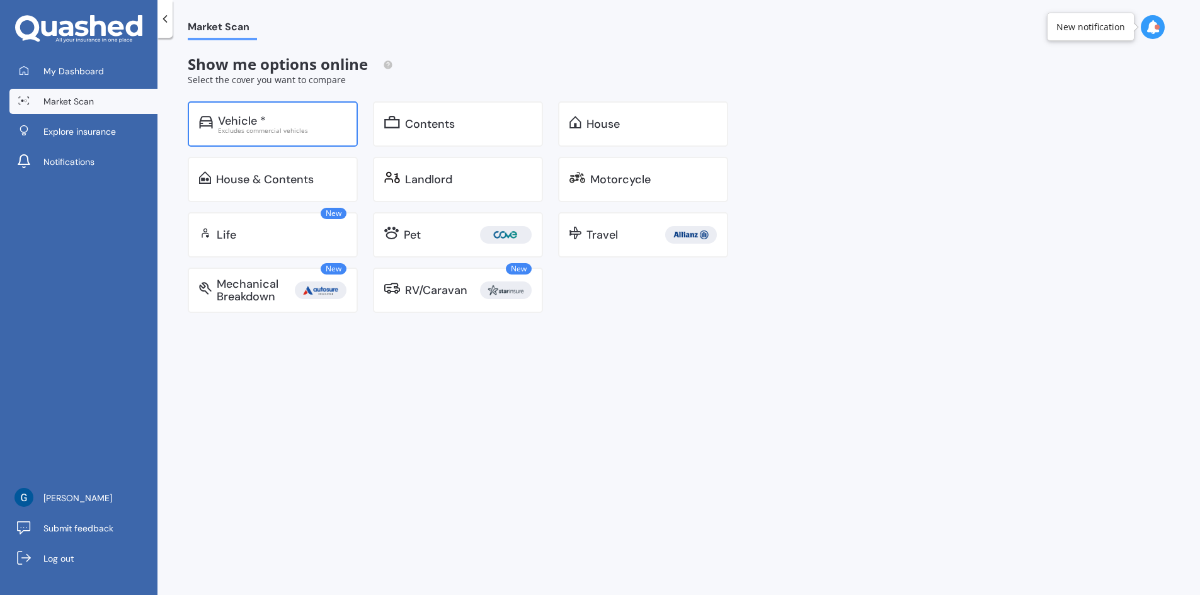
click at [296, 141] on div "Vehicle * Excludes commercial vehicles" at bounding box center [273, 123] width 170 height 45
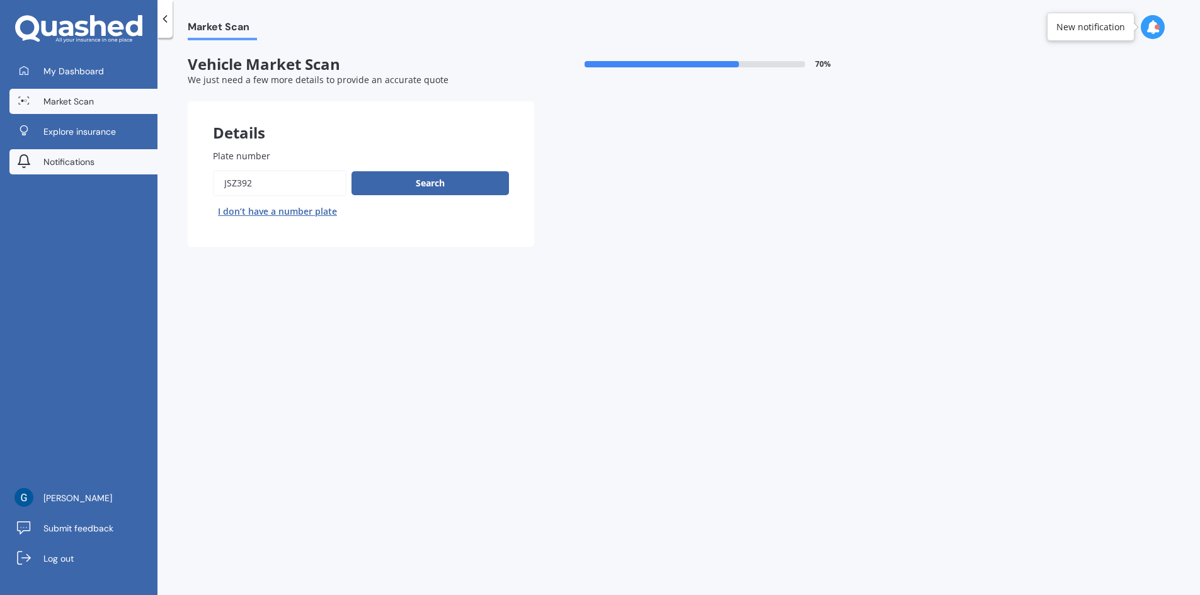
drag, startPoint x: 311, startPoint y: 194, endPoint x: 90, endPoint y: 161, distance: 223.6
click at [90, 161] on div "My Dashboard Market Scan Explore insurance Notifications [PERSON_NAME] Submit f…" at bounding box center [600, 297] width 1200 height 595
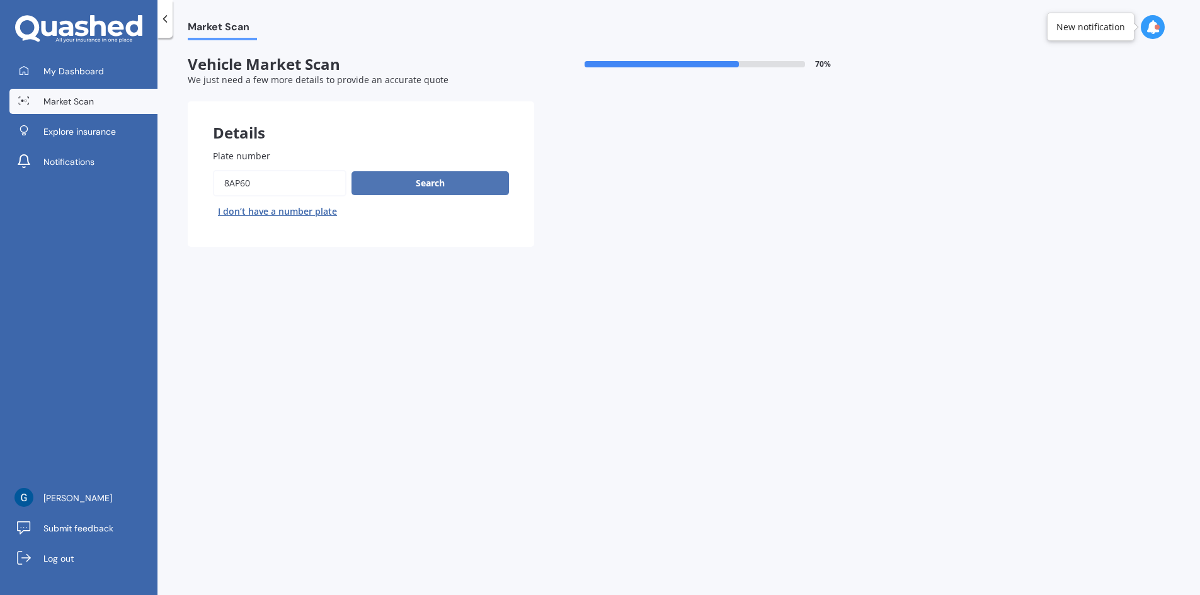
type input "8ap60"
click at [465, 189] on button "Search" at bounding box center [429, 183] width 157 height 24
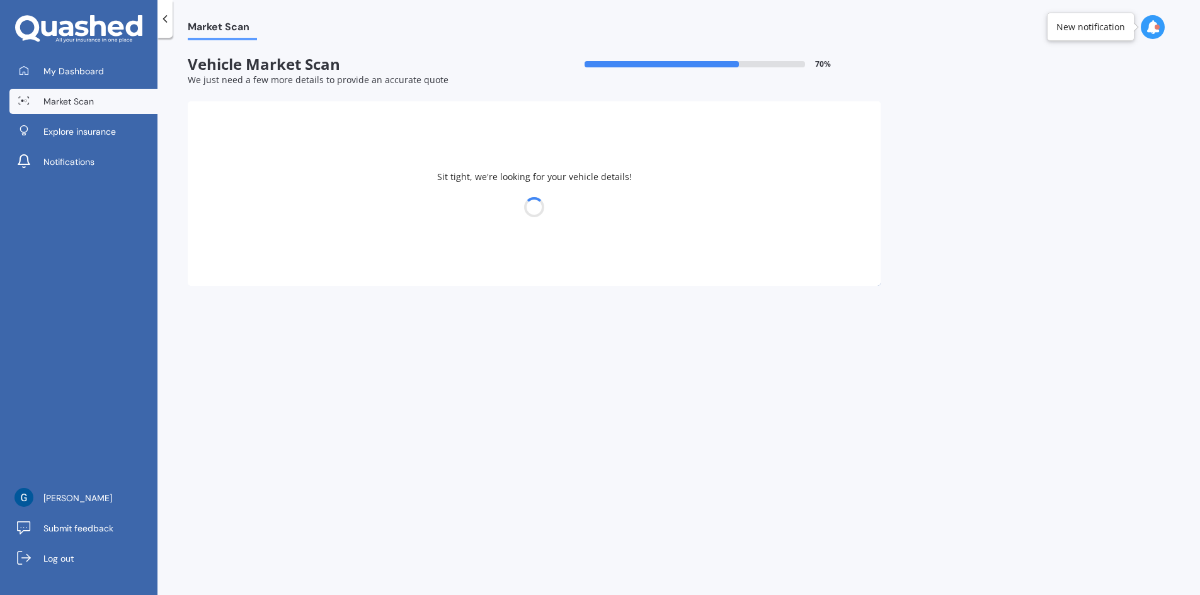
select select "24"
select select "11"
select select "1972"
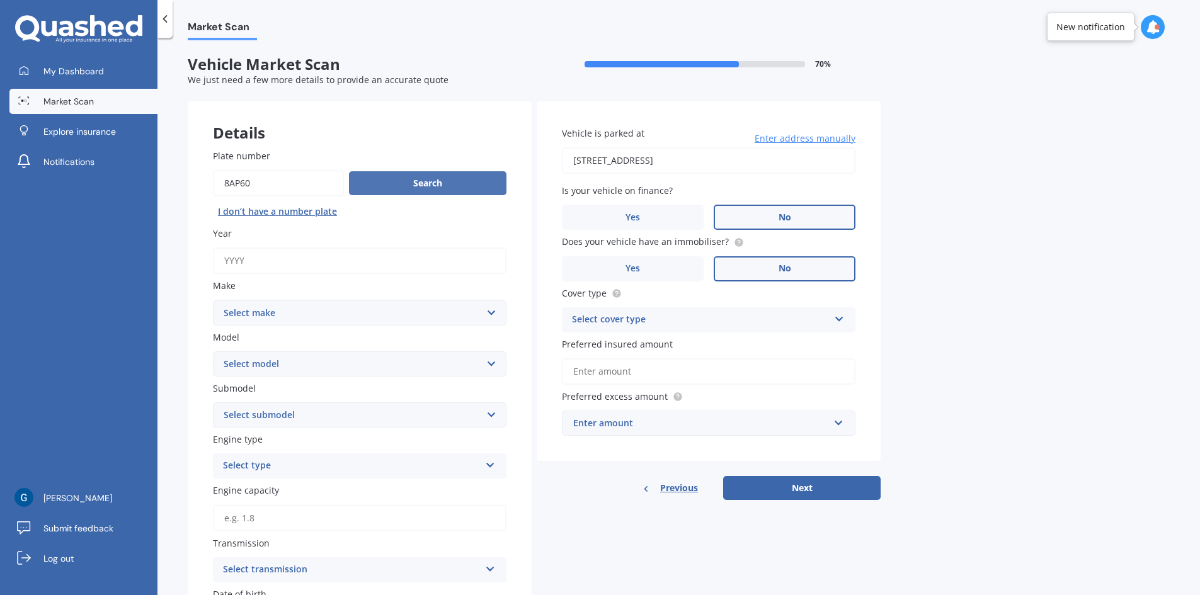
click at [405, 183] on button "Search" at bounding box center [427, 183] width 157 height 24
click at [265, 262] on input "Year" at bounding box center [359, 261] width 293 height 26
type input "2025"
click at [267, 311] on select "Select make AC ALFA ROMEO ASTON [PERSON_NAME] AUDI AUSTIN BEDFORD Bentley BMW B…" at bounding box center [359, 312] width 293 height 25
click at [176, 255] on div "Market Scan Vehicle Market Scan 70 % We just need a few more details to provide…" at bounding box center [678, 318] width 1042 height 557
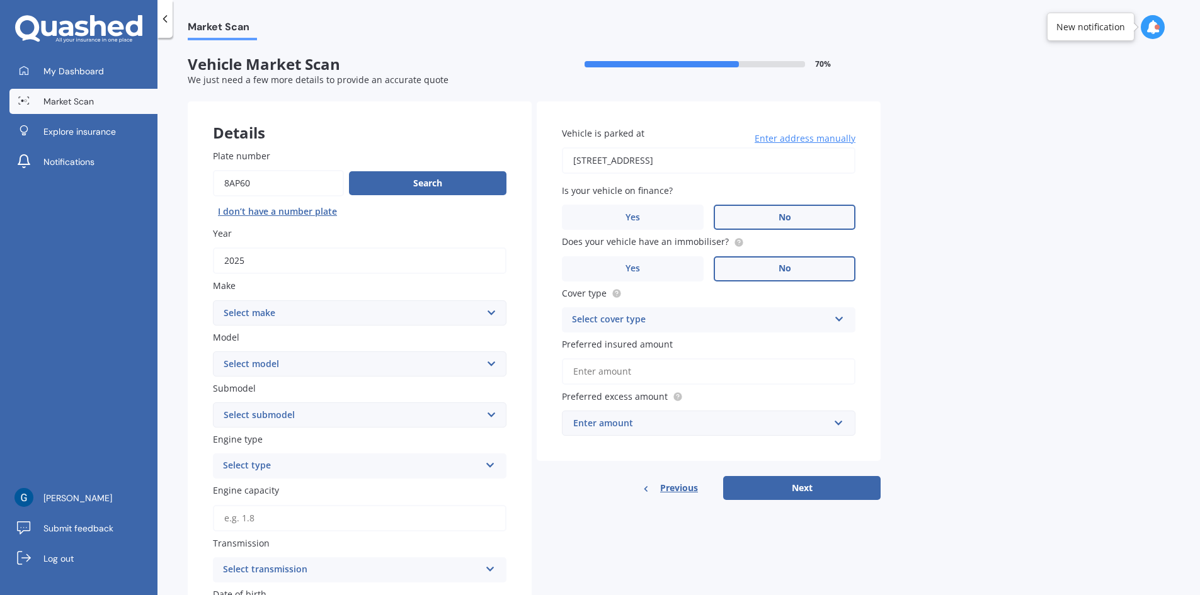
drag, startPoint x: 79, startPoint y: 105, endPoint x: 173, endPoint y: 107, distance: 93.9
click at [79, 105] on span "Market Scan" at bounding box center [68, 101] width 50 height 13
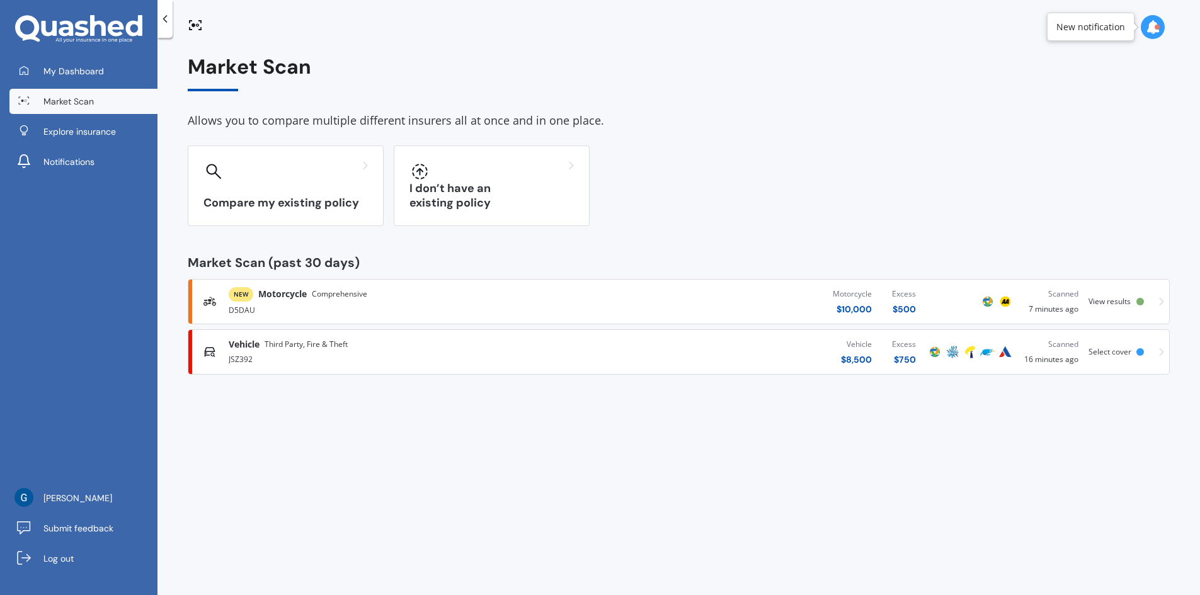
click at [1158, 302] on div "NEW Motorcycle Comprehensive D5DAU Motorcycle $ 10,000 Excess $ 500 Scanned 7 m…" at bounding box center [678, 302] width 971 height 38
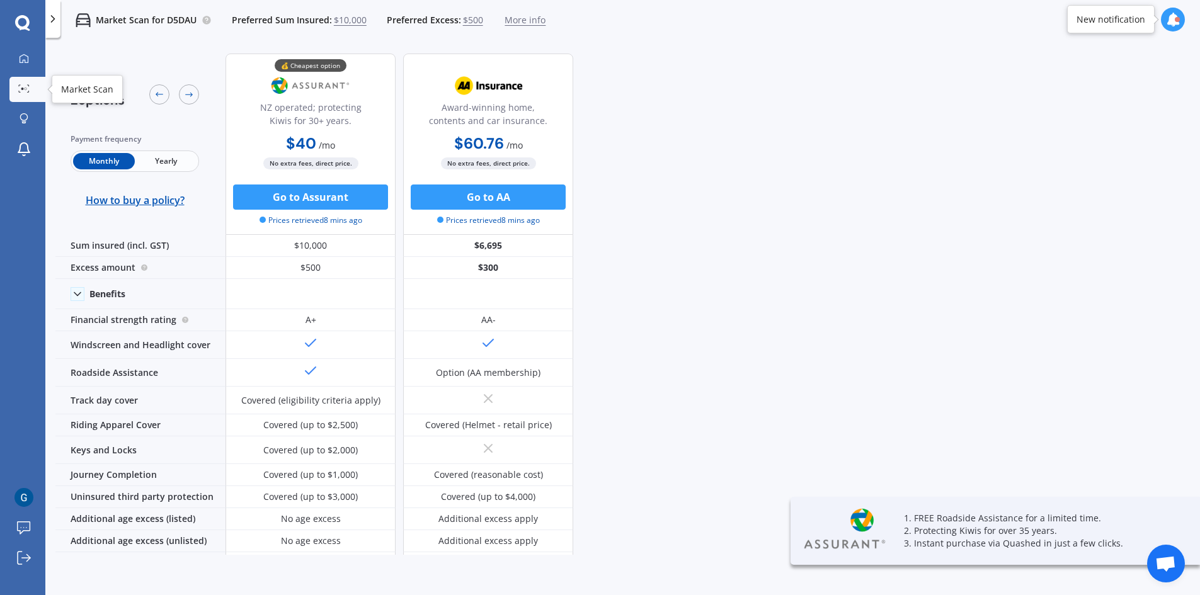
click at [21, 90] on icon at bounding box center [23, 88] width 11 height 8
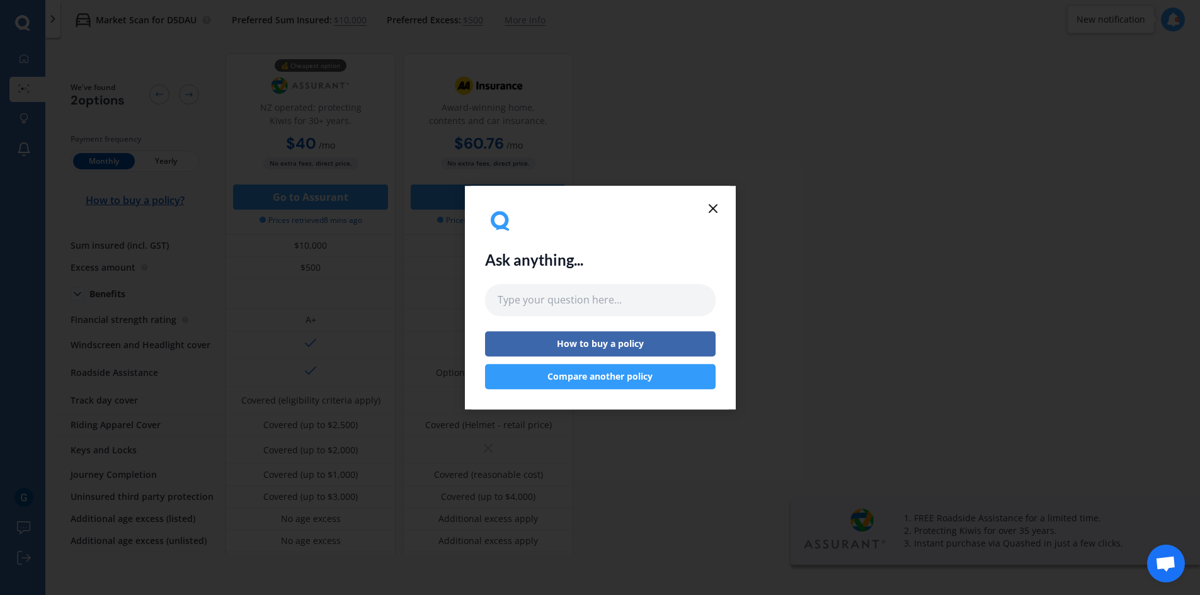
click at [713, 206] on icon at bounding box center [712, 208] width 15 height 15
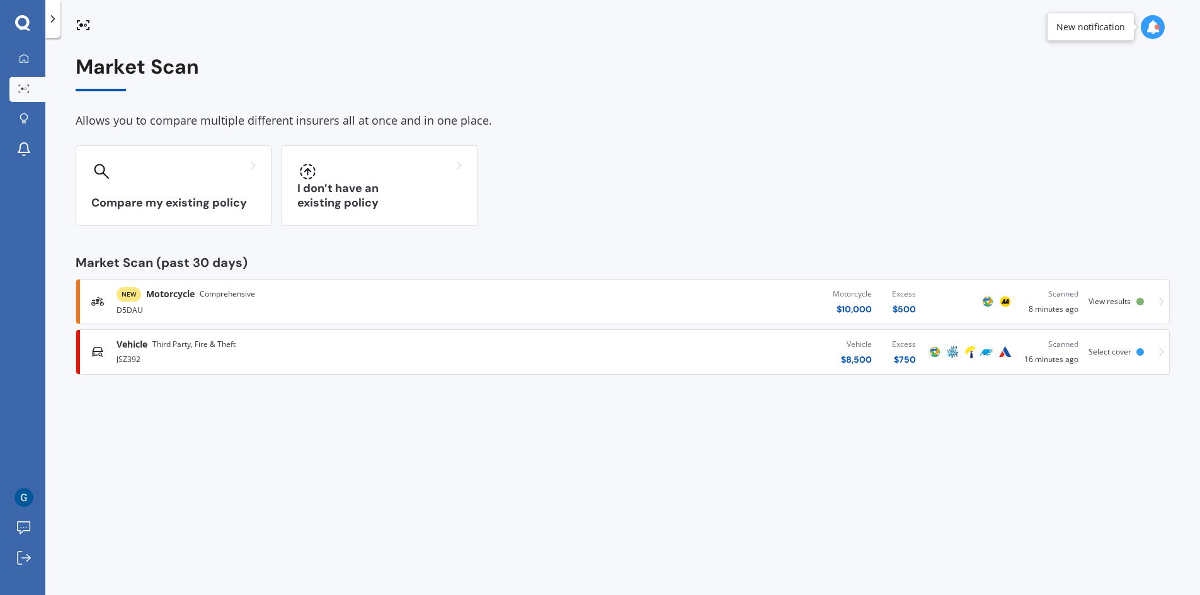
click at [707, 207] on div "Compare my existing policy I don’t have an existing policy" at bounding box center [623, 185] width 1094 height 81
click at [23, 90] on icon at bounding box center [23, 88] width 11 height 8
click at [25, 65] on link "My Dashboard" at bounding box center [27, 59] width 36 height 25
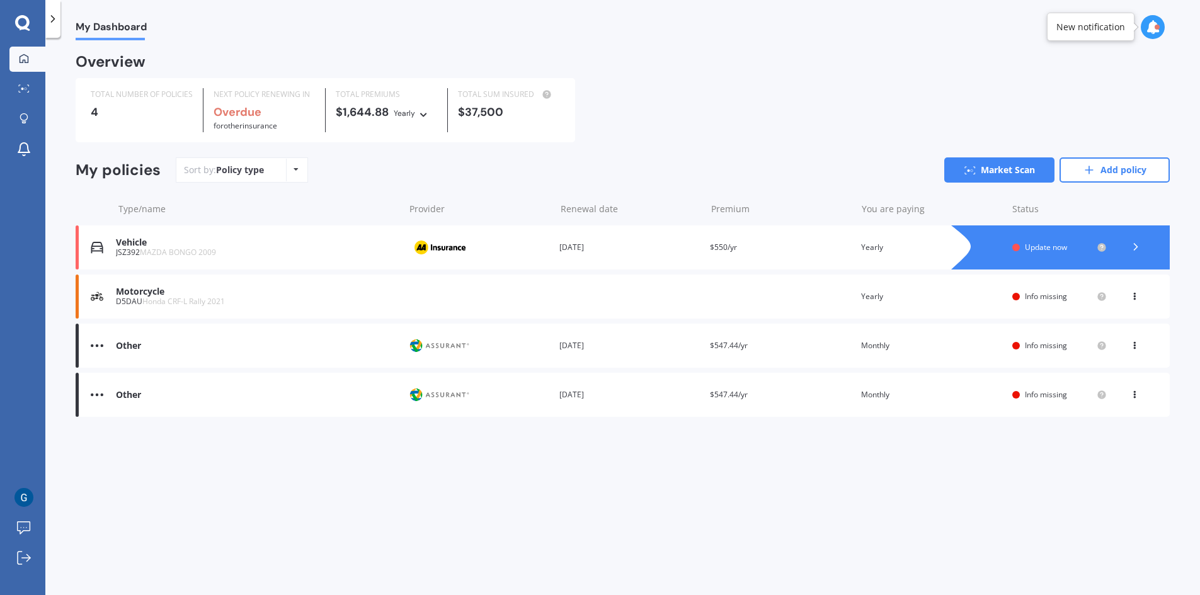
click at [207, 252] on span "MAZDA BONGO 2009" at bounding box center [178, 252] width 76 height 11
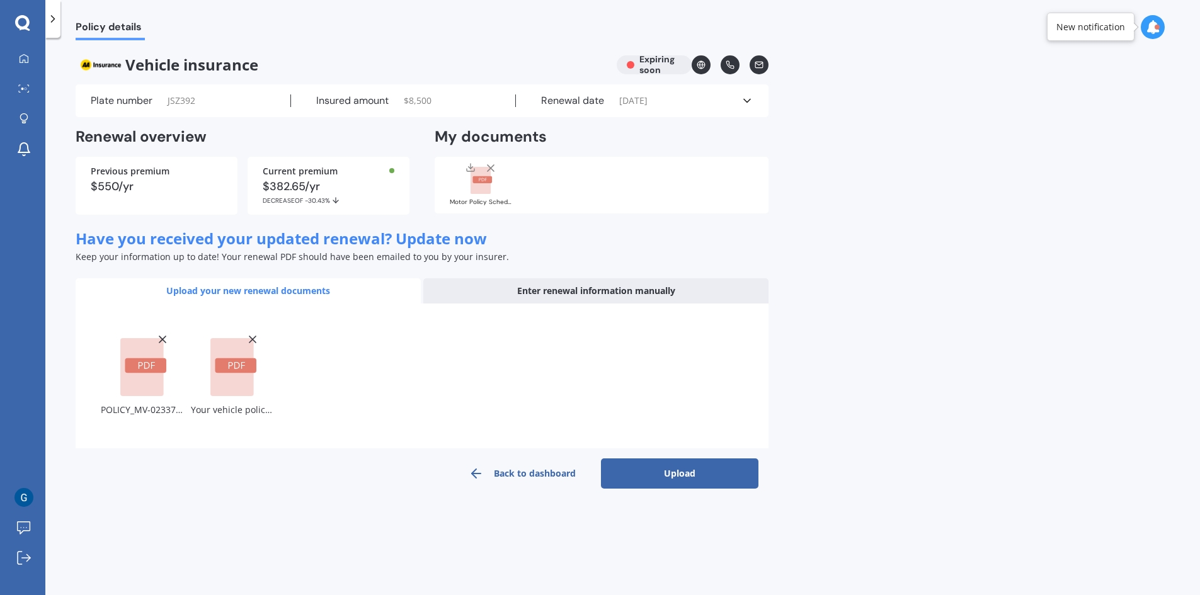
click at [655, 472] on button "Upload" at bounding box center [679, 473] width 157 height 30
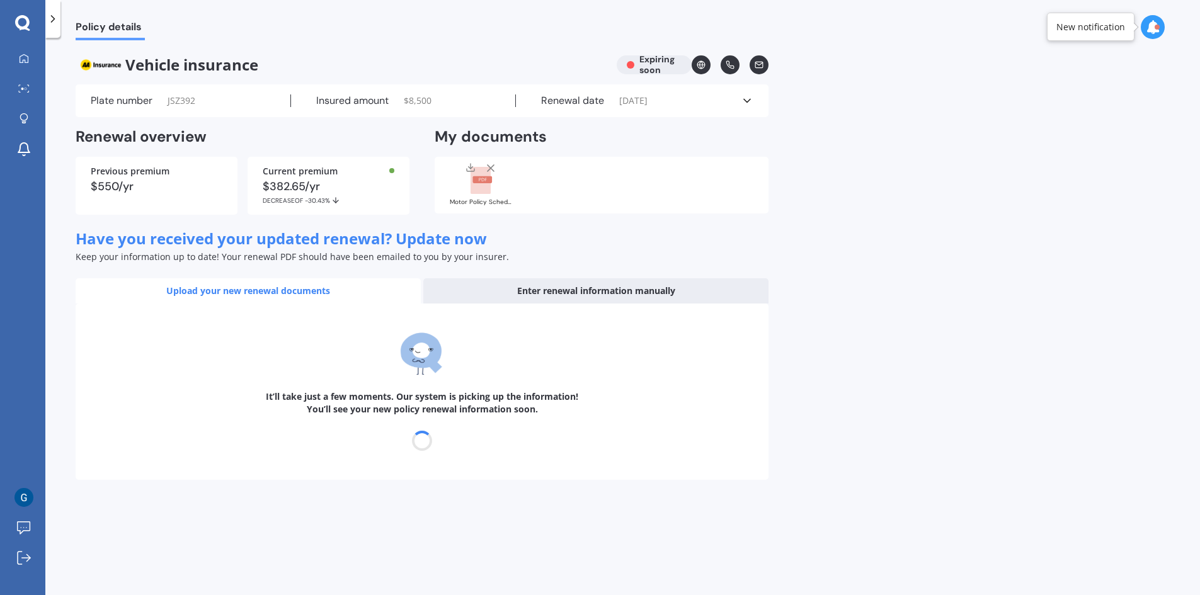
select select "29"
select select "10"
select select "2026"
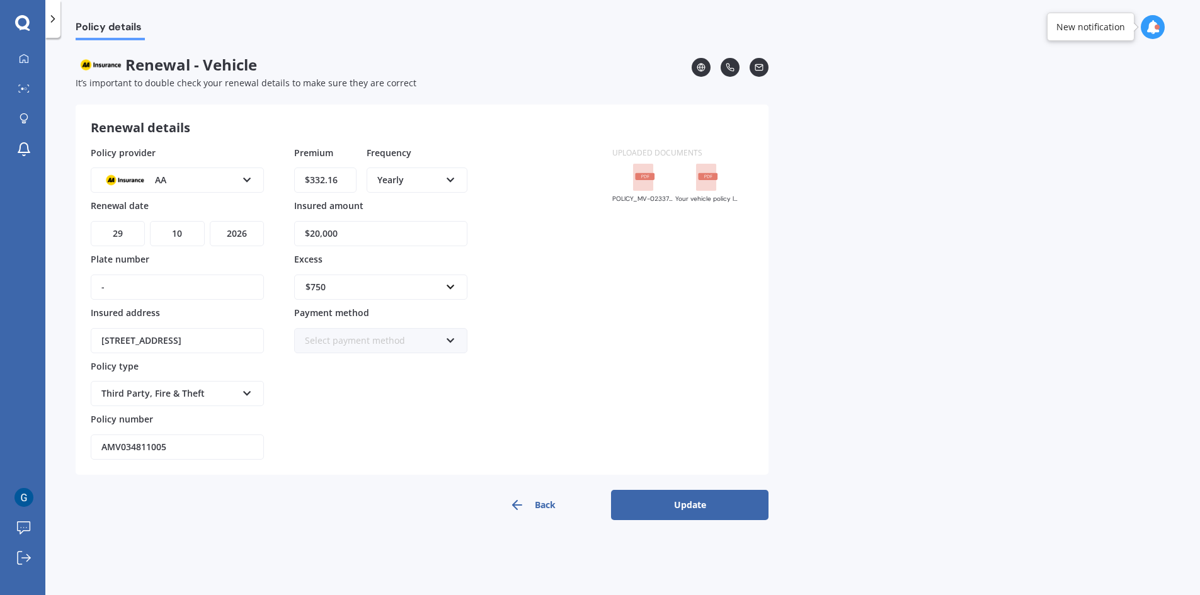
click at [672, 515] on button "Update" at bounding box center [689, 505] width 157 height 30
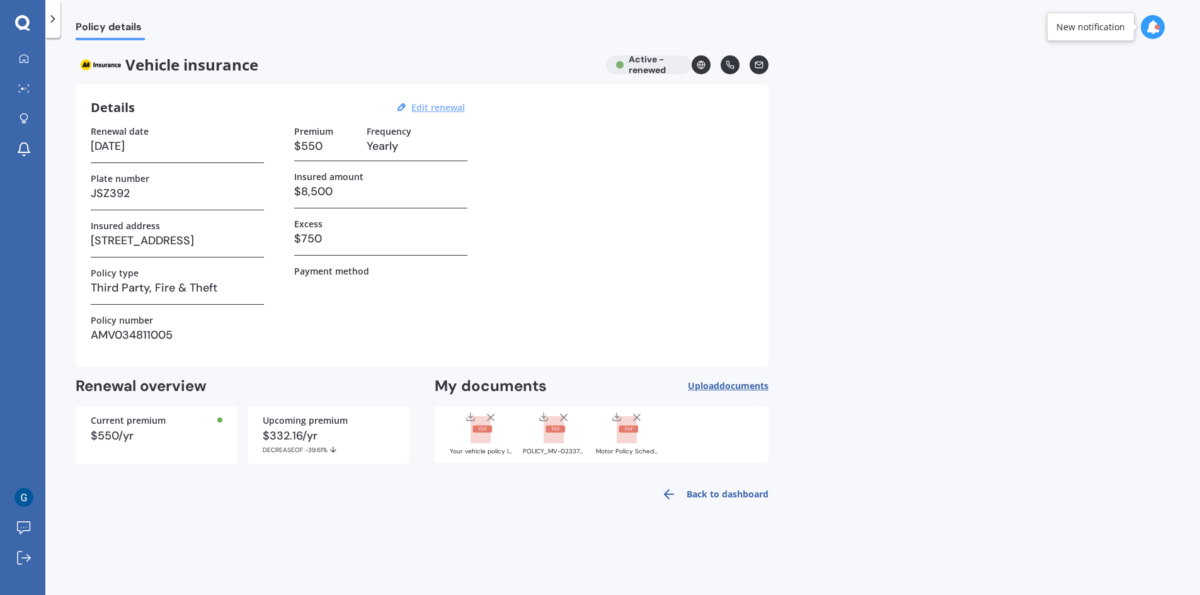
click at [441, 103] on u "Edit renewal" at bounding box center [438, 107] width 54 height 12
select select "29"
select select "10"
select select "2026"
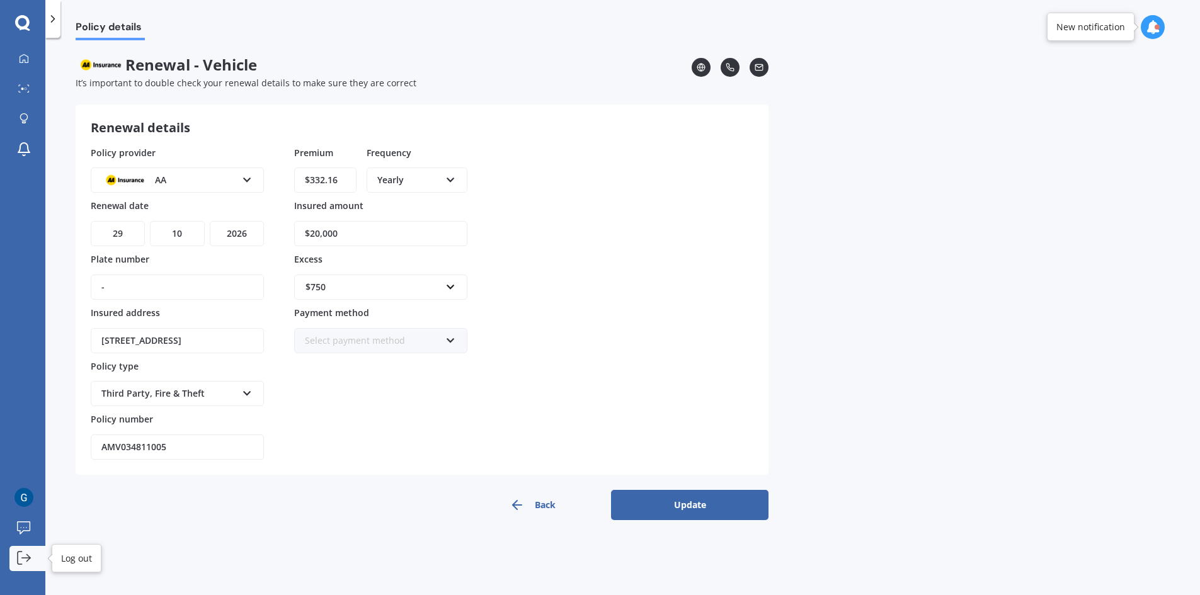
click at [25, 555] on icon at bounding box center [24, 558] width 14 height 14
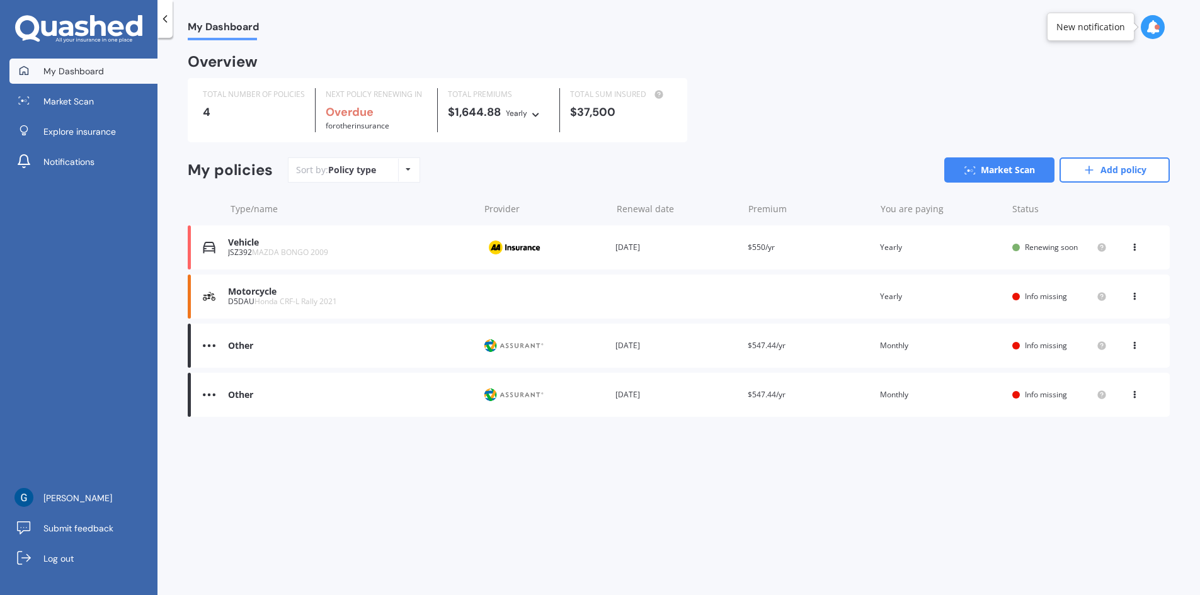
drag, startPoint x: 366, startPoint y: 243, endPoint x: 327, endPoint y: 250, distance: 39.7
click at [327, 250] on span "MAZDA BONGO 2009" at bounding box center [290, 252] width 76 height 11
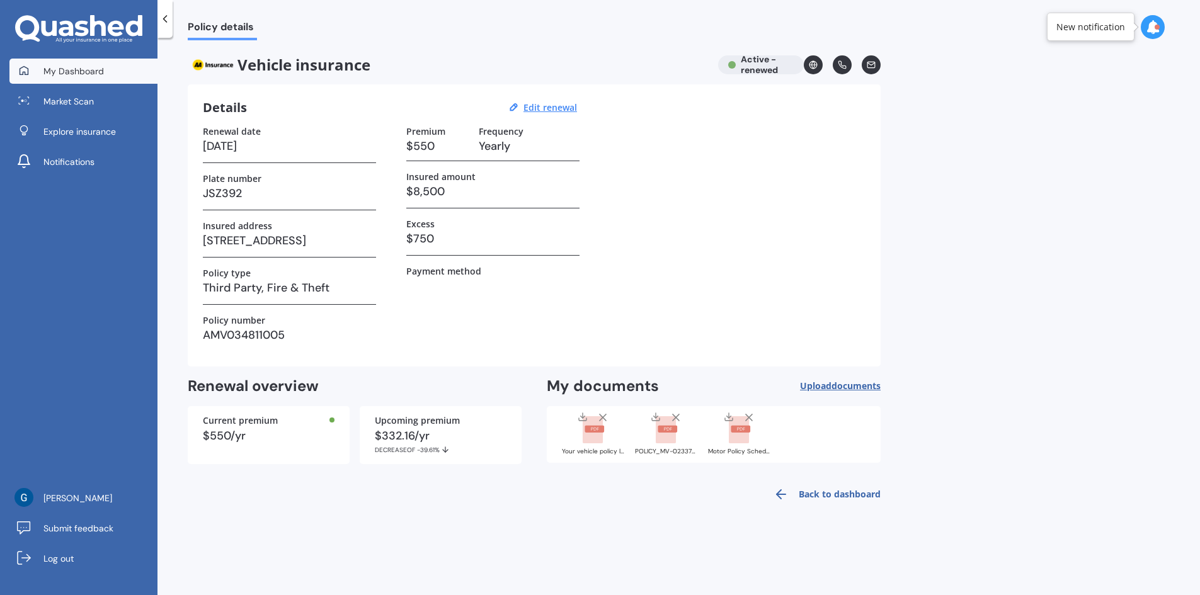
click at [77, 79] on link "My Dashboard" at bounding box center [83, 71] width 148 height 25
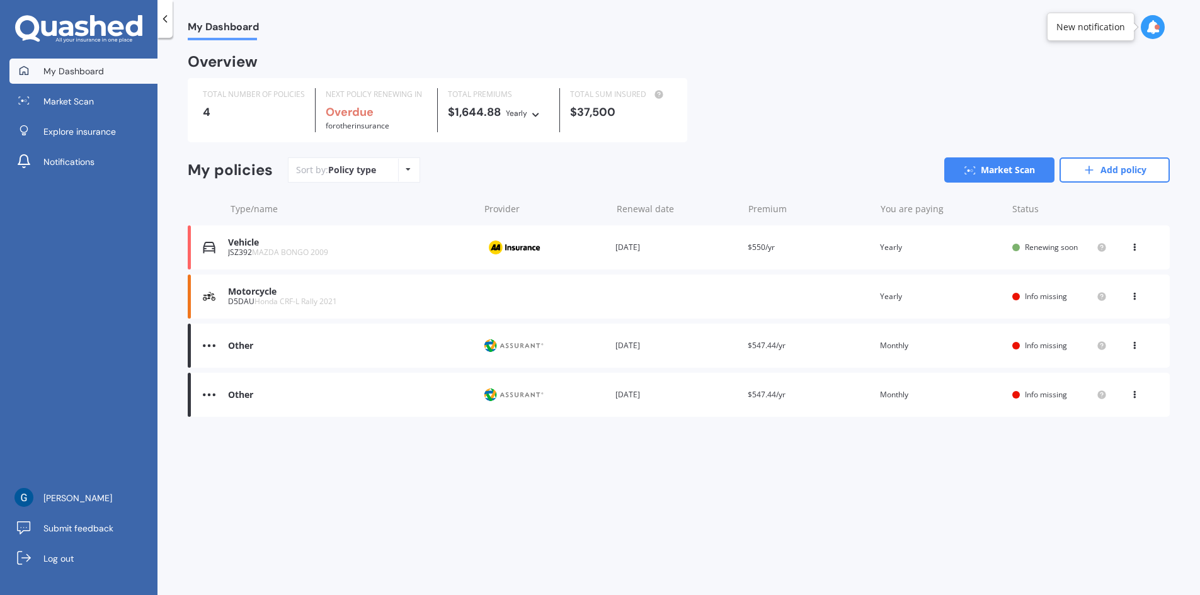
click at [1134, 249] on icon at bounding box center [1134, 245] width 9 height 8
click at [1098, 307] on div "Delete" at bounding box center [1106, 296] width 125 height 25
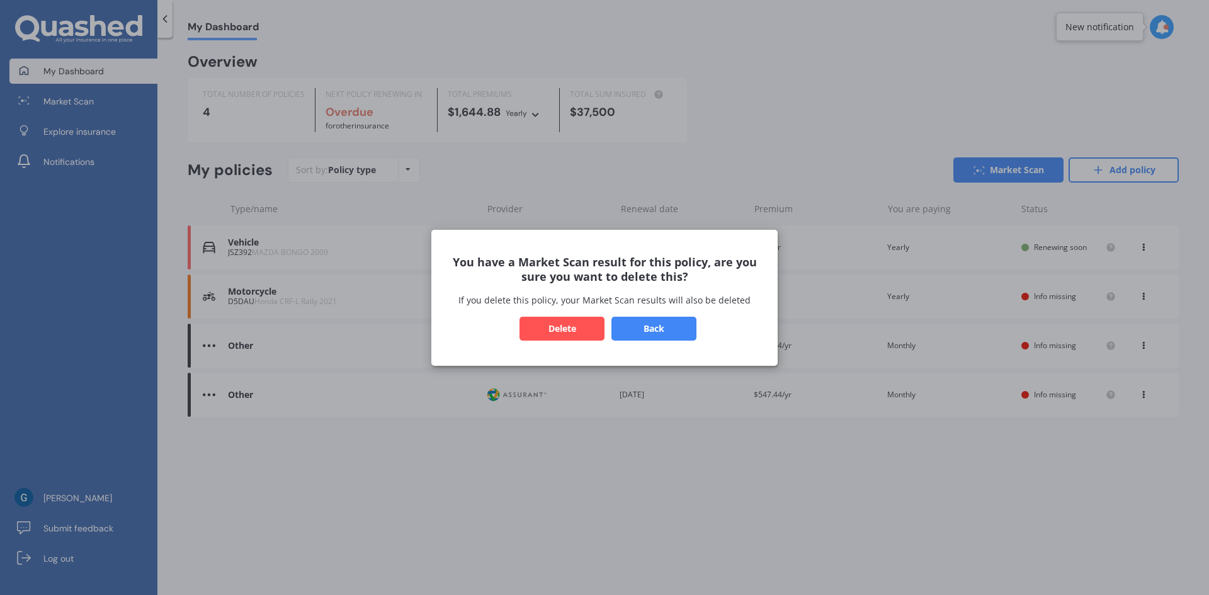
click at [572, 326] on button "Delete" at bounding box center [562, 328] width 85 height 24
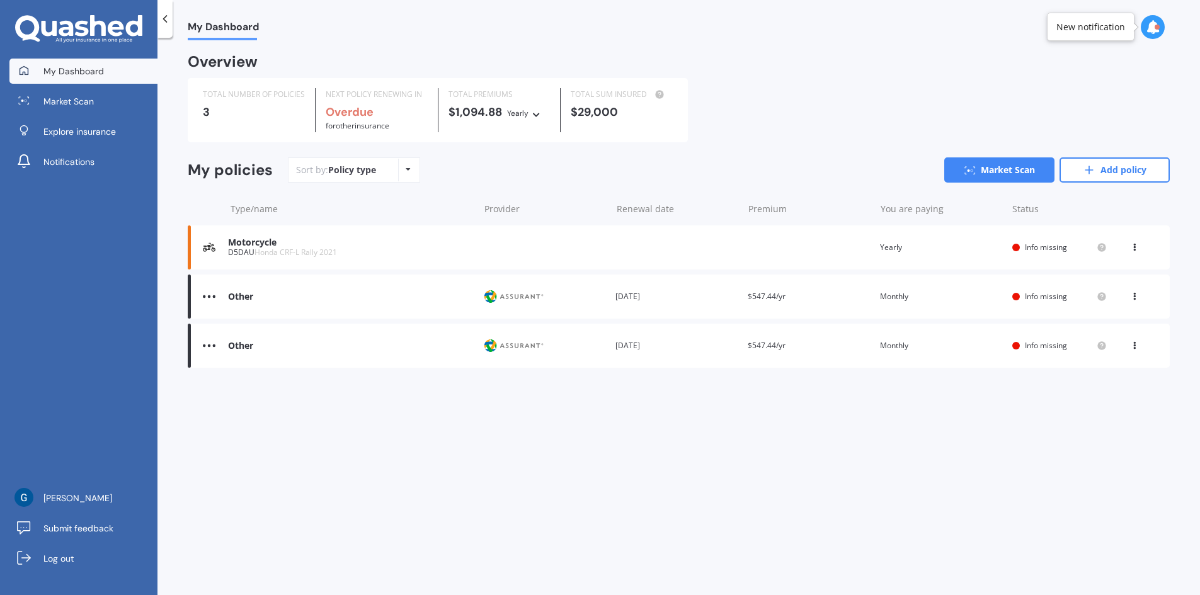
click at [1140, 252] on div "View option View policy Delete" at bounding box center [1135, 247] width 11 height 13
click at [1099, 307] on div "Delete" at bounding box center [1106, 296] width 125 height 25
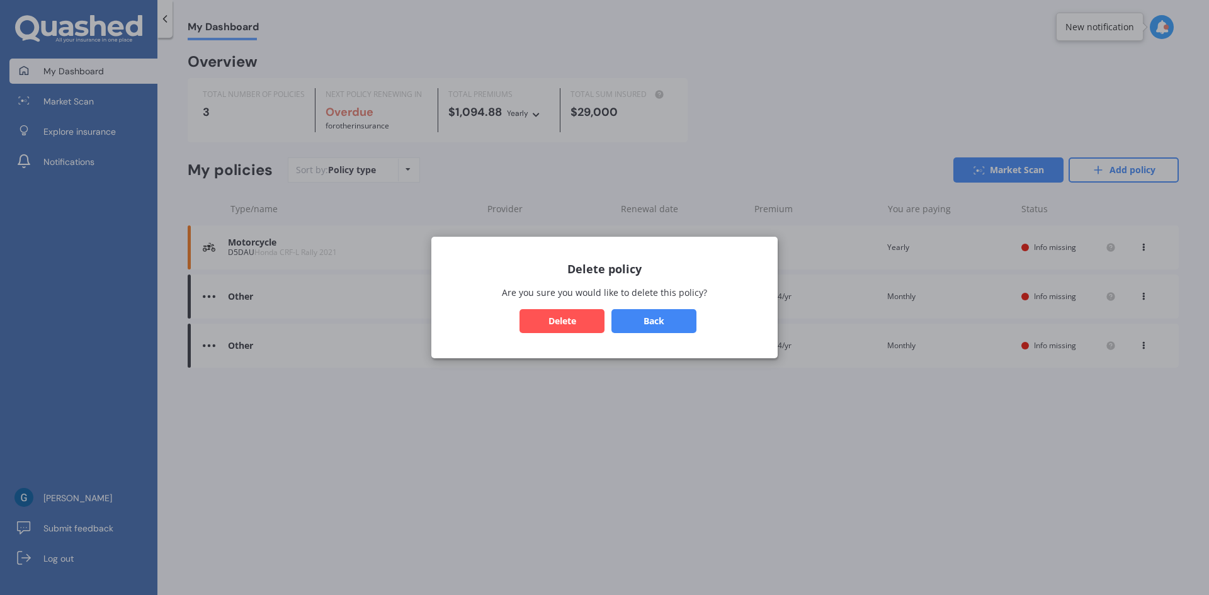
drag, startPoint x: 562, startPoint y: 317, endPoint x: 849, endPoint y: 283, distance: 288.5
click at [579, 317] on button "Delete" at bounding box center [562, 321] width 85 height 24
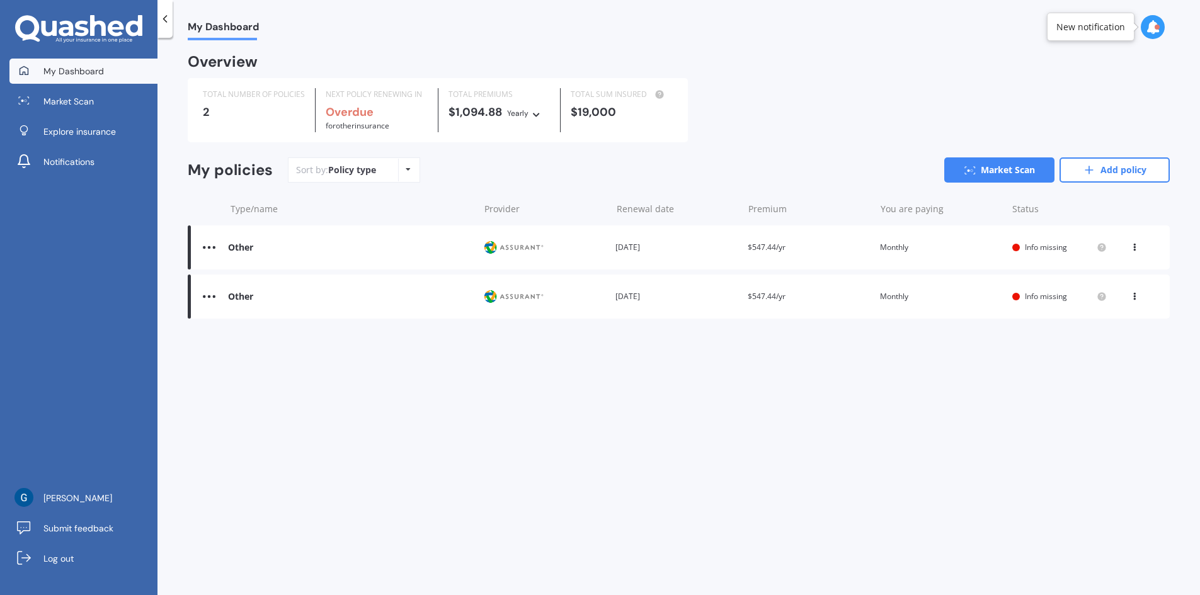
click at [1129, 249] on div "View option View policy Delete" at bounding box center [1136, 247] width 38 height 13
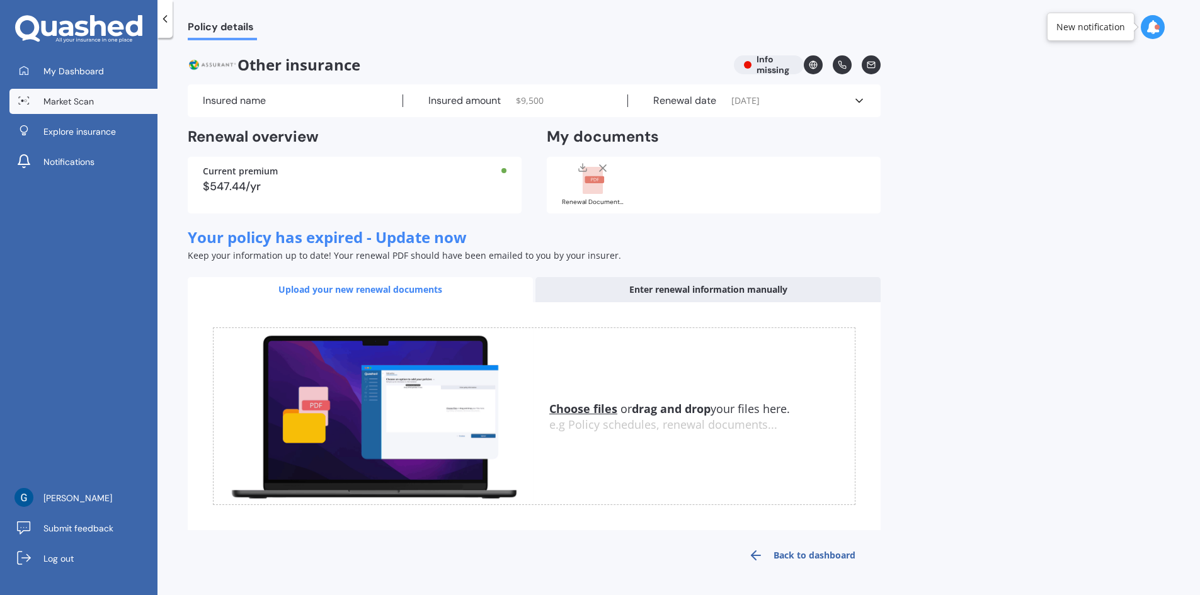
click at [61, 103] on span "Market Scan" at bounding box center [68, 101] width 50 height 13
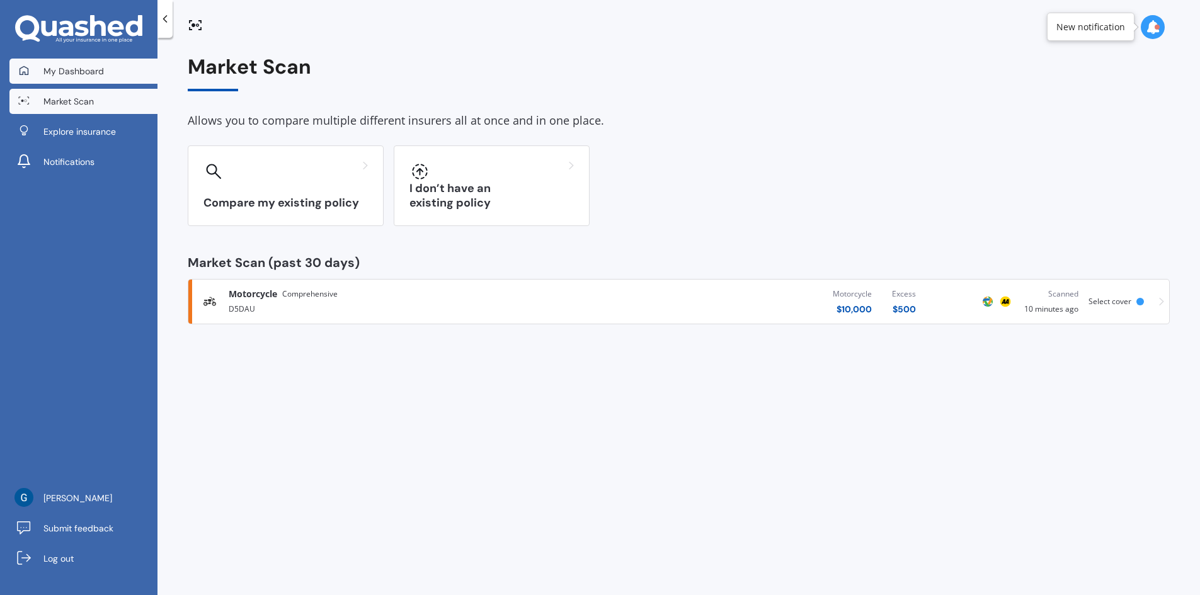
click at [63, 74] on span "My Dashboard" at bounding box center [73, 71] width 60 height 13
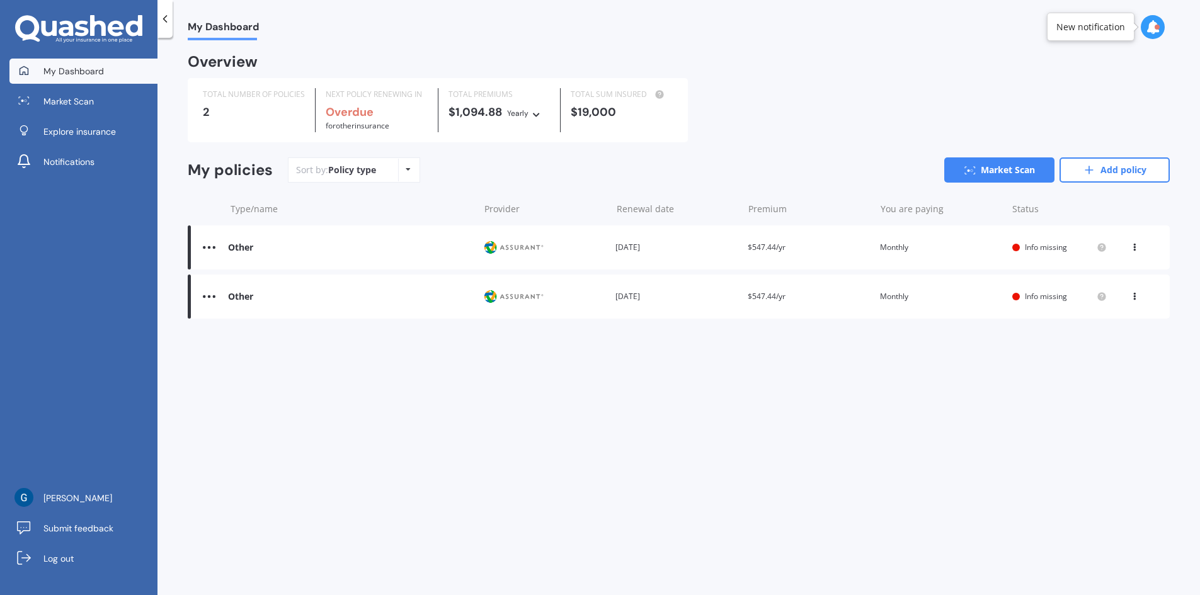
drag, startPoint x: 1136, startPoint y: 250, endPoint x: 1132, endPoint y: 261, distance: 11.9
click at [1135, 253] on div "View option View policy Delete" at bounding box center [1135, 247] width 11 height 13
click at [1084, 302] on div "Delete" at bounding box center [1106, 296] width 125 height 25
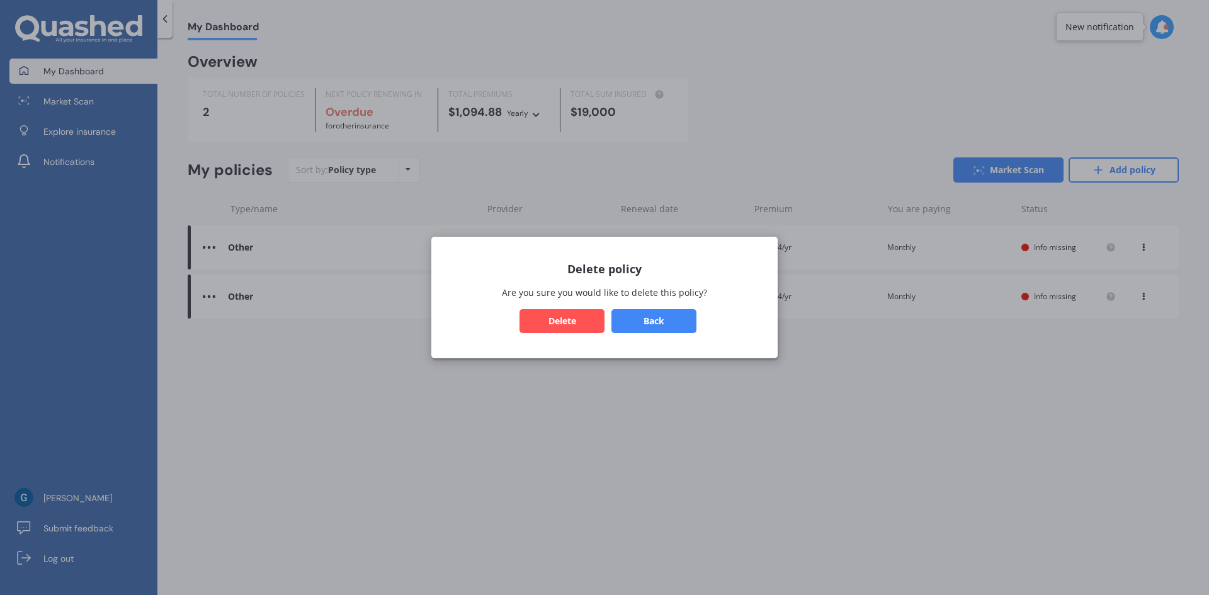
click at [576, 321] on button "Delete" at bounding box center [562, 321] width 85 height 24
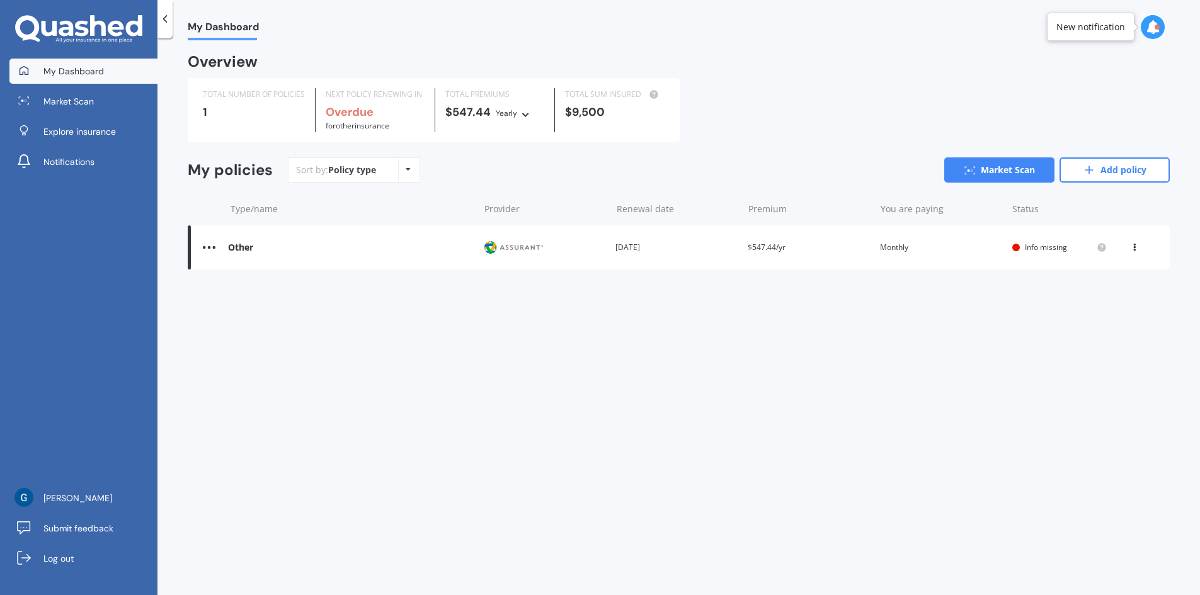
click at [1130, 251] on div "View option View policy Delete" at bounding box center [1135, 247] width 11 height 13
click at [1107, 300] on div "Delete" at bounding box center [1106, 296] width 125 height 25
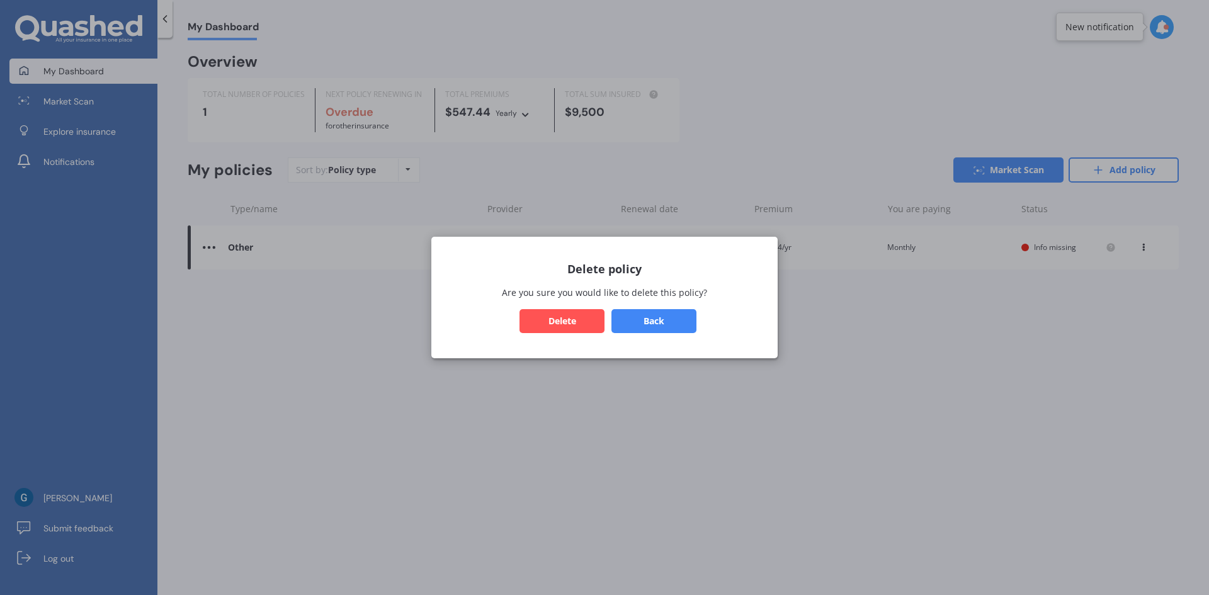
drag, startPoint x: 582, startPoint y: 332, endPoint x: 596, endPoint y: 325, distance: 15.5
click at [582, 331] on button "Delete" at bounding box center [562, 321] width 85 height 24
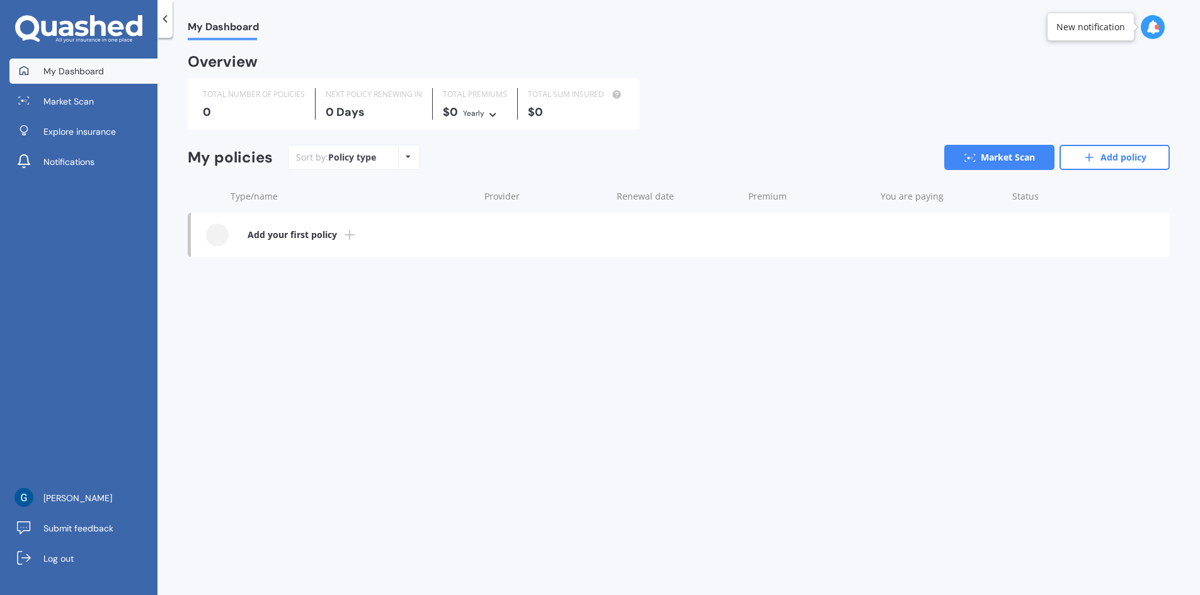
click at [350, 233] on icon at bounding box center [349, 234] width 15 height 15
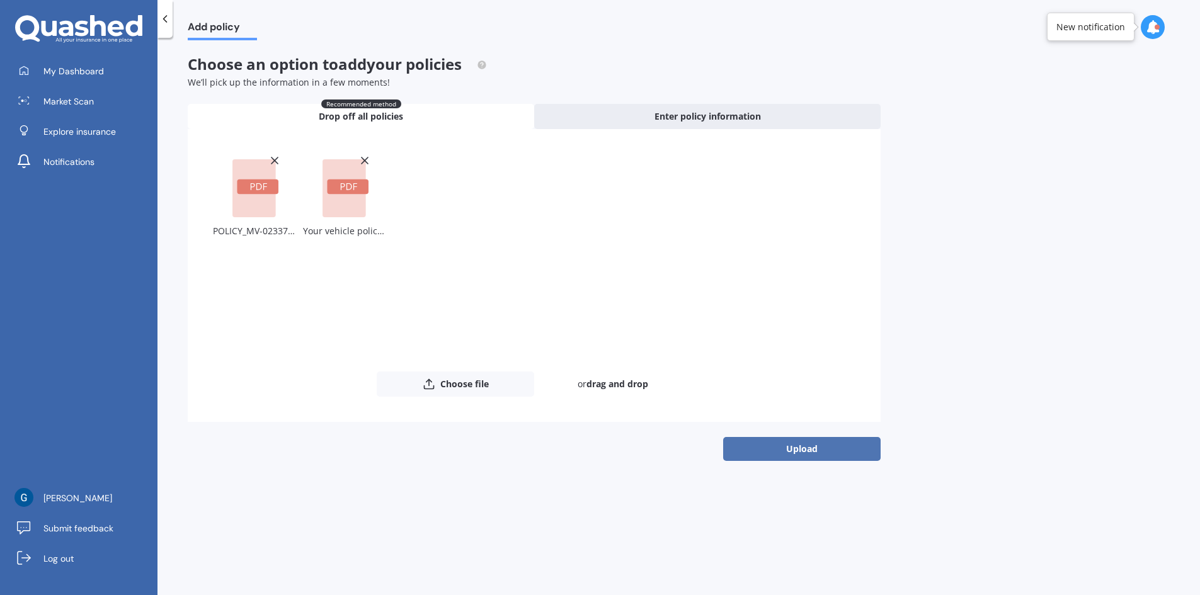
click at [814, 443] on button "Upload" at bounding box center [801, 449] width 157 height 24
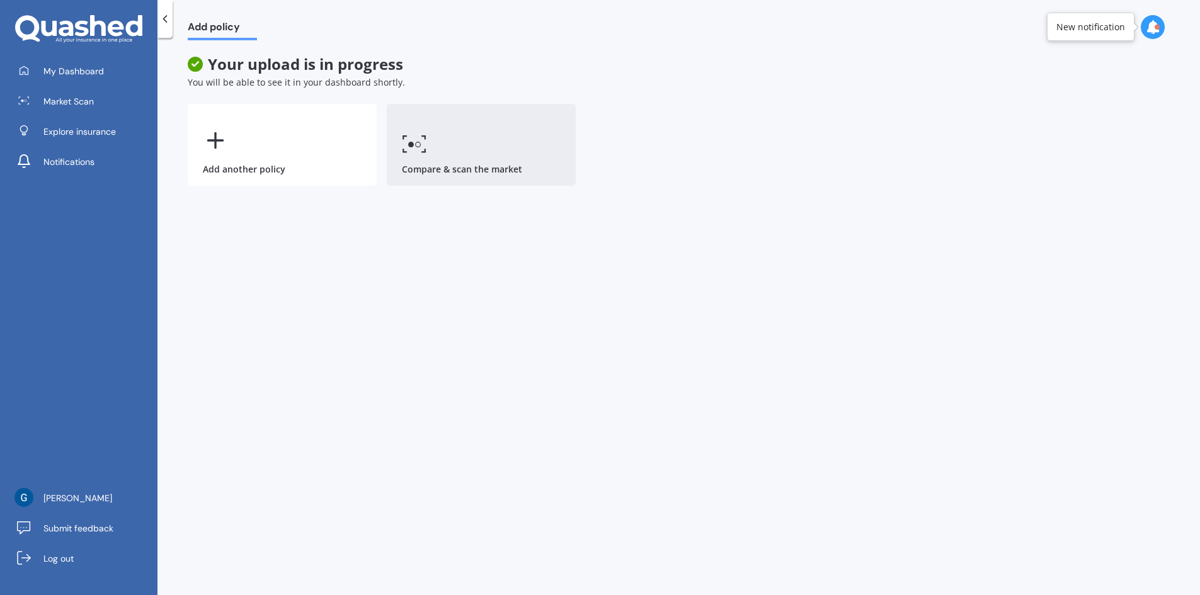
click at [448, 142] on link "Compare & scan the market" at bounding box center [481, 145] width 189 height 82
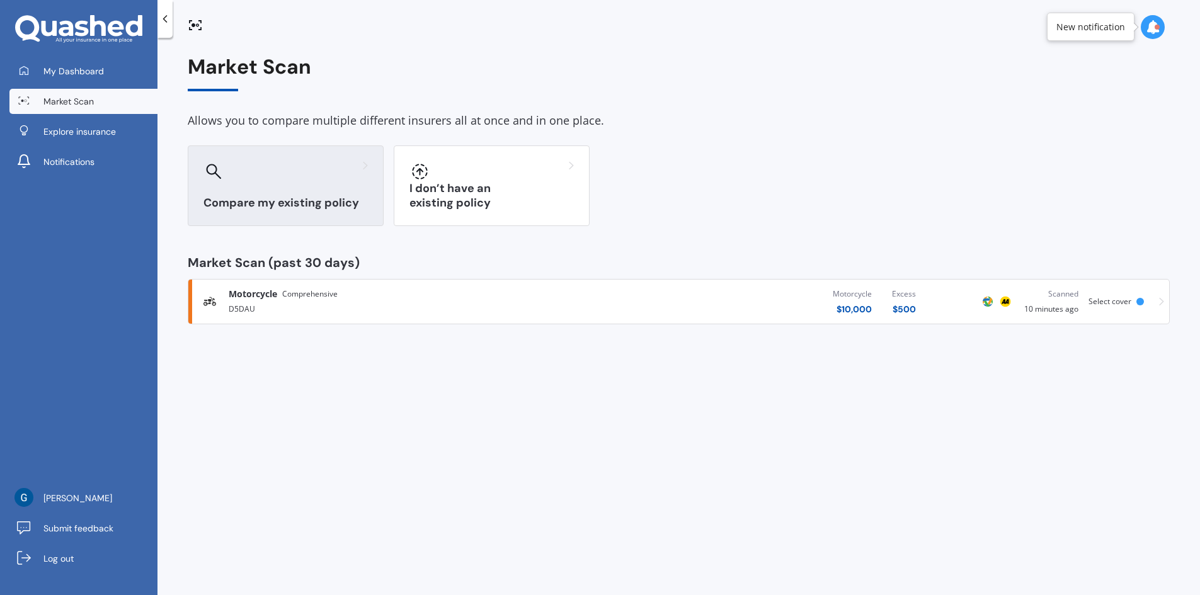
click at [304, 193] on div "Compare my existing policy" at bounding box center [286, 185] width 196 height 81
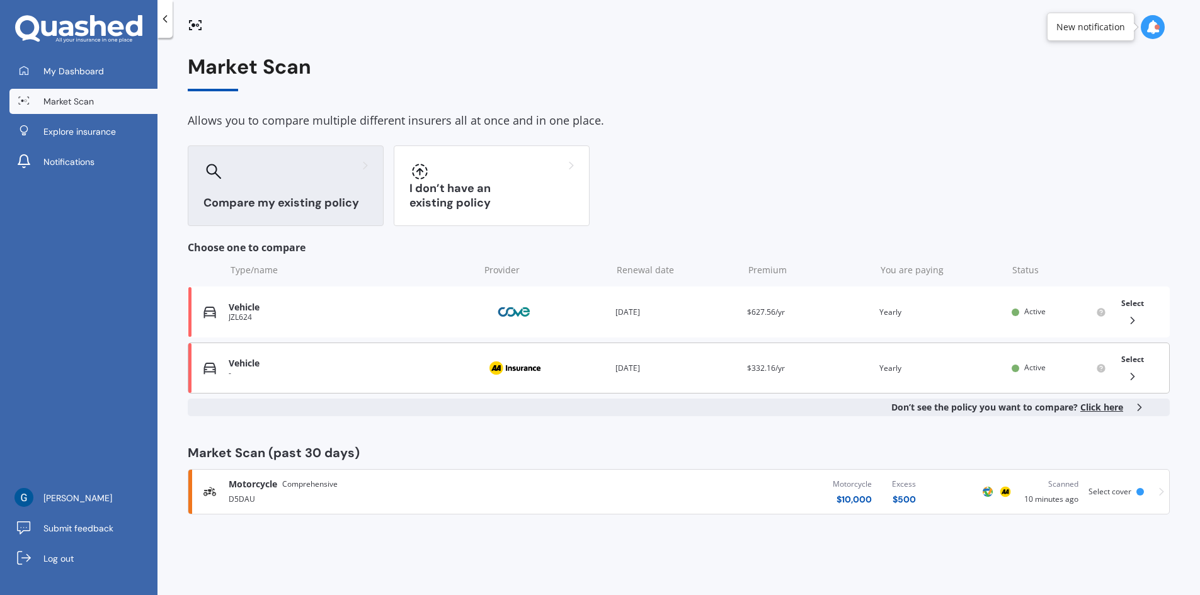
click at [420, 357] on div "Vehicle - Provider Renewal date 29 Oct 2026 Premium $332.16/yr You are paying Y…" at bounding box center [679, 368] width 982 height 51
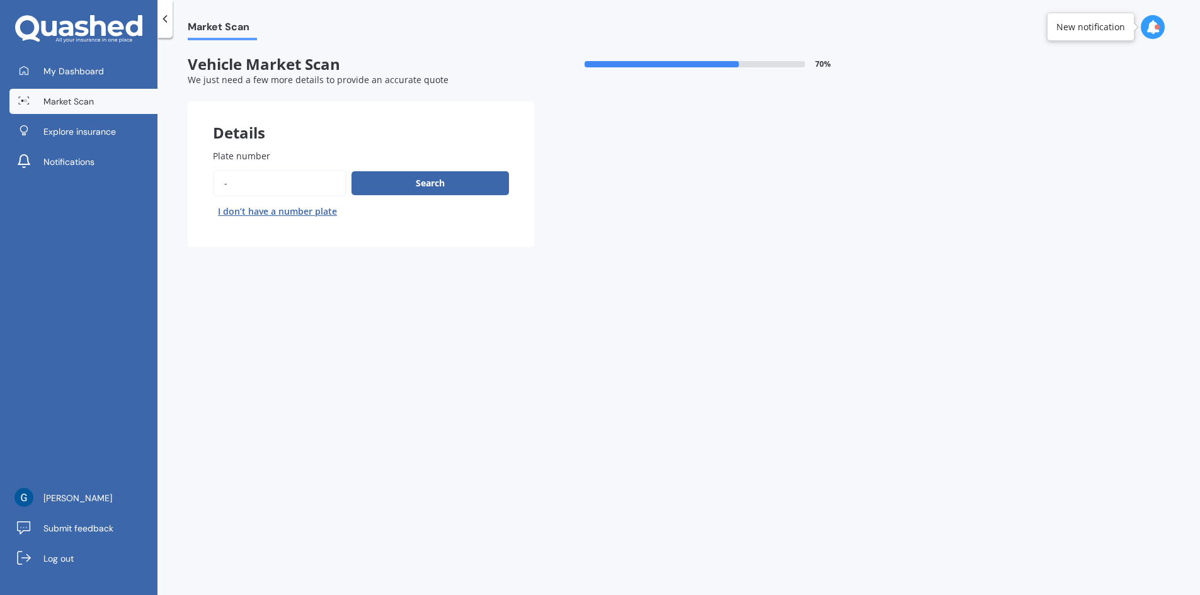
click at [280, 183] on input "Plate number" at bounding box center [280, 183] width 134 height 26
drag, startPoint x: 290, startPoint y: 186, endPoint x: 82, endPoint y: 164, distance: 209.6
click at [82, 164] on div "My Dashboard Market Scan Explore insurance Notifications [PERSON_NAME] Submit f…" at bounding box center [600, 297] width 1200 height 595
type input "jsz392"
click at [423, 180] on button "Search" at bounding box center [429, 183] width 157 height 24
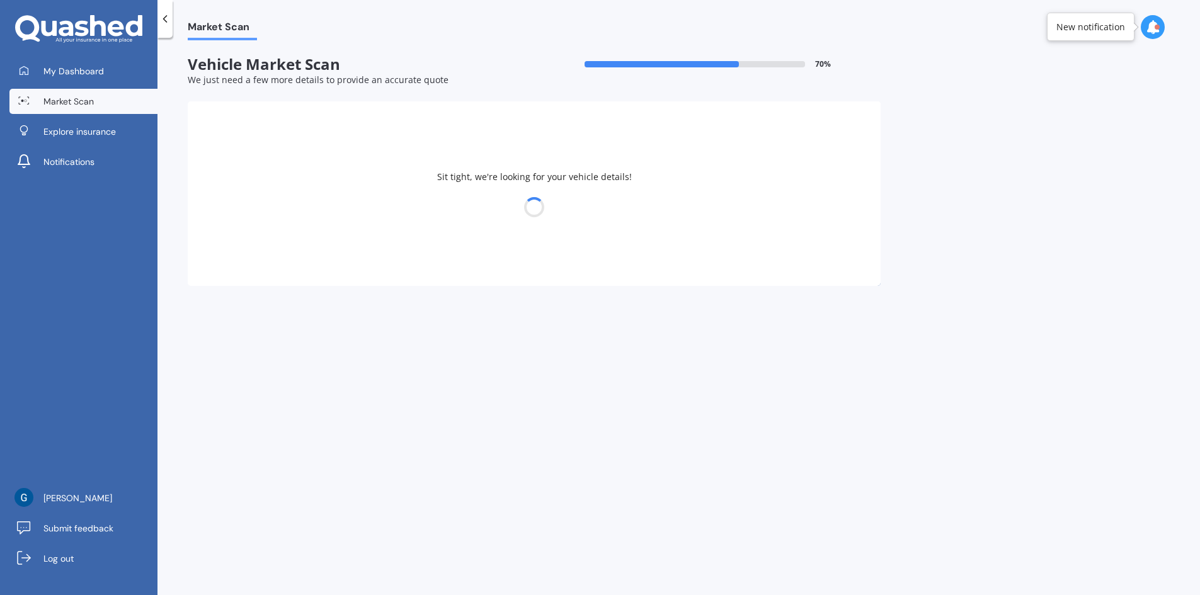
select select "MAZDA"
select select "BONGO"
select select "24"
select select "11"
select select "1972"
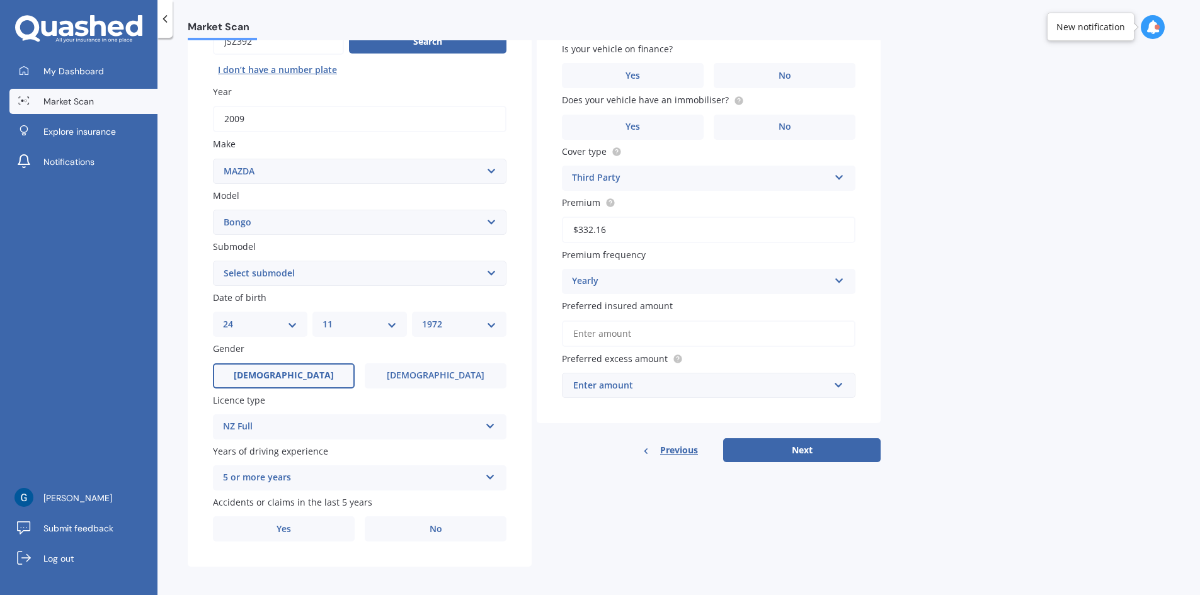
scroll to position [146, 0]
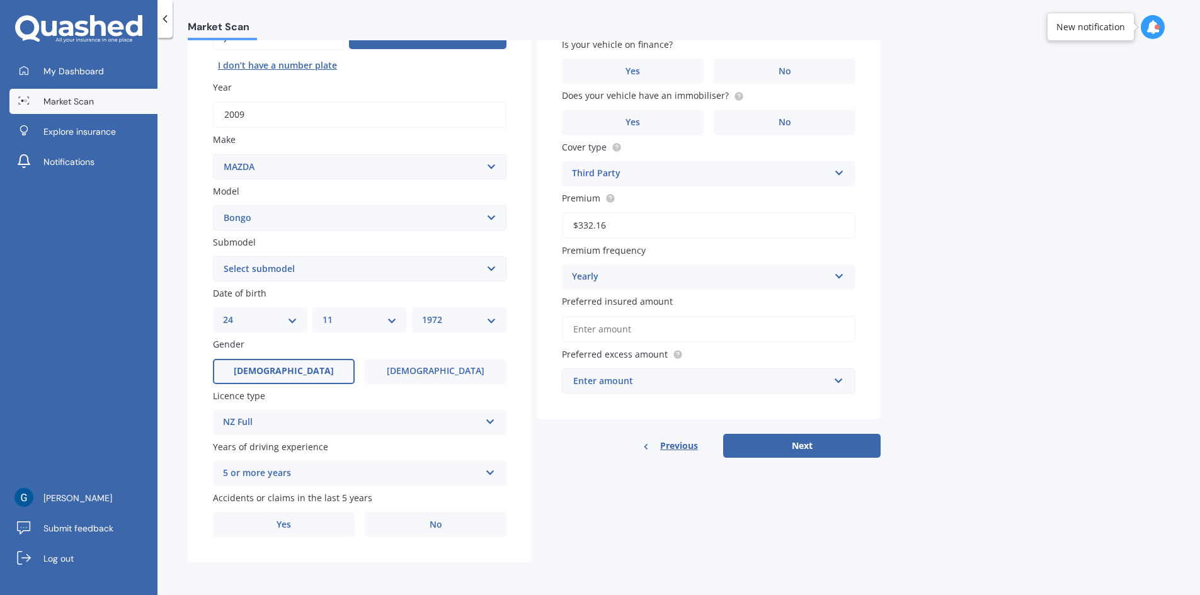
click at [615, 428] on div "Vehicle is parked at Enter address manually Is your vehicle on finance? Yes No …" at bounding box center [709, 206] width 344 height 503
click at [88, 102] on span "Market Scan" at bounding box center [68, 101] width 50 height 13
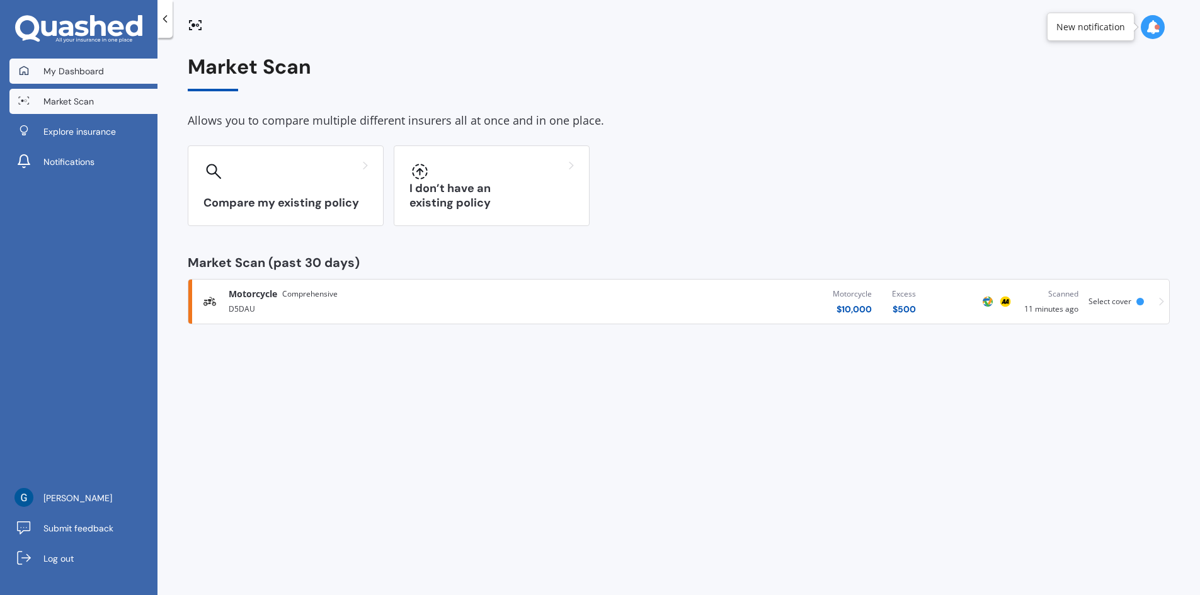
click at [66, 72] on span "My Dashboard" at bounding box center [73, 71] width 60 height 13
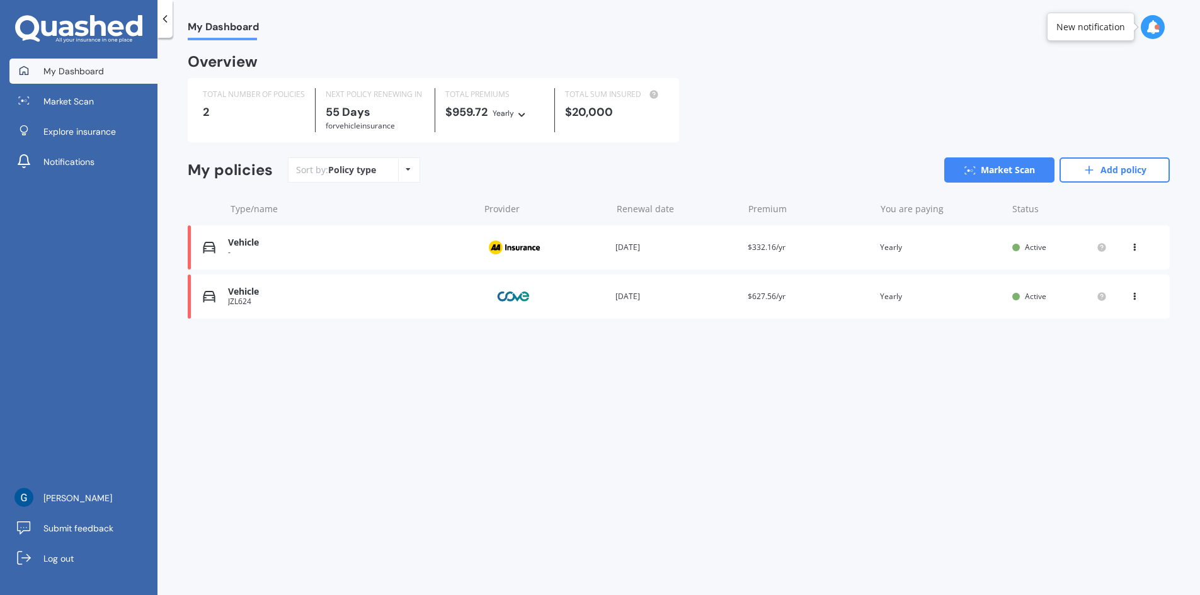
click at [1134, 253] on div "View option View policy Delete" at bounding box center [1135, 247] width 11 height 13
click at [1103, 302] on div "Delete" at bounding box center [1106, 296] width 125 height 25
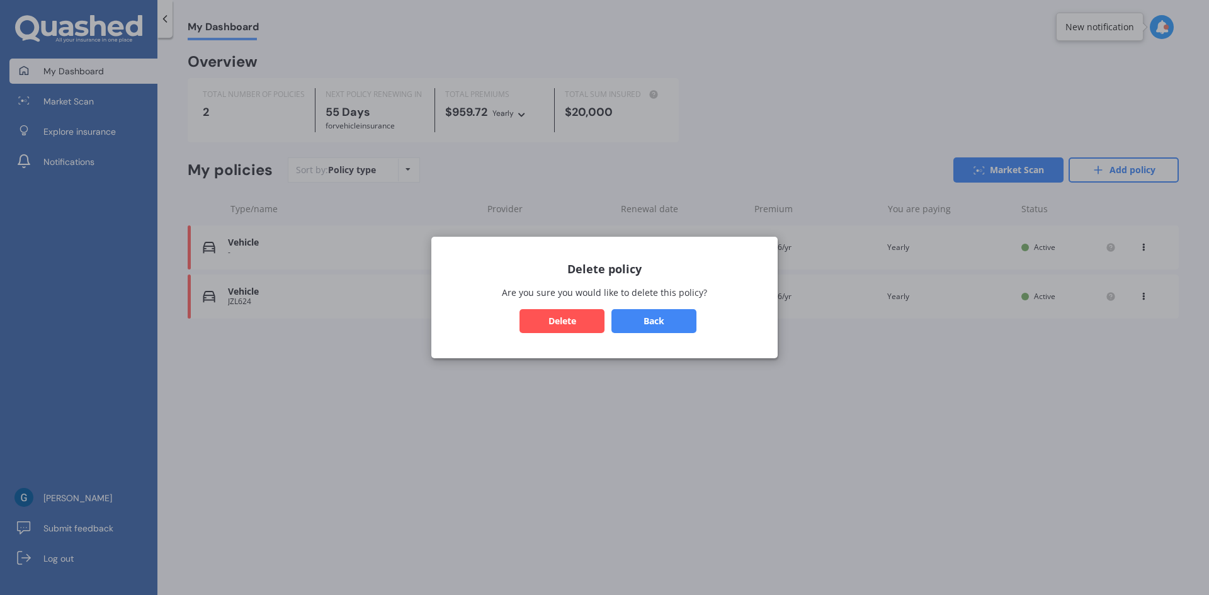
click at [562, 320] on button "Delete" at bounding box center [562, 321] width 85 height 24
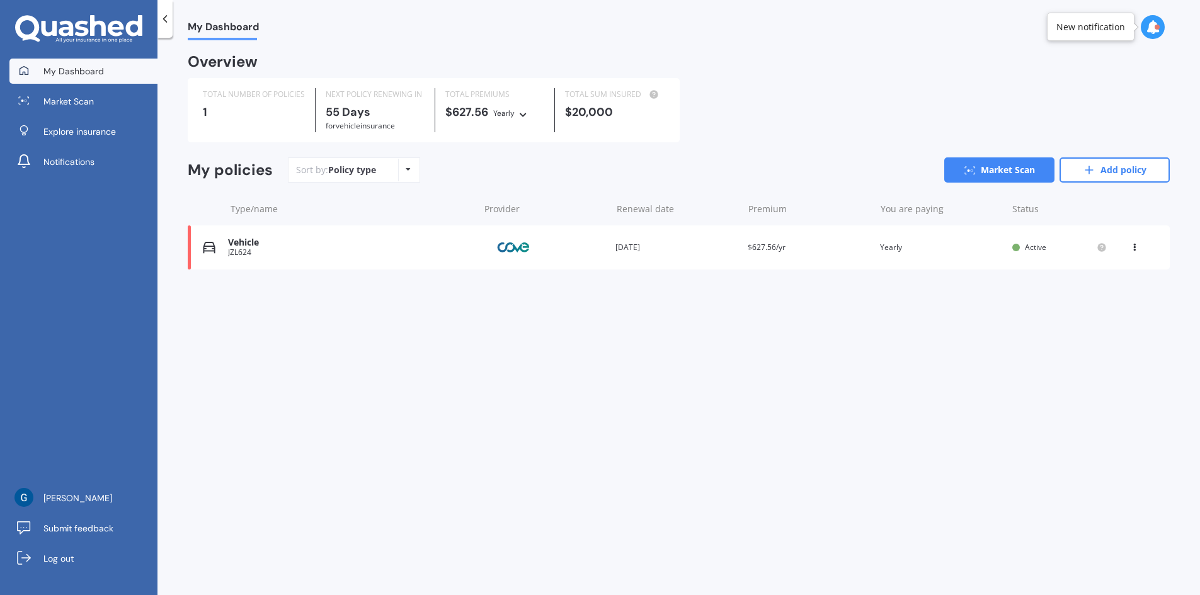
click at [1133, 249] on icon at bounding box center [1134, 245] width 9 height 8
click at [1099, 307] on div "Delete" at bounding box center [1106, 296] width 125 height 25
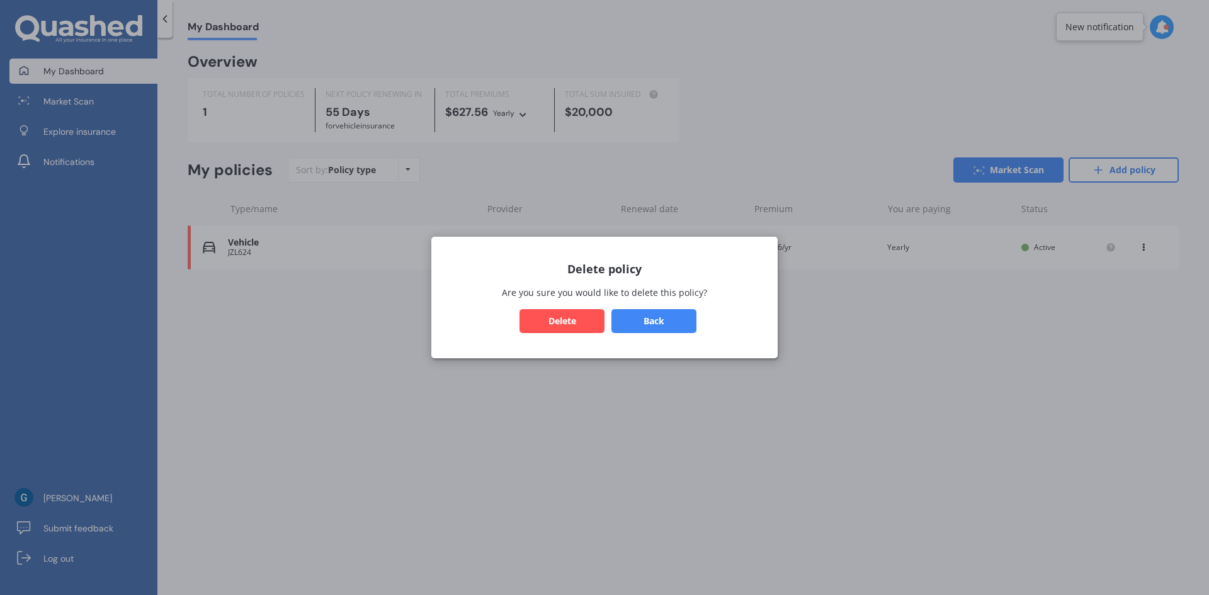
click at [538, 319] on button "Delete" at bounding box center [562, 321] width 85 height 24
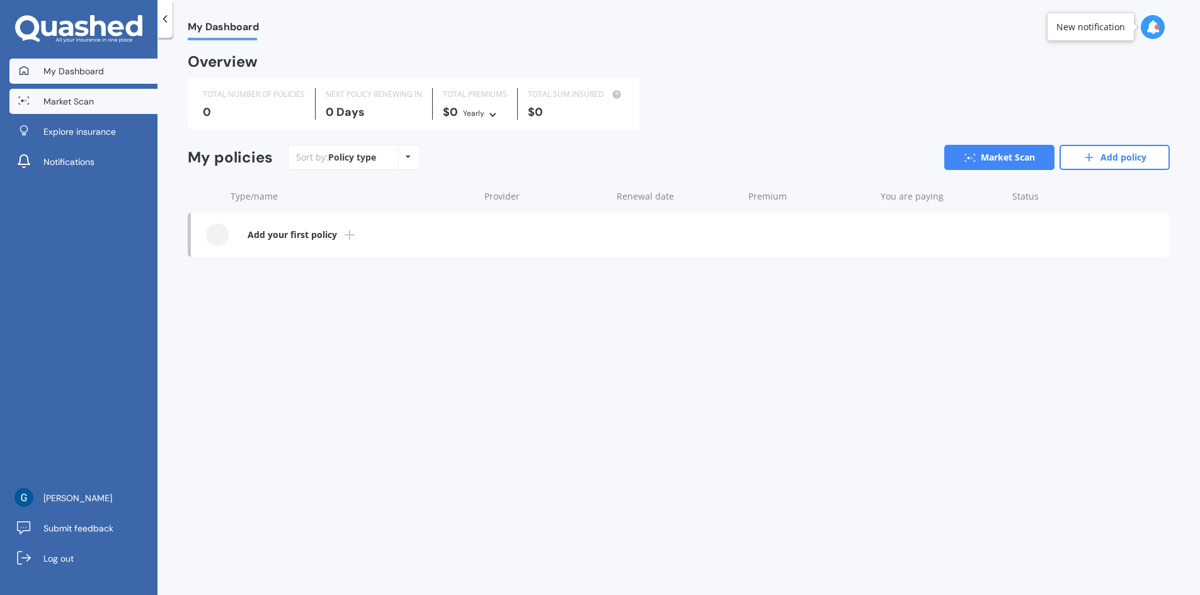
click at [98, 96] on link "Market Scan" at bounding box center [83, 101] width 148 height 25
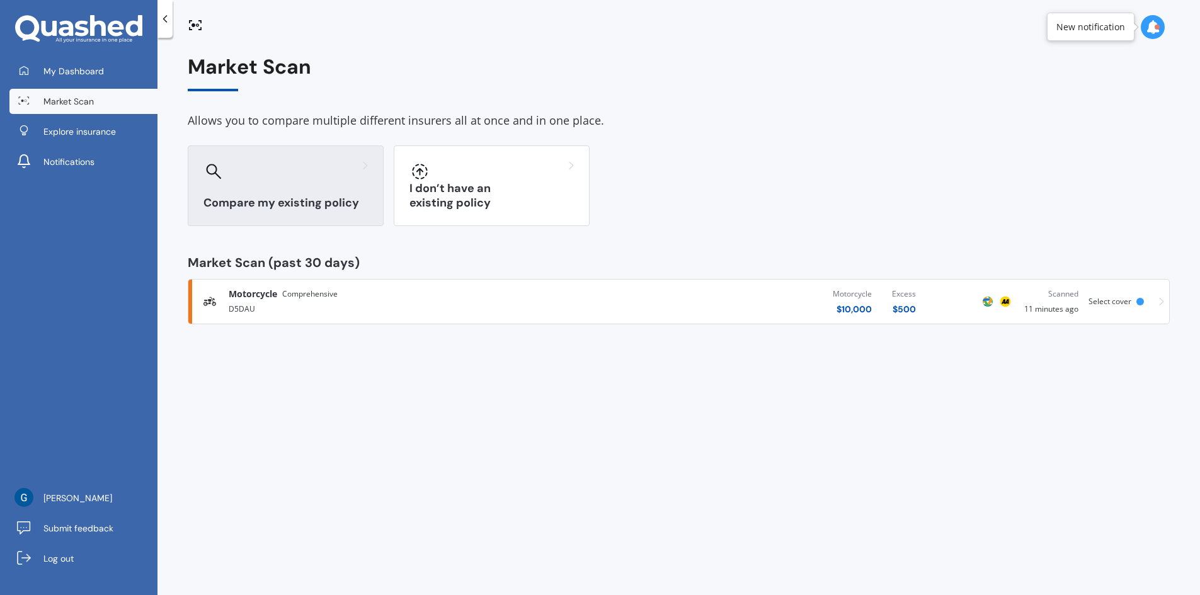
click at [316, 198] on h3 "Compare my existing policy" at bounding box center [285, 203] width 164 height 14
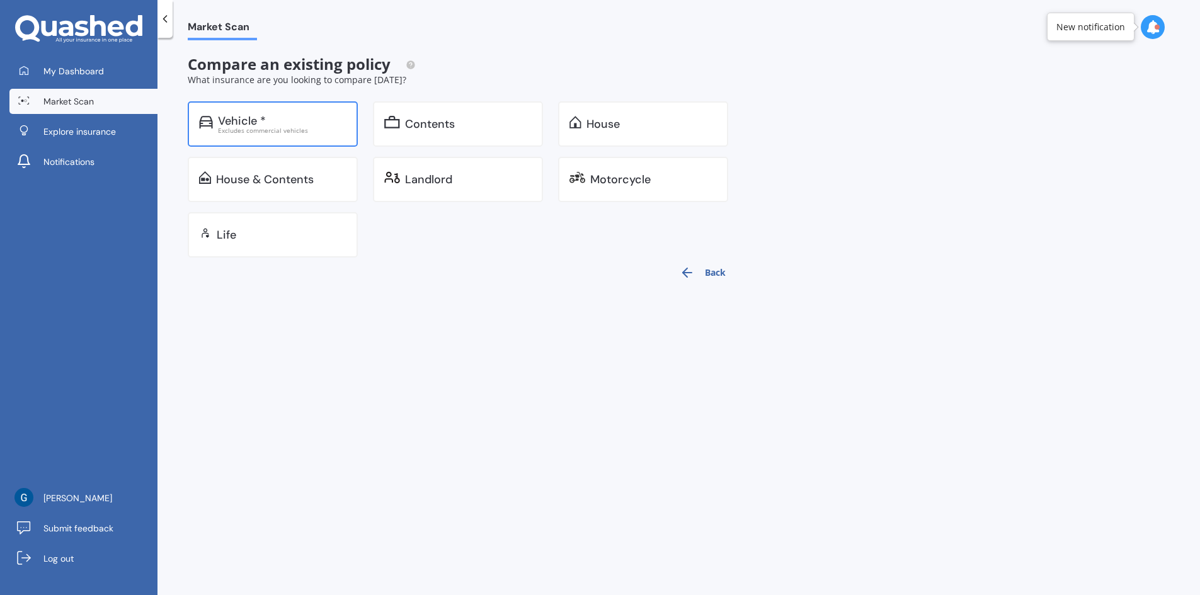
click at [268, 122] on div "Vehicle *" at bounding box center [282, 121] width 128 height 13
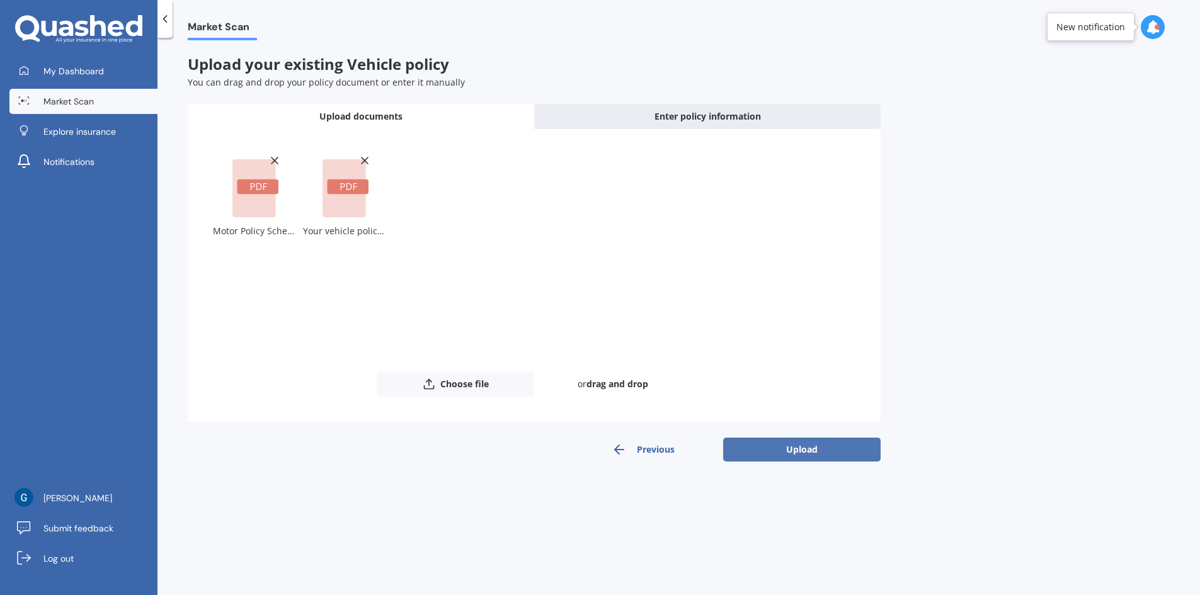
click at [766, 443] on button "Upload" at bounding box center [801, 450] width 157 height 24
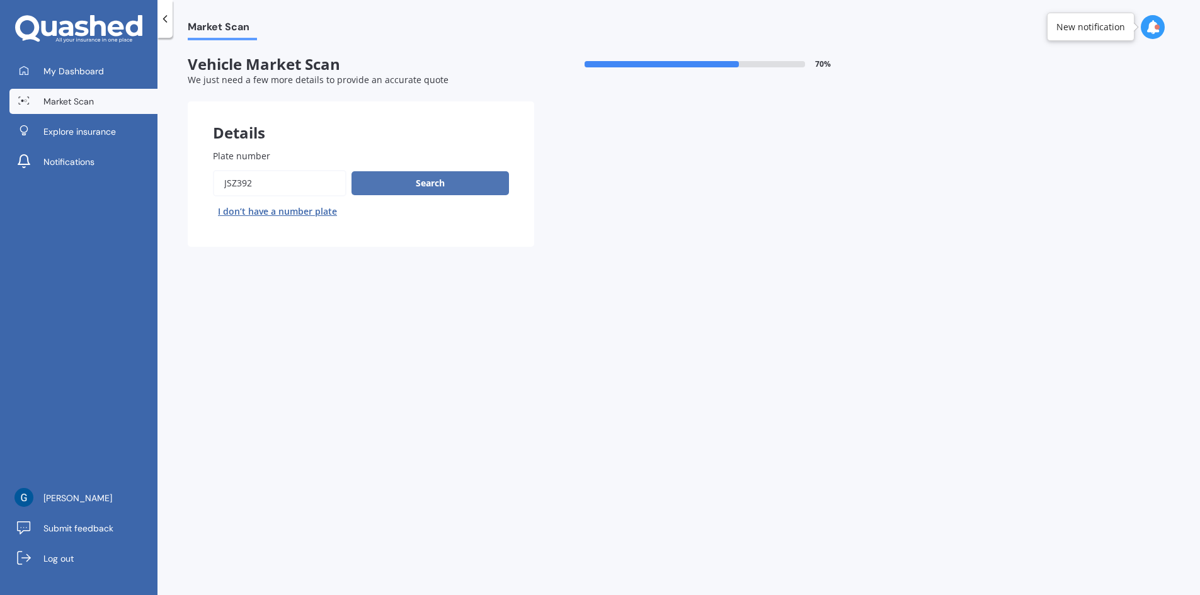
click at [428, 179] on button "Search" at bounding box center [429, 183] width 157 height 24
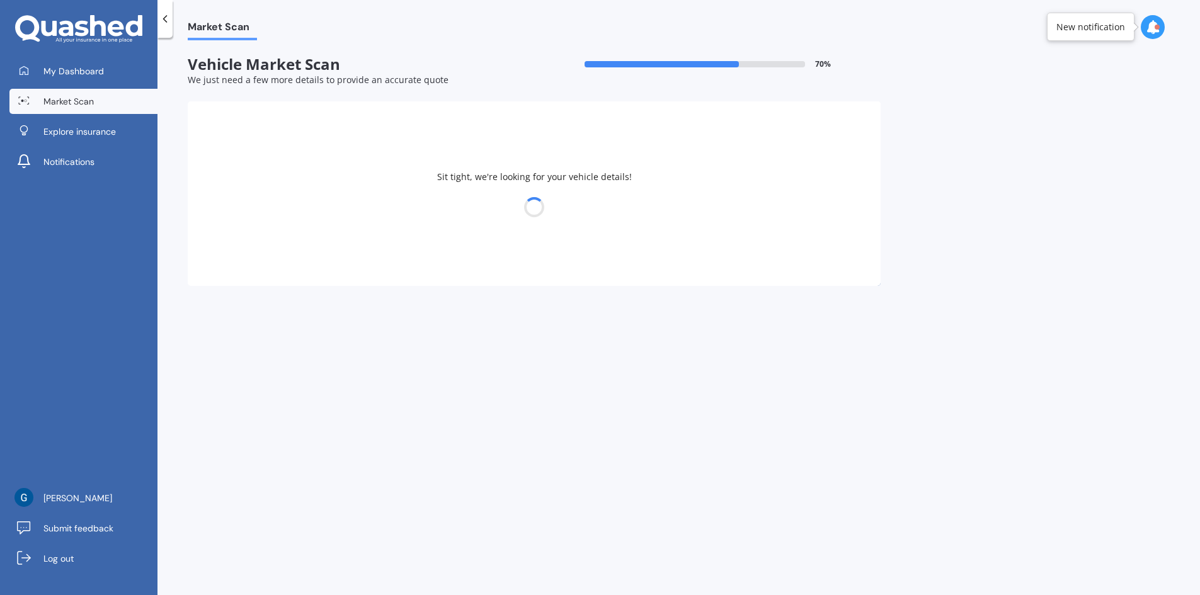
select select "MAZDA"
select select "BONGO"
select select "24"
select select "11"
select select "1972"
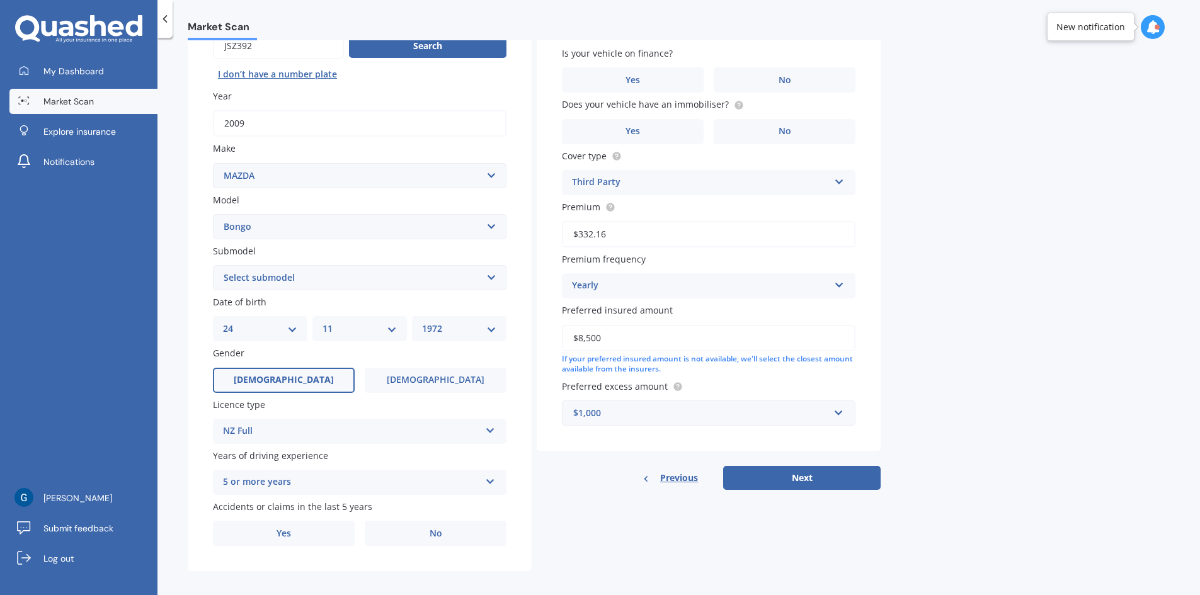
scroll to position [146, 0]
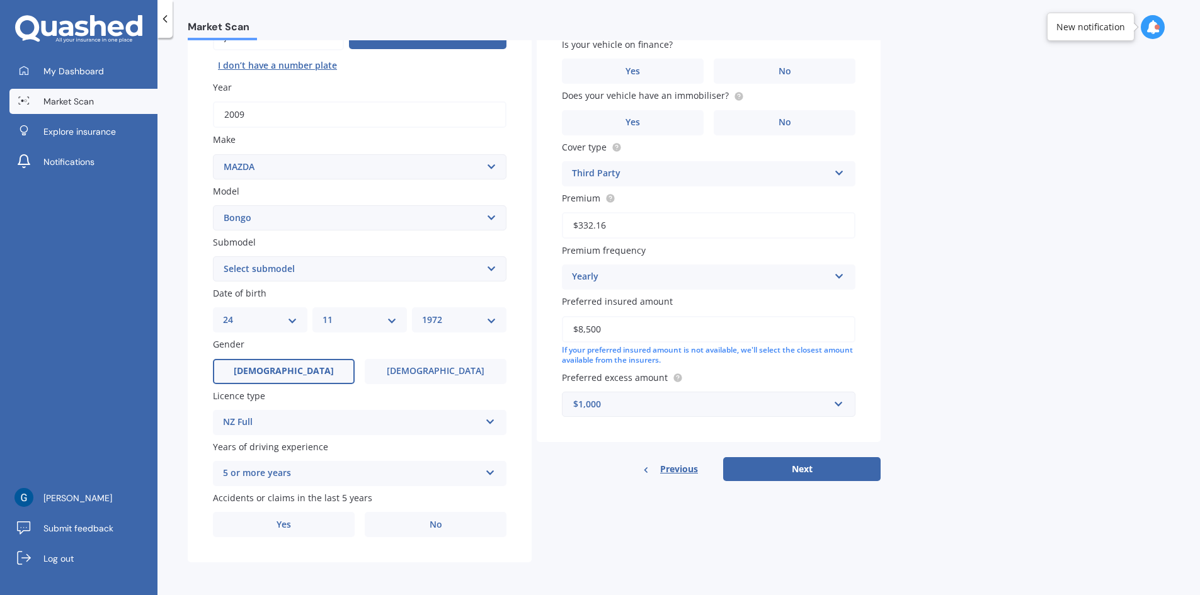
click at [595, 475] on div "Previous Next" at bounding box center [709, 469] width 344 height 24
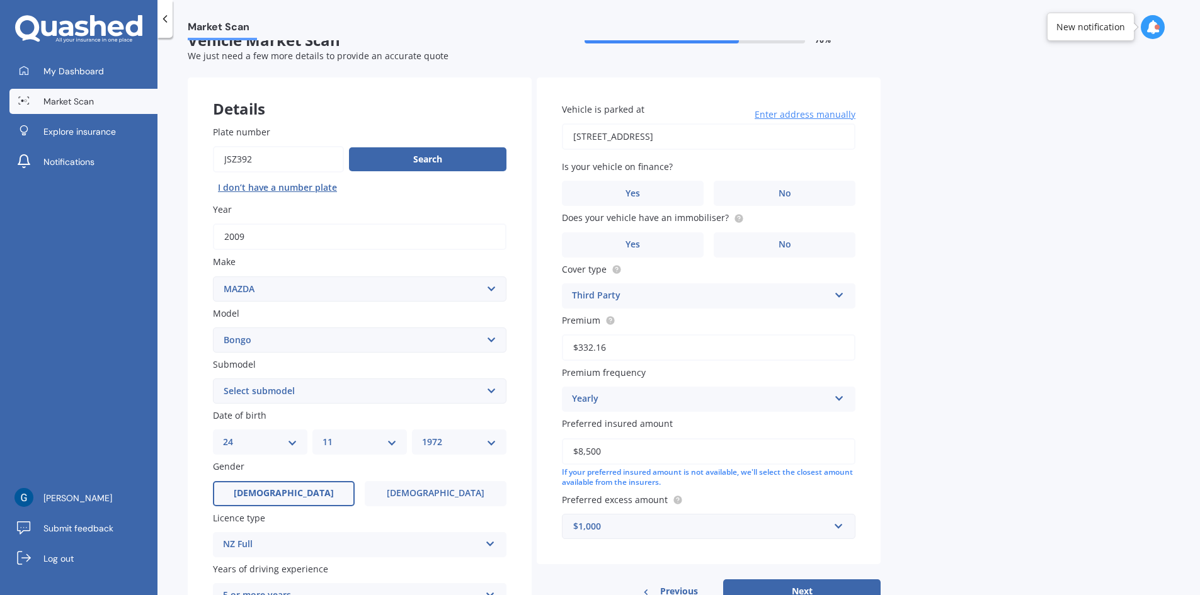
scroll to position [20, 0]
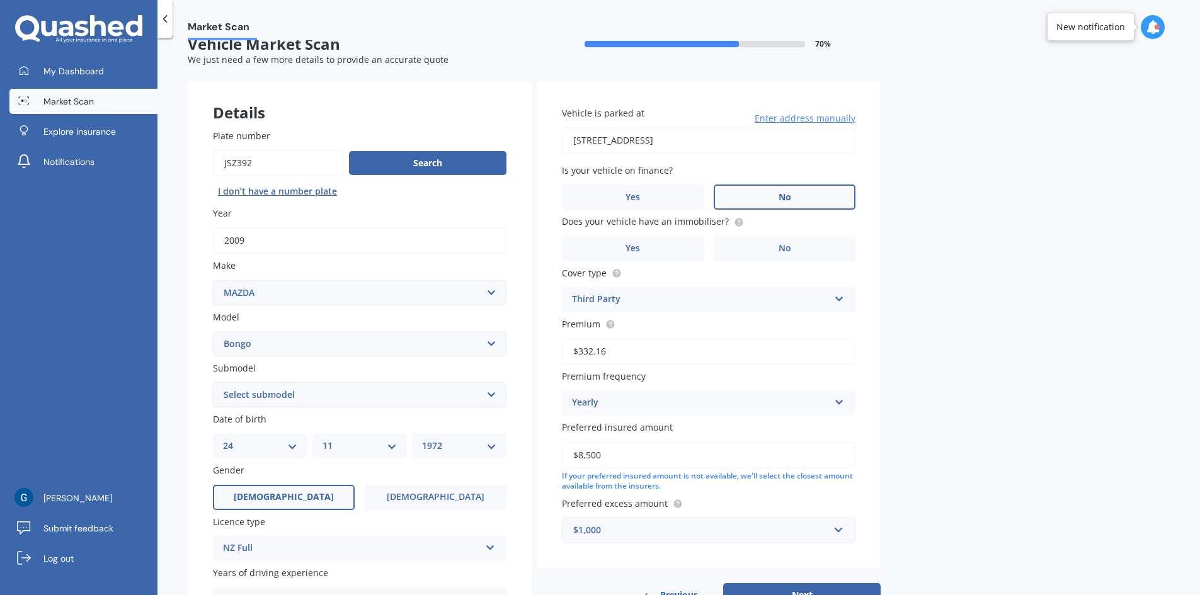
click at [739, 191] on label "No" at bounding box center [785, 197] width 142 height 25
click at [0, 0] on input "No" at bounding box center [0, 0] width 0 height 0
click at [782, 246] on span "No" at bounding box center [784, 248] width 13 height 11
click at [0, 0] on input "No" at bounding box center [0, 0] width 0 height 0
click at [836, 297] on icon at bounding box center [839, 296] width 11 height 9
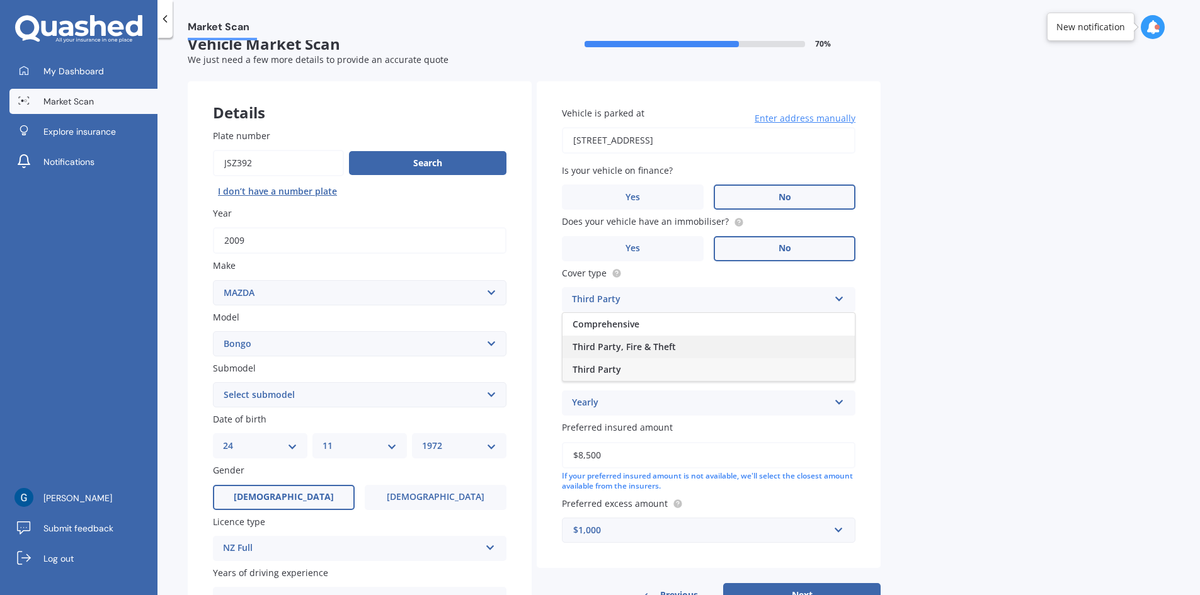
click at [711, 345] on div "Third Party, Fire & Theft" at bounding box center [708, 347] width 292 height 23
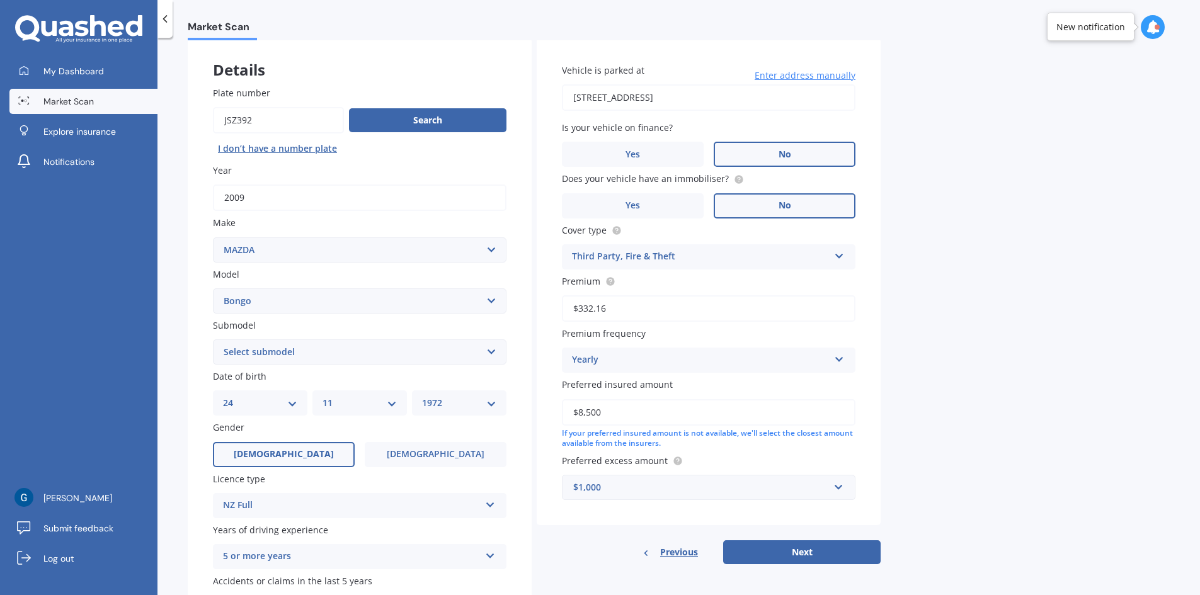
scroll to position [83, 0]
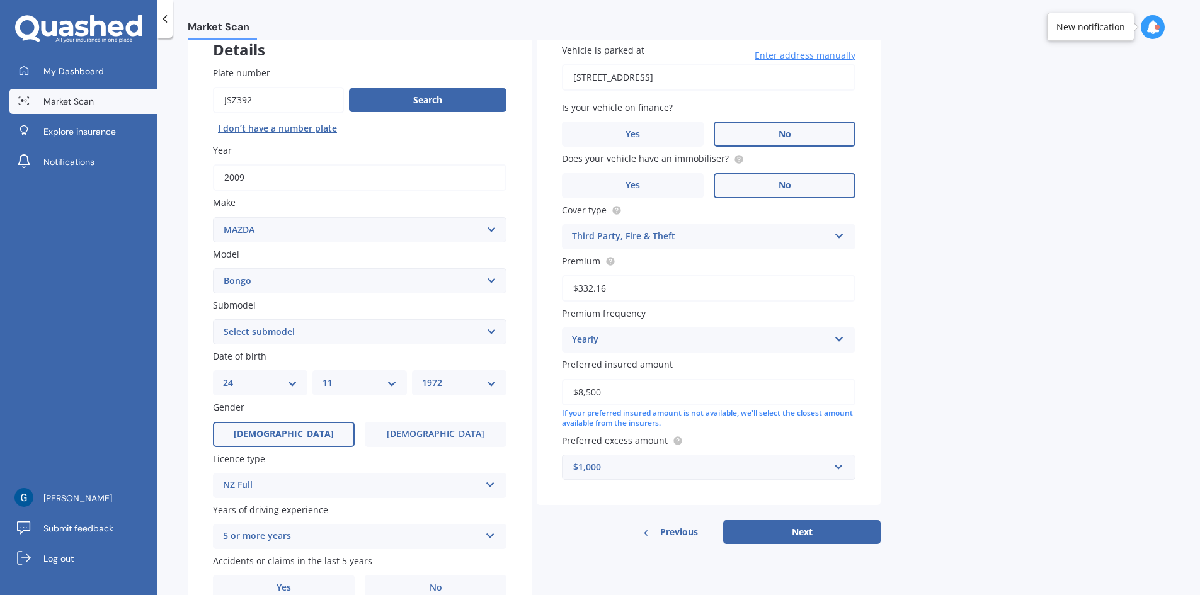
drag, startPoint x: 782, startPoint y: 524, endPoint x: 780, endPoint y: 533, distance: 9.0
click at [780, 532] on button "Next" at bounding box center [801, 532] width 157 height 24
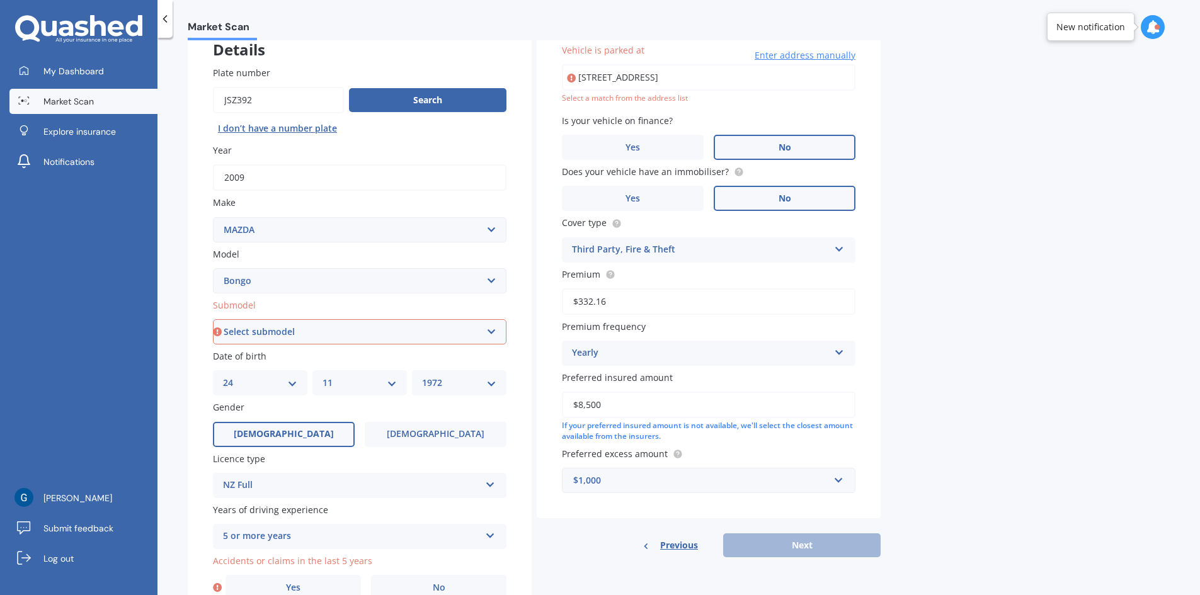
click at [297, 327] on select "Select submodel (All other) Diesel Petrol" at bounding box center [359, 331] width 293 height 25
select select "PETROL"
click at [213, 319] on select "Select submodel (All other) Diesel Petrol" at bounding box center [359, 331] width 293 height 25
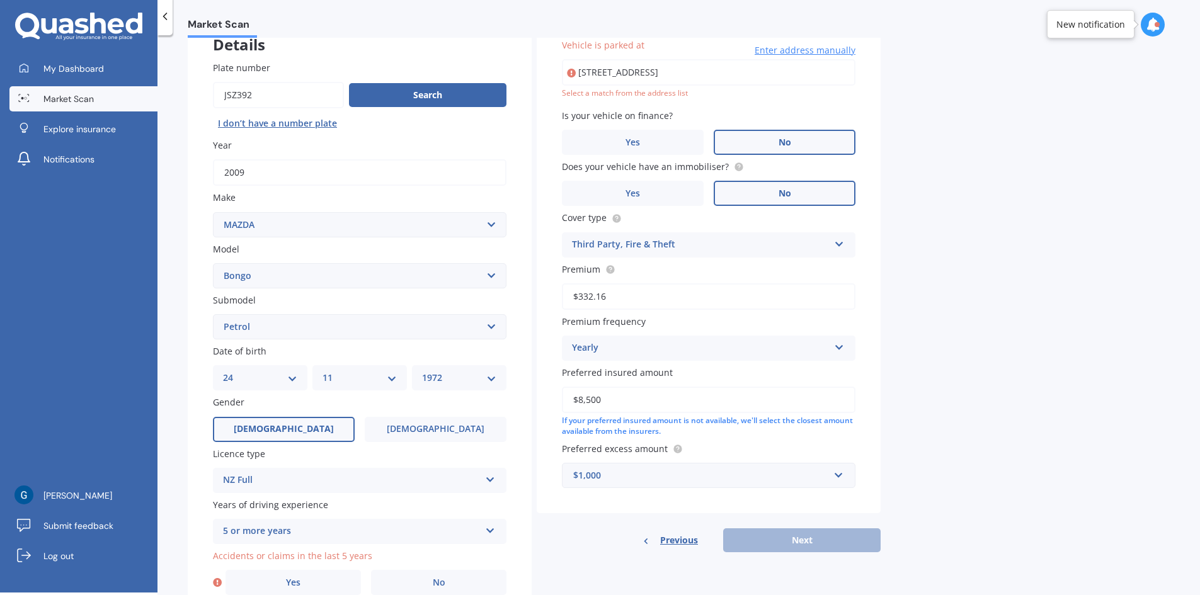
scroll to position [146, 0]
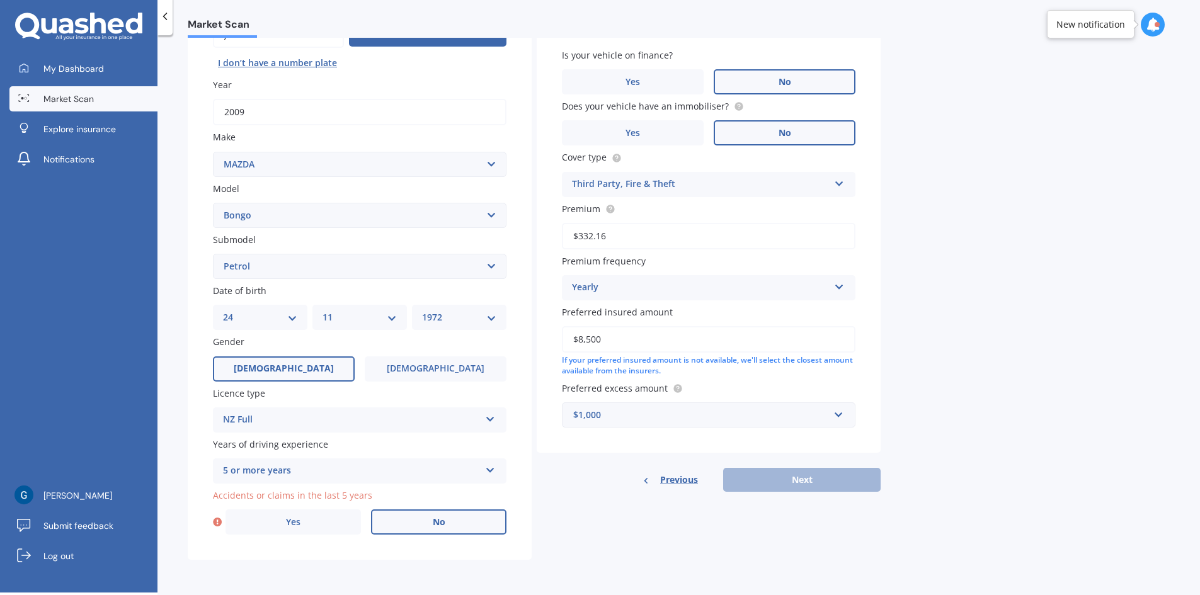
click at [414, 521] on label "No" at bounding box center [438, 521] width 135 height 25
click at [0, 0] on input "No" at bounding box center [0, 0] width 0 height 0
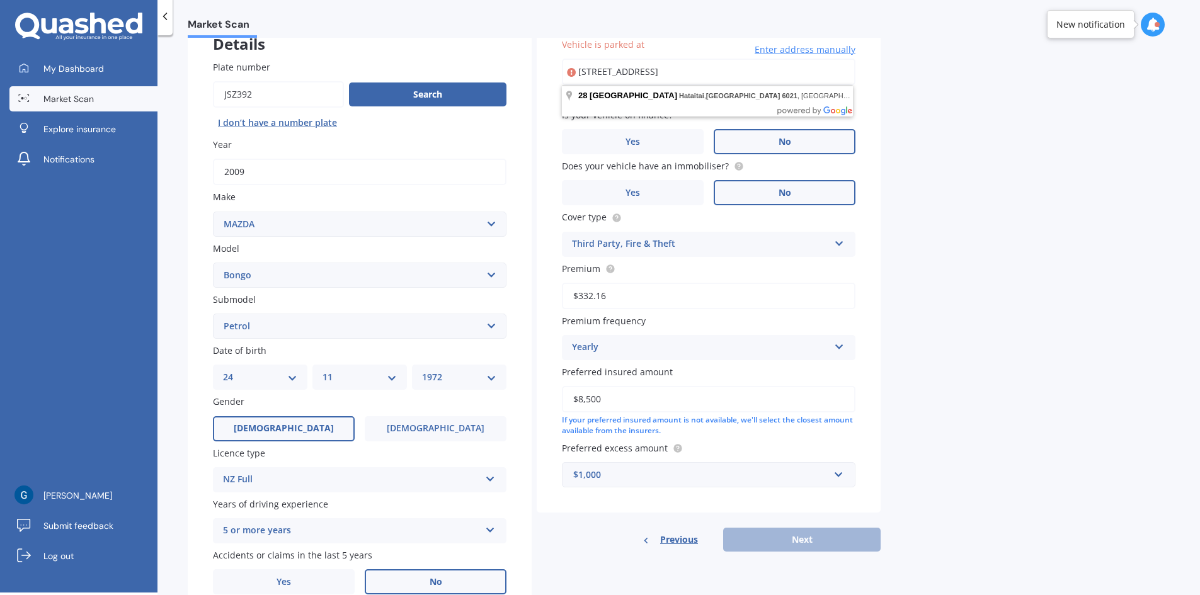
drag, startPoint x: 751, startPoint y: 71, endPoint x: 640, endPoint y: 60, distance: 111.9
click at [640, 60] on input "28 Rewa Road Hataitai, Wellington 6021" at bounding box center [708, 72] width 293 height 26
type input "[STREET_ADDRESS]"
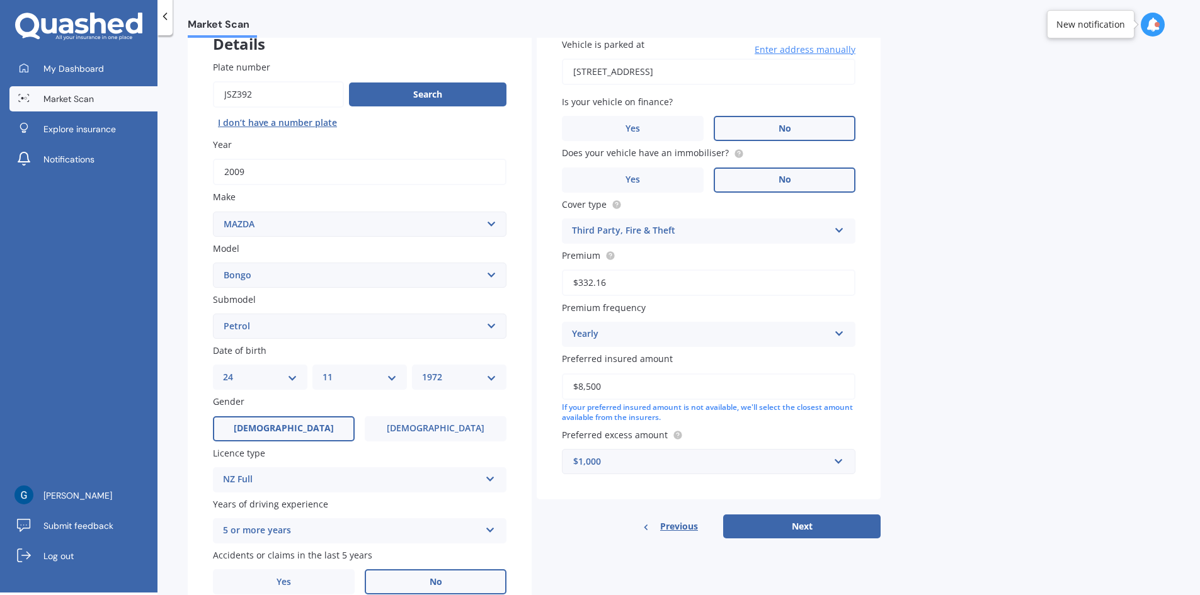
drag, startPoint x: 610, startPoint y: 385, endPoint x: 477, endPoint y: 376, distance: 133.8
click at [479, 377] on div "Details Plate number Search I don’t have a number plate Year 2009 Make Select m…" at bounding box center [534, 317] width 693 height 608
type input "$9,000"
click at [738, 521] on button "Next" at bounding box center [801, 527] width 157 height 24
select select "24"
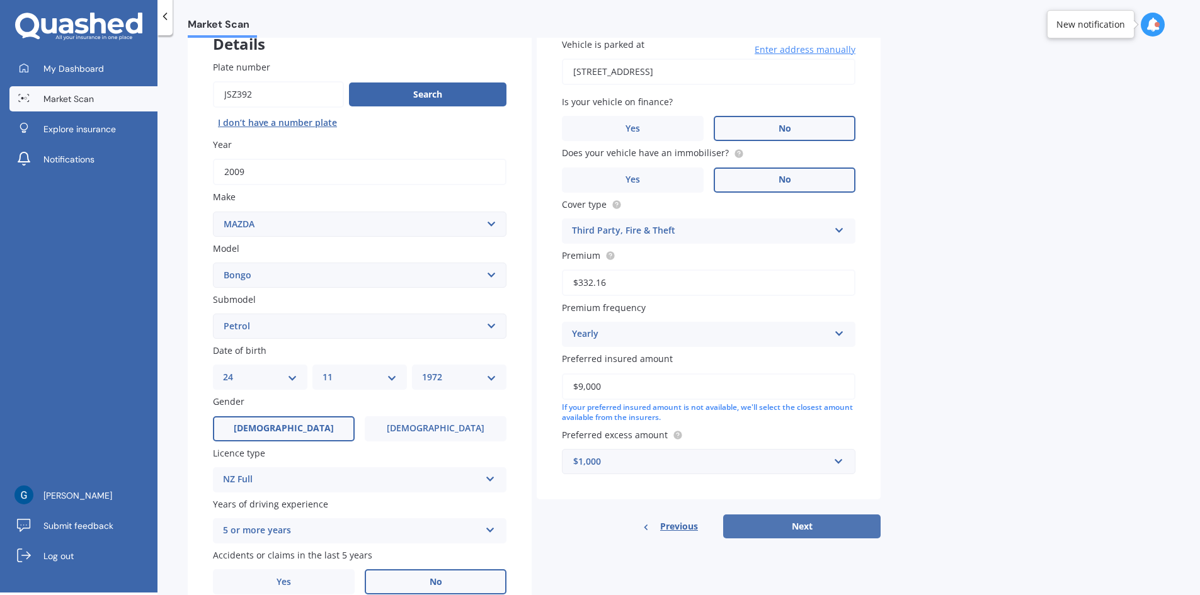
select select "11"
select select "1972"
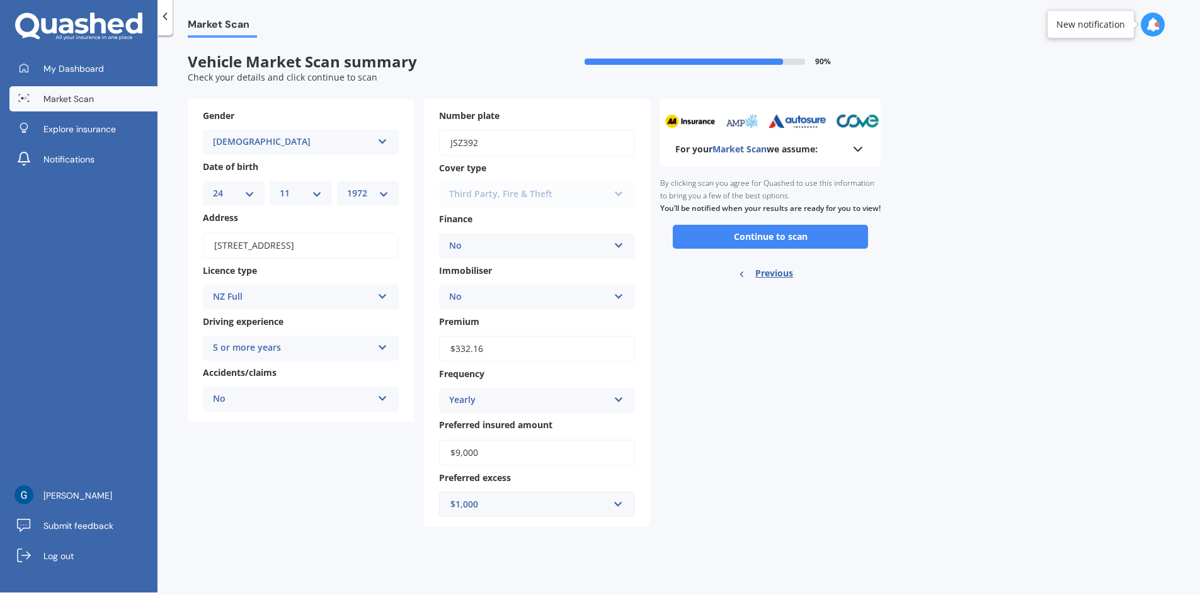
scroll to position [0, 0]
click at [784, 249] on button "Continue to scan" at bounding box center [770, 237] width 195 height 24
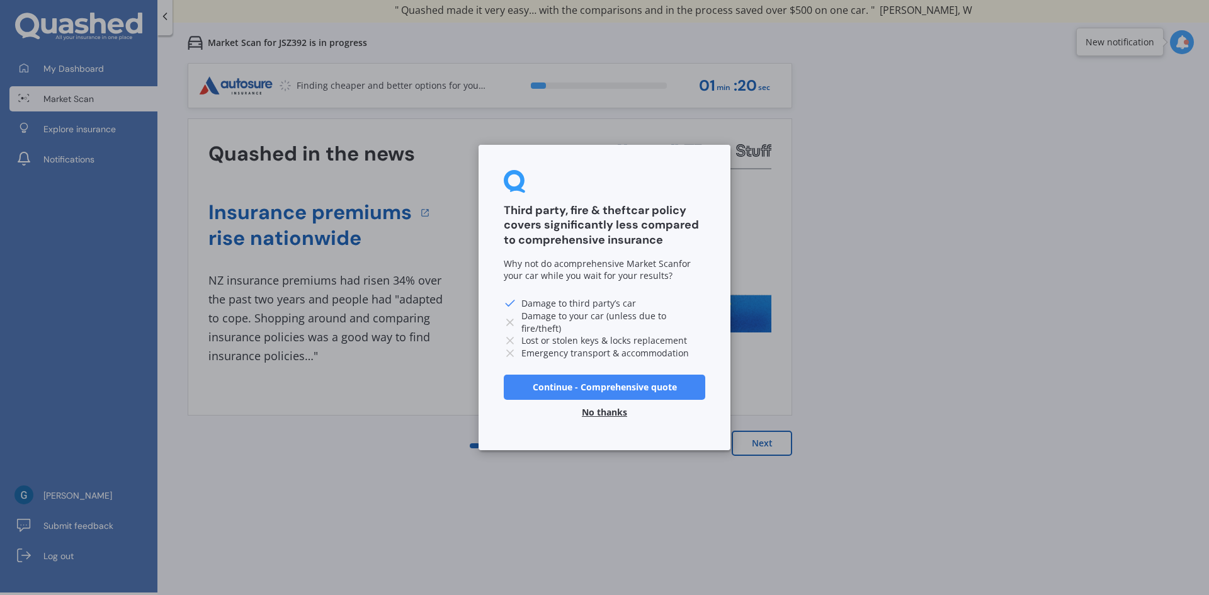
click at [595, 409] on button "No thanks" at bounding box center [604, 412] width 60 height 25
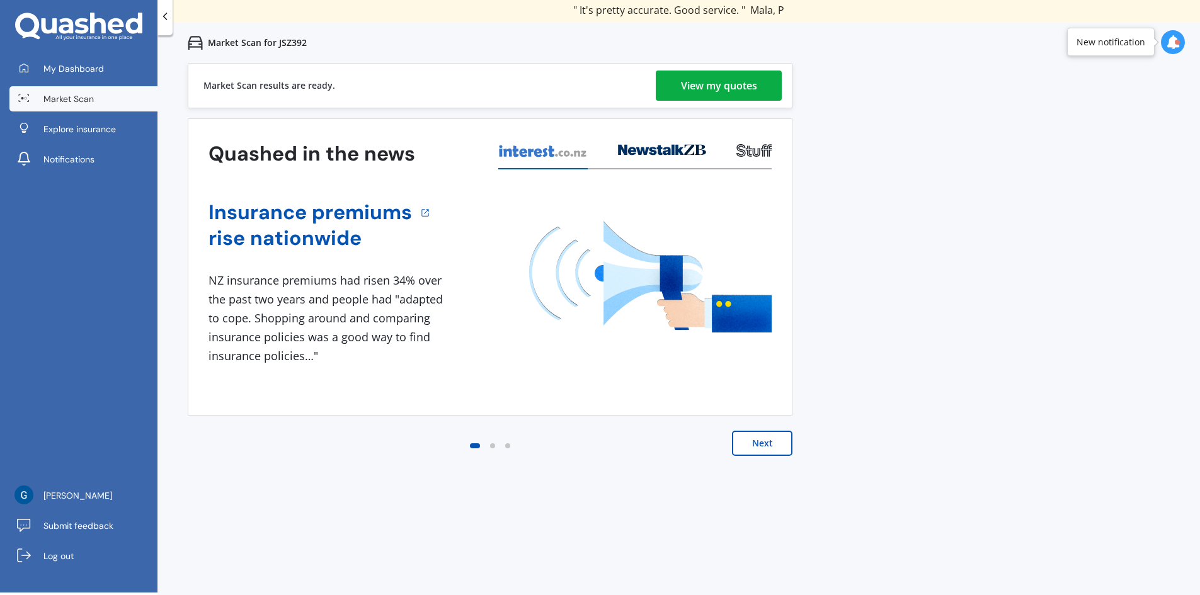
click at [685, 93] on div "View my quotes" at bounding box center [719, 86] width 76 height 30
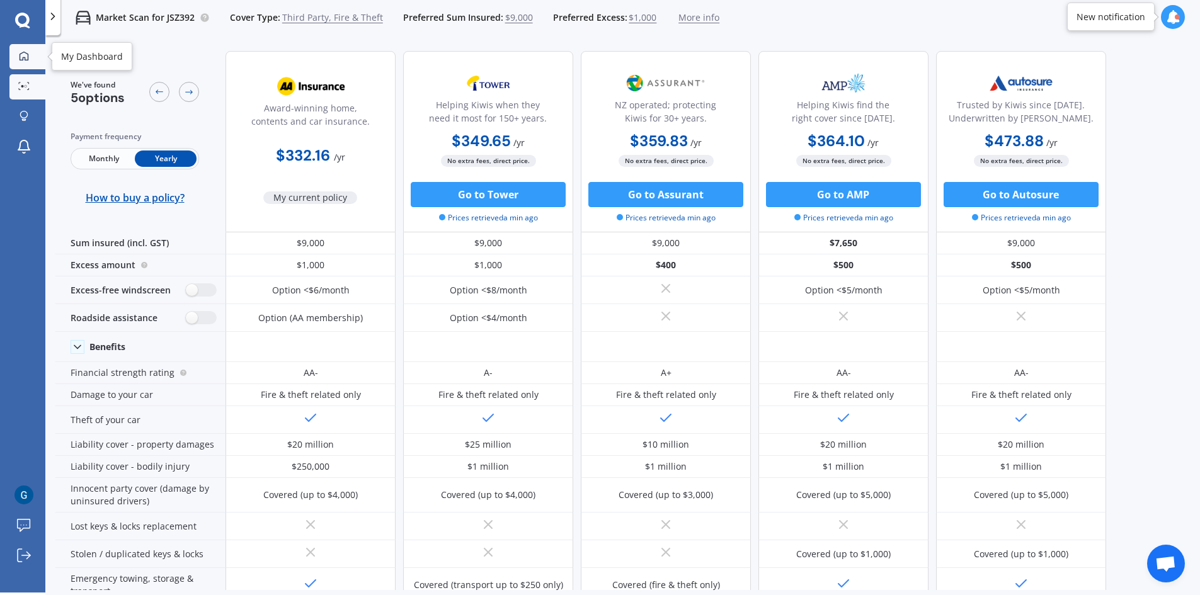
click at [26, 60] on icon at bounding box center [24, 56] width 10 height 10
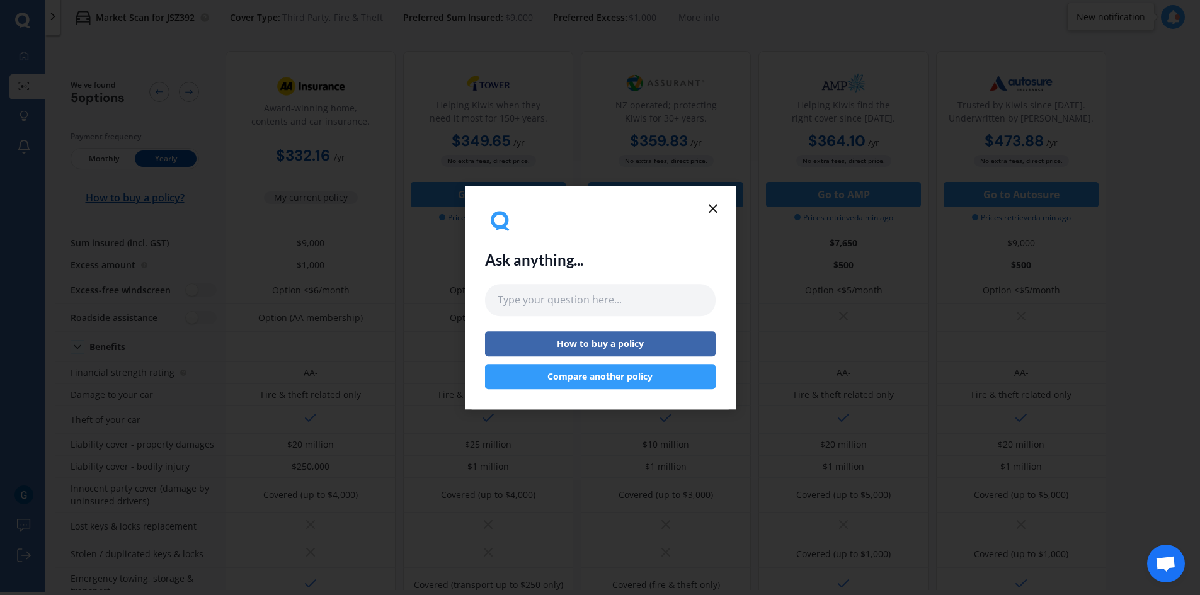
click at [714, 205] on icon at bounding box center [712, 208] width 15 height 15
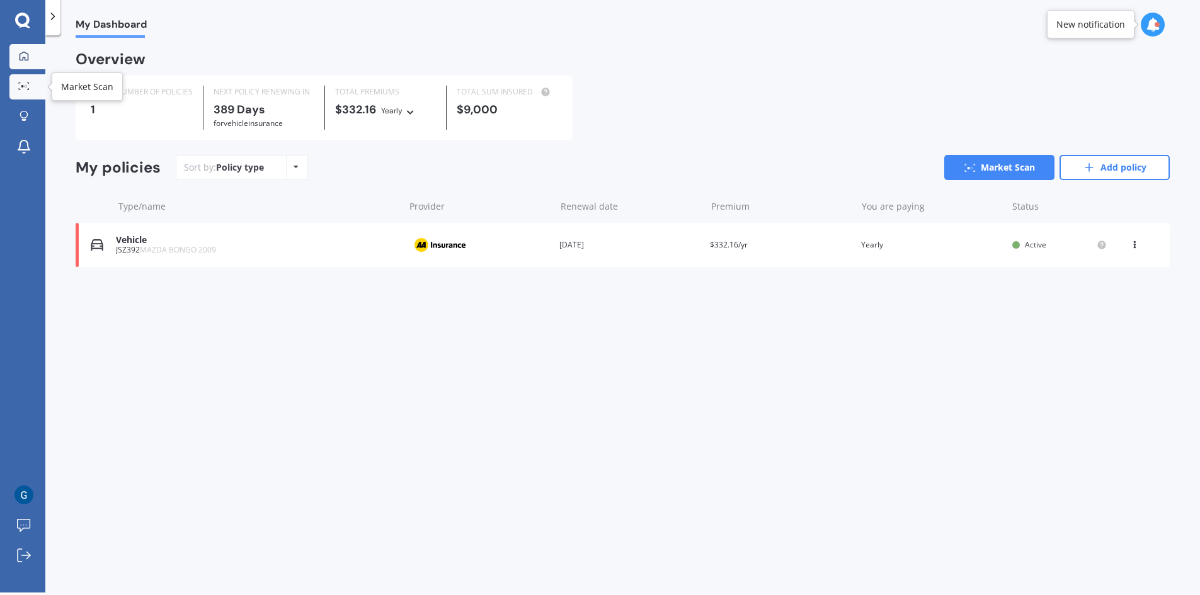
click at [25, 80] on link "Market Scan" at bounding box center [27, 86] width 36 height 25
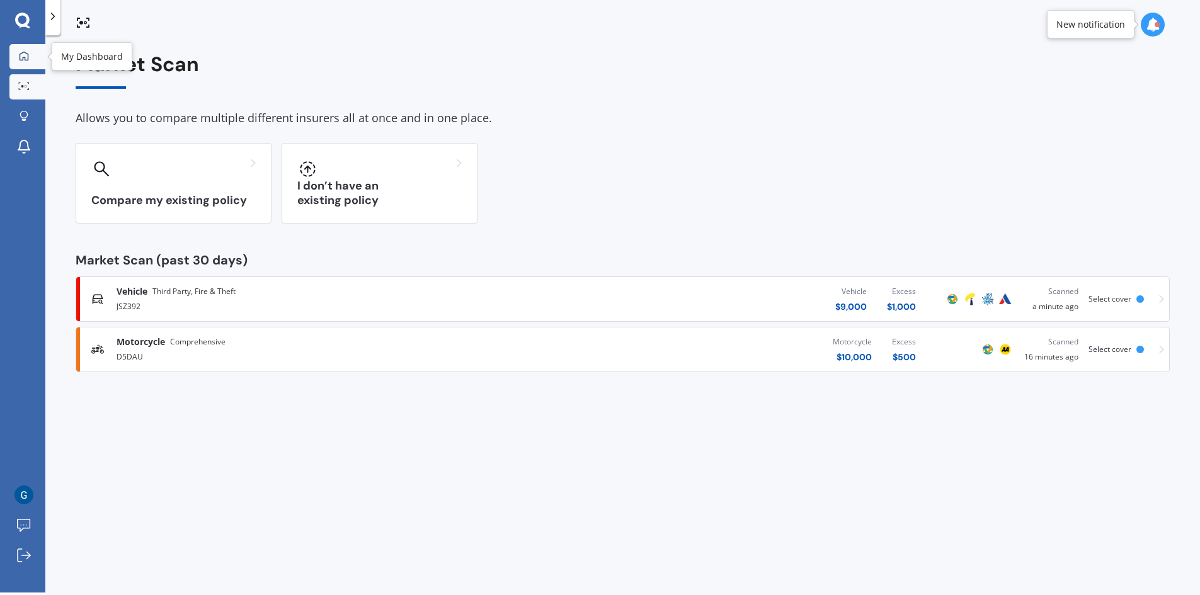
click at [21, 59] on icon at bounding box center [24, 56] width 10 height 10
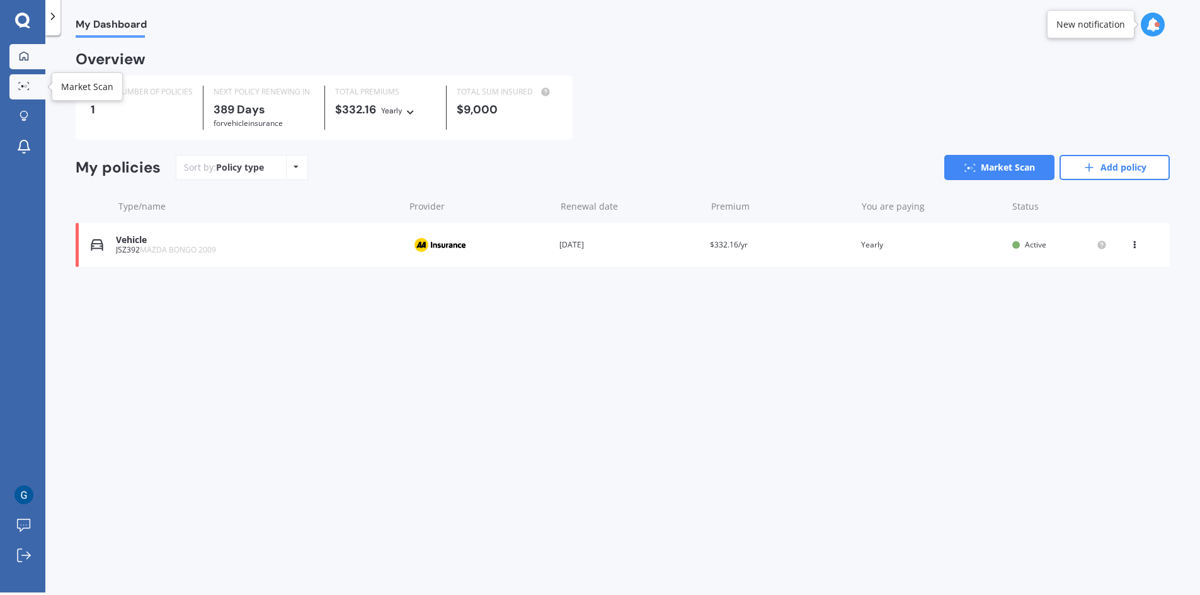
click at [27, 86] on icon at bounding box center [23, 86] width 11 height 8
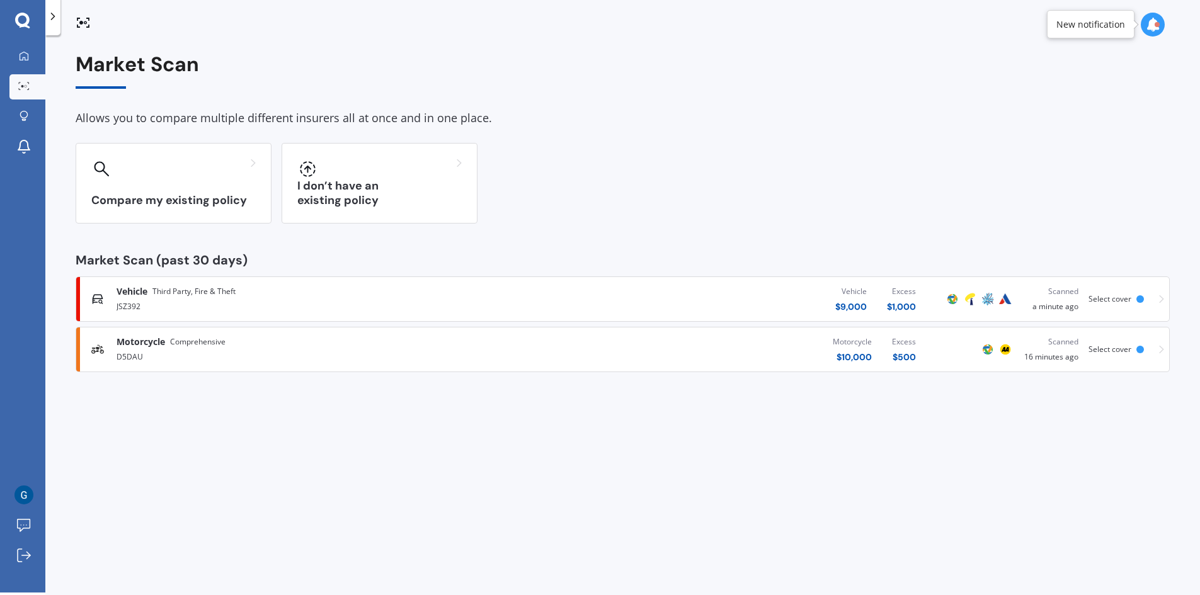
click at [1162, 299] on icon at bounding box center [1161, 299] width 5 height 8
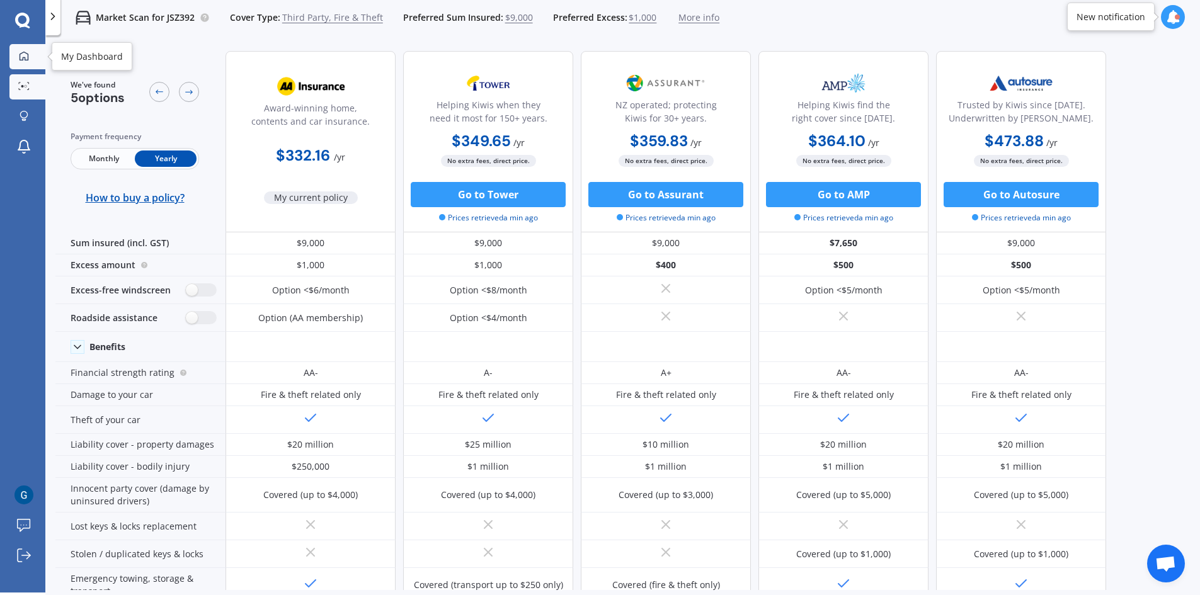
click at [26, 57] on icon at bounding box center [24, 56] width 10 height 10
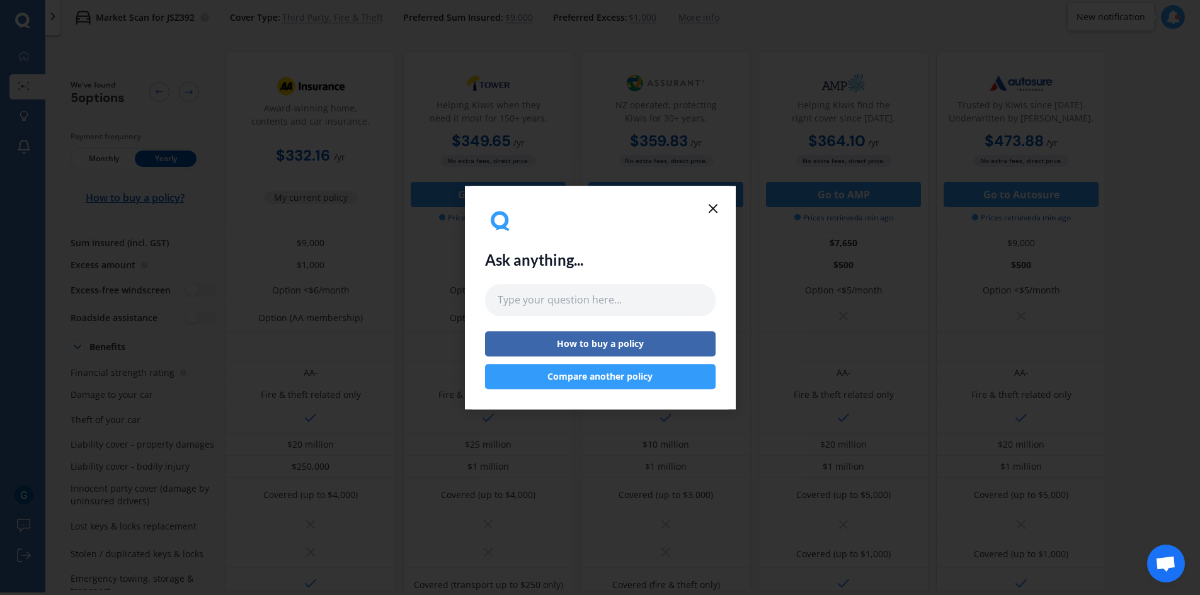
click at [715, 204] on icon at bounding box center [712, 208] width 15 height 15
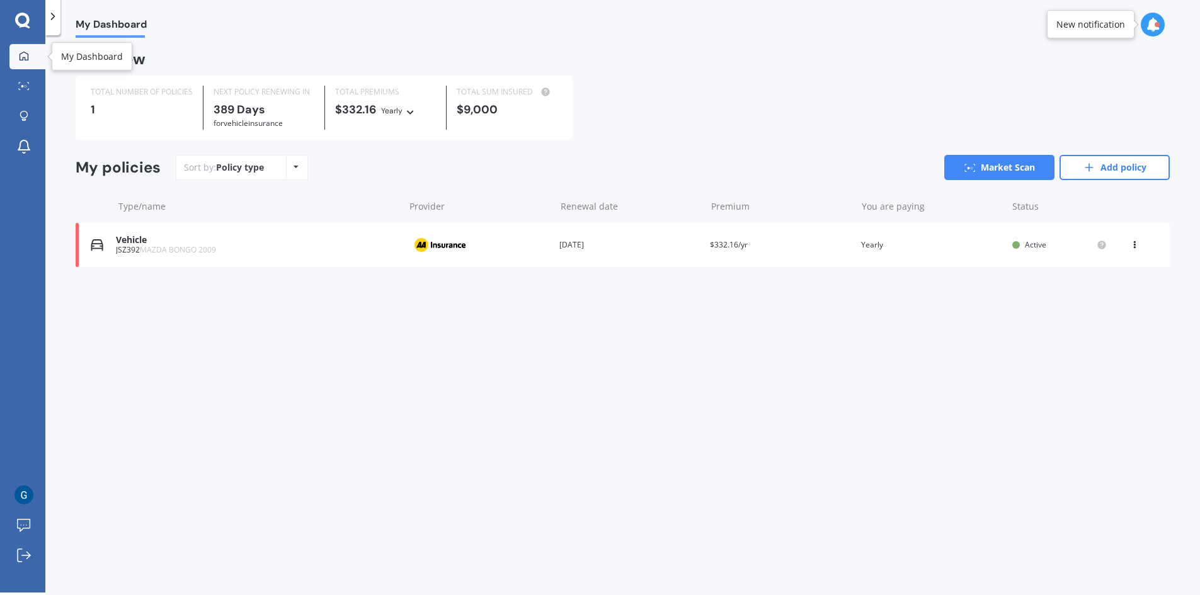
click at [19, 54] on icon at bounding box center [24, 56] width 10 height 10
click at [25, 82] on icon at bounding box center [23, 86] width 11 height 8
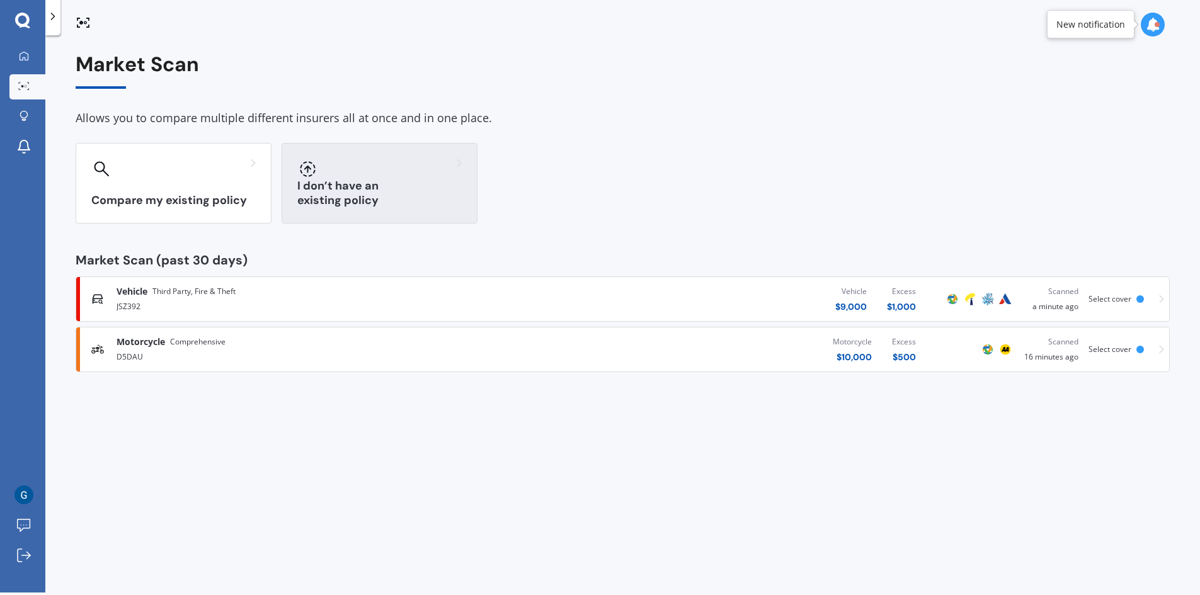
click at [413, 192] on div "I don’t have an existing policy" at bounding box center [380, 183] width 196 height 81
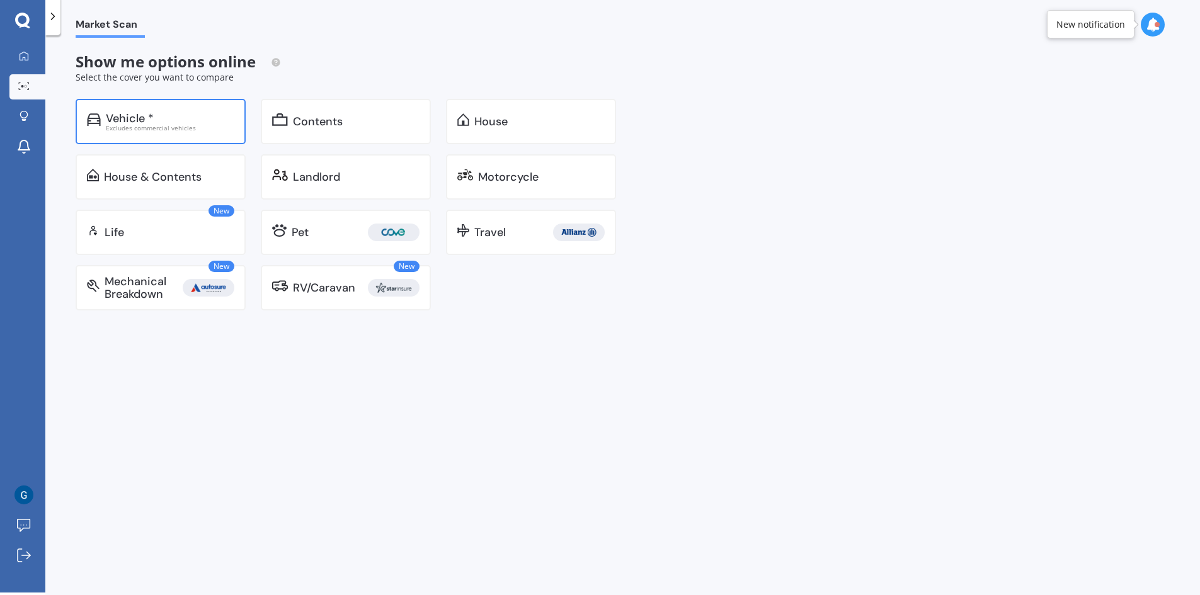
click at [179, 137] on div "Vehicle * Excludes commercial vehicles" at bounding box center [161, 121] width 170 height 45
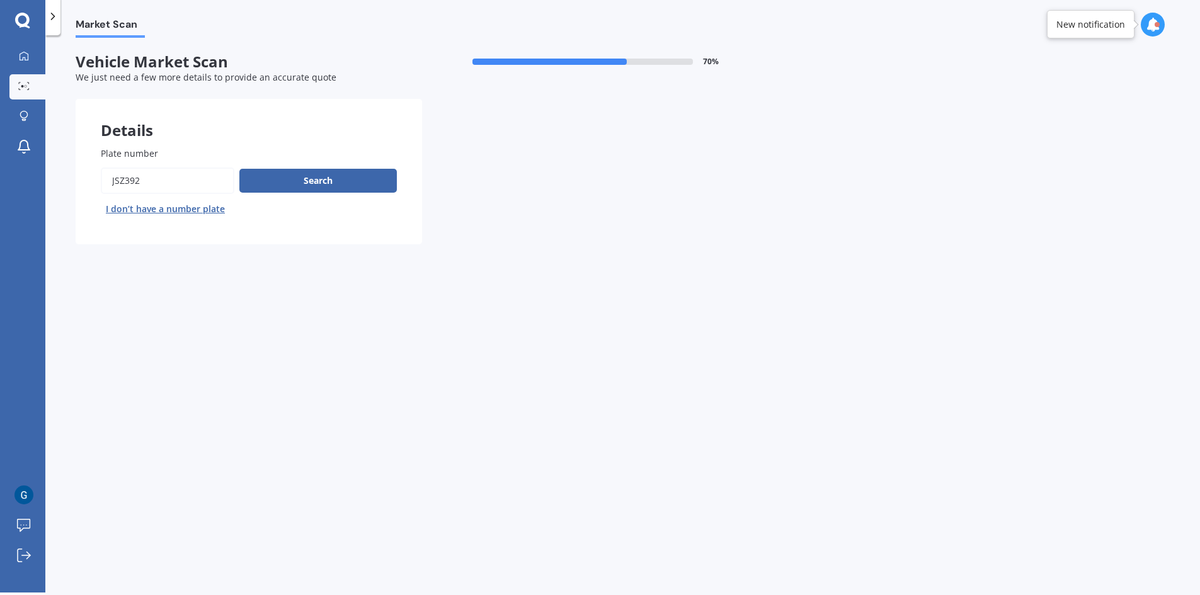
drag, startPoint x: 170, startPoint y: 181, endPoint x: 0, endPoint y: 164, distance: 170.8
click at [0, 164] on div "My Dashboard Market Scan Explore insurance Notifications [PERSON_NAME] Submit f…" at bounding box center [600, 297] width 1200 height 595
type input "d"
type input "8ap60"
click at [305, 190] on button "Search" at bounding box center [317, 181] width 157 height 24
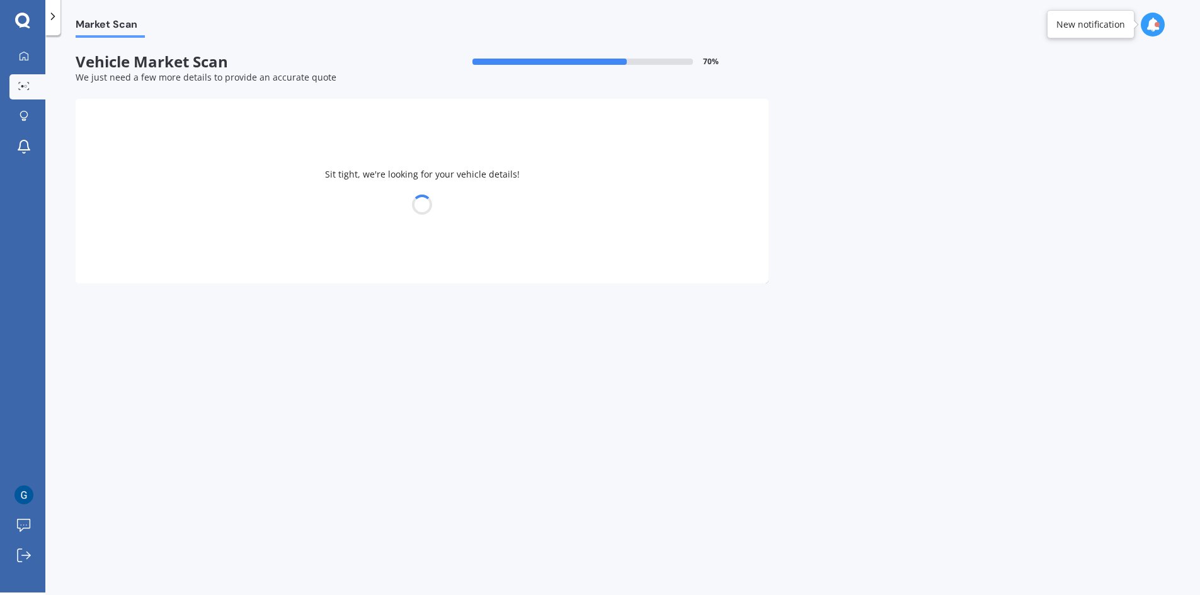
select select "24"
select select "11"
select select "1972"
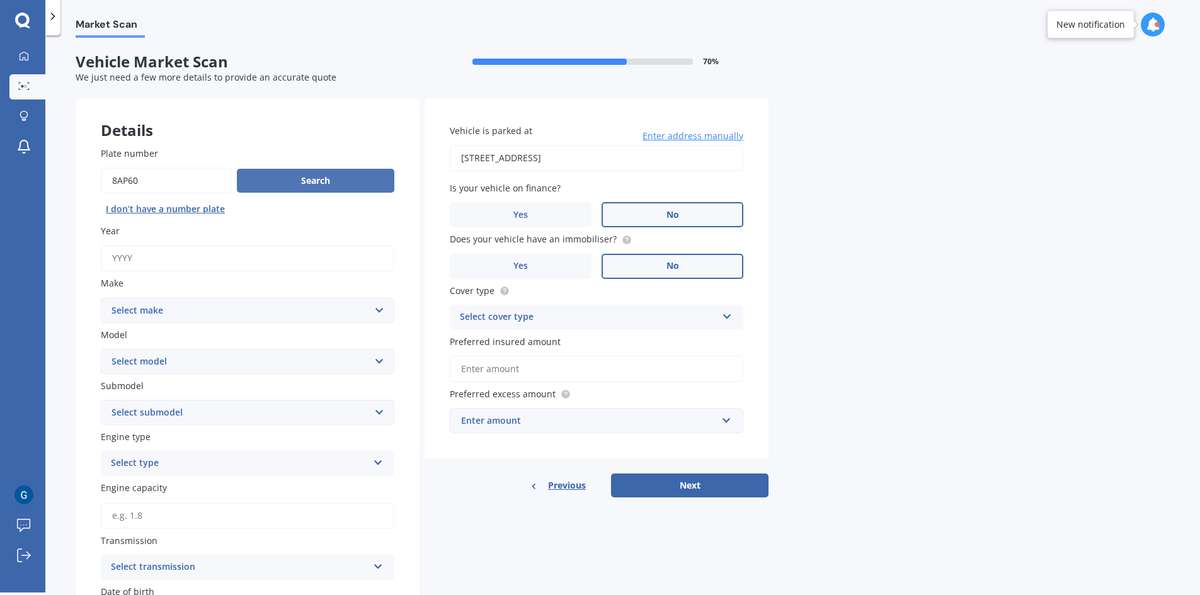
click at [311, 188] on button "Search" at bounding box center [315, 181] width 157 height 24
